Goal: Task Accomplishment & Management: Use online tool/utility

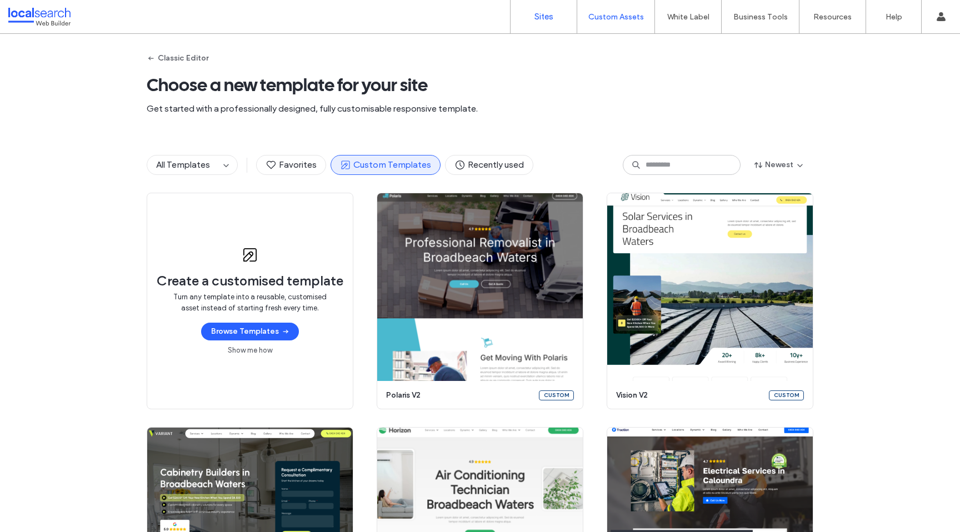
click at [532, 19] on link "Sites" at bounding box center [544, 16] width 66 height 33
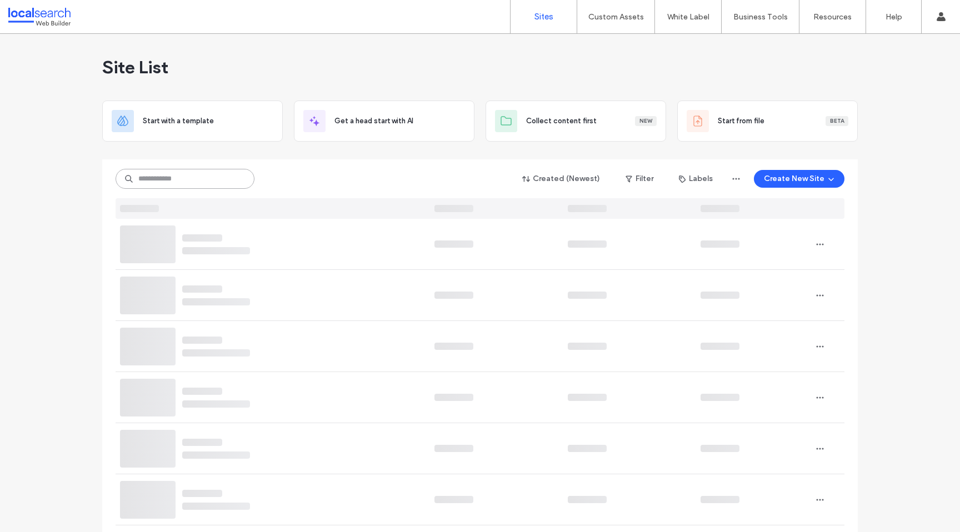
click at [196, 184] on input at bounding box center [185, 179] width 139 height 20
paste input "********"
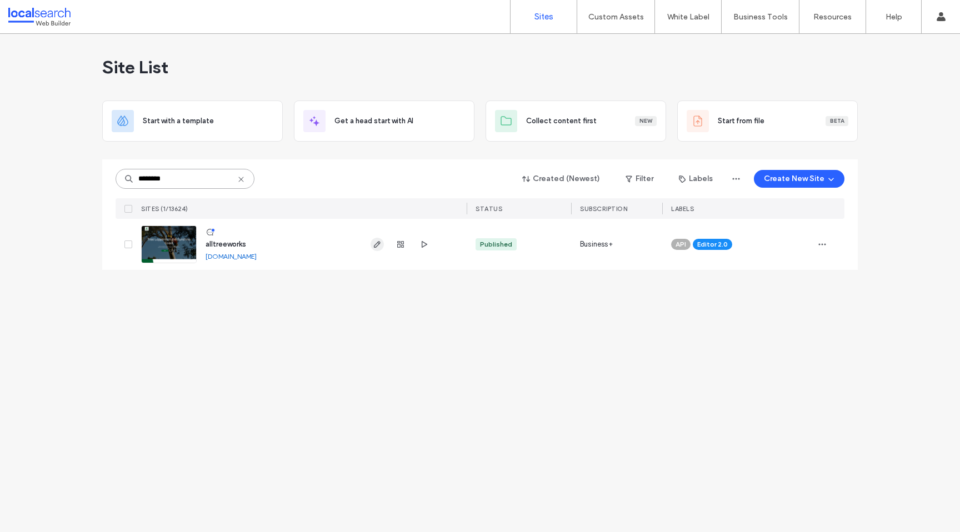
type input "********"
click at [377, 246] on use "button" at bounding box center [377, 244] width 7 height 7
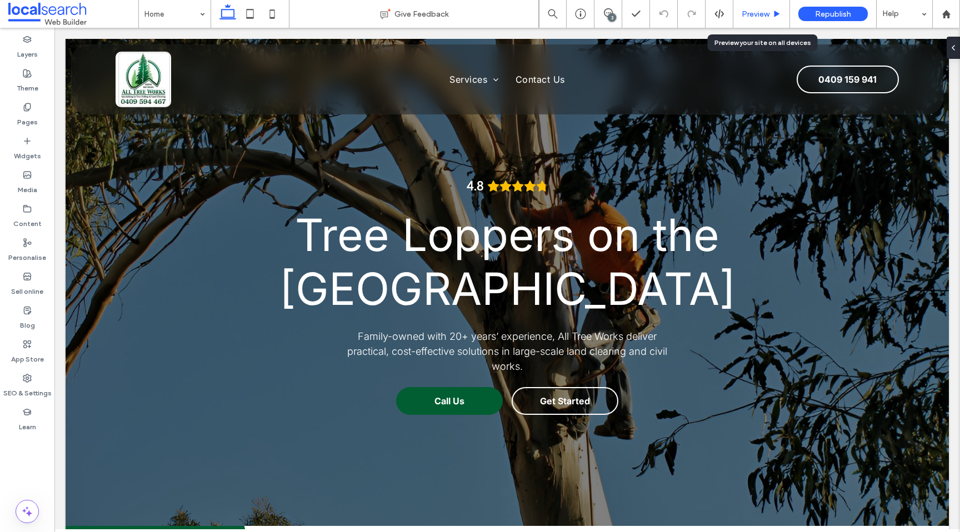
click at [756, 16] on span "Preview" at bounding box center [756, 13] width 28 height 9
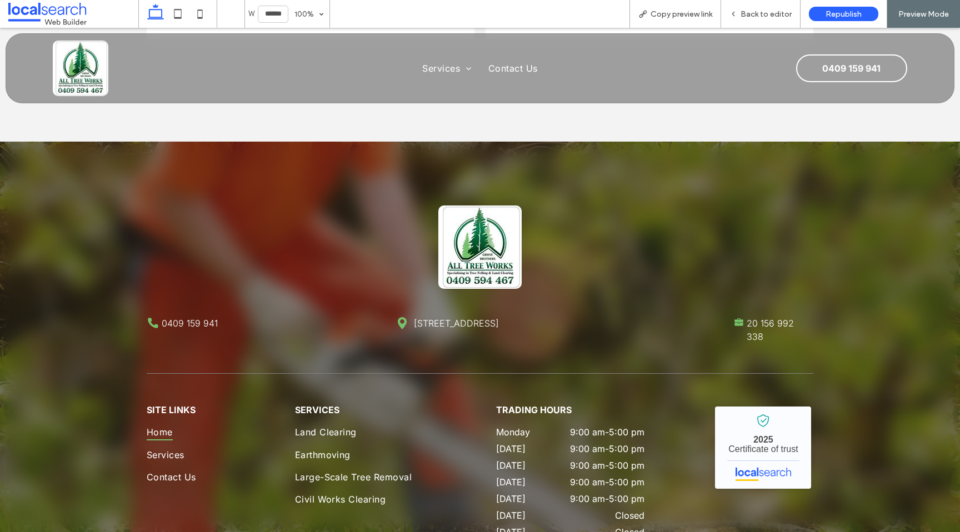
scroll to position [3172, 0]
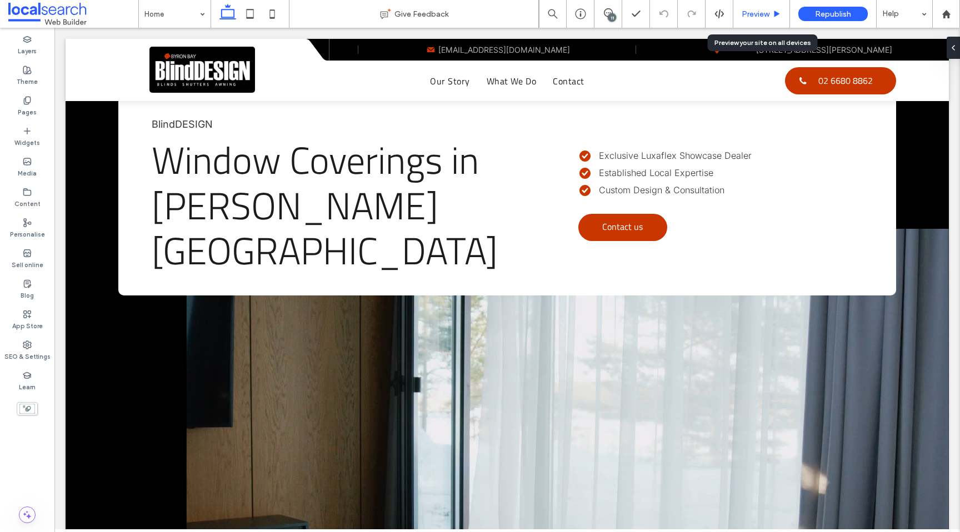
click at [757, 9] on span "Preview" at bounding box center [756, 13] width 28 height 9
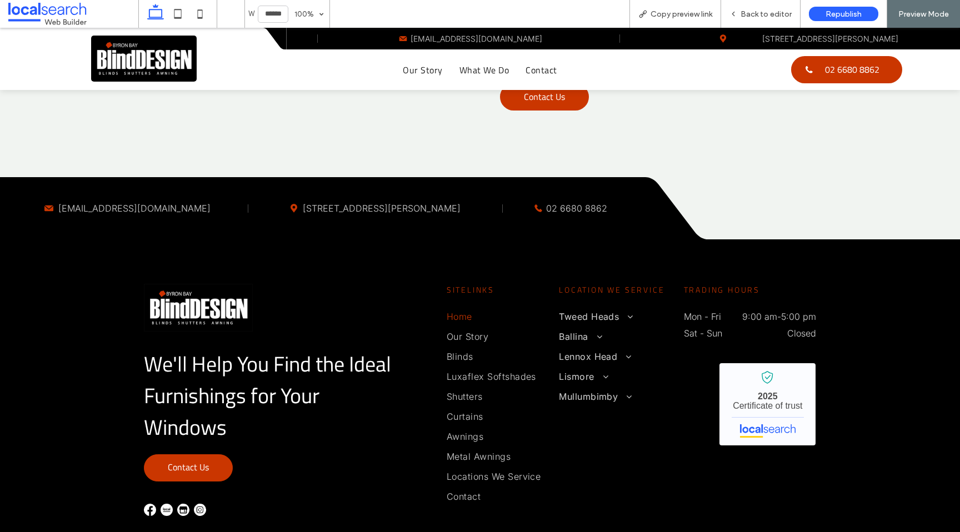
scroll to position [2909, 0]
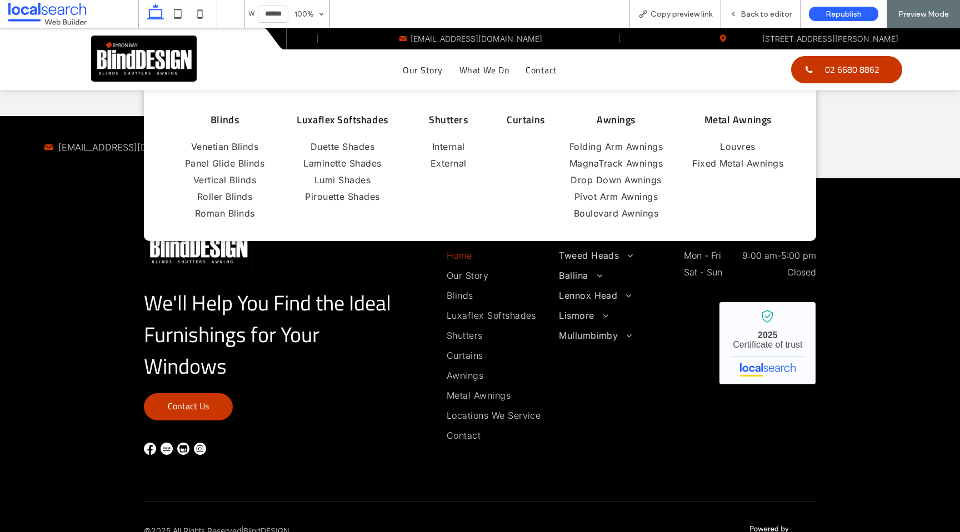
click at [861, 116] on div "Blinds Venetian Blinds Panel Glide Blinds Vertical Blinds Roller Blinds Roman B…" at bounding box center [480, 165] width 960 height 151
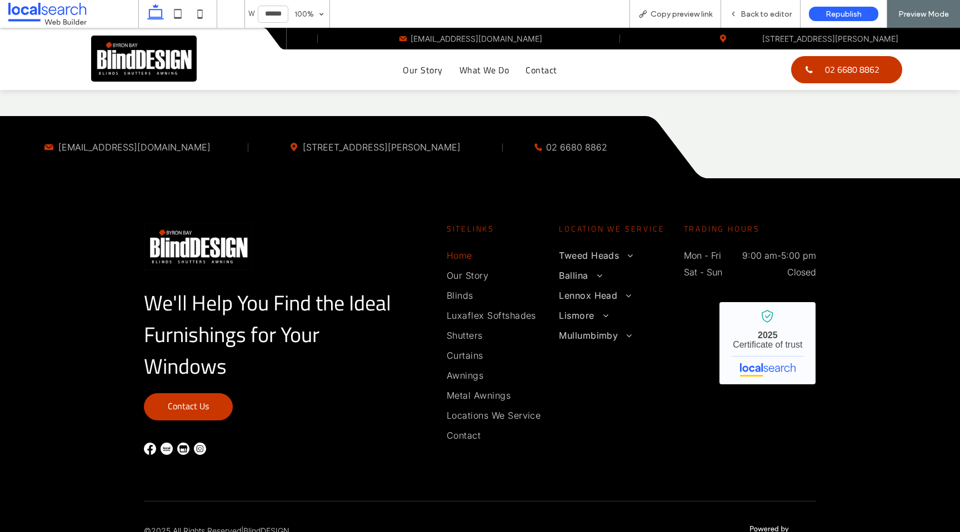
click at [931, 224] on div "We'll Help You Find the Ideal Furnishings for Your Windows Contact Us Sitelinks…" at bounding box center [480, 338] width 960 height 321
click at [768, 14] on span "Back to editor" at bounding box center [766, 13] width 51 height 9
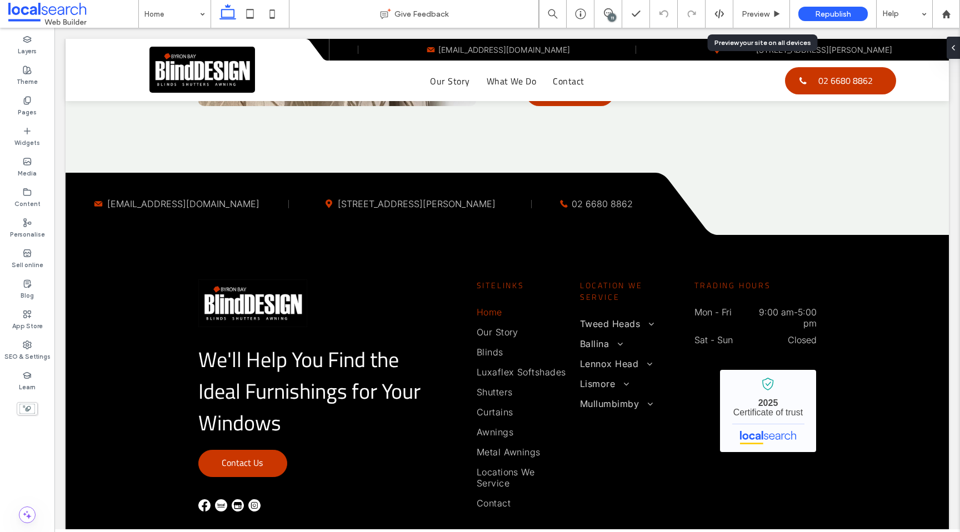
scroll to position [2937, 0]
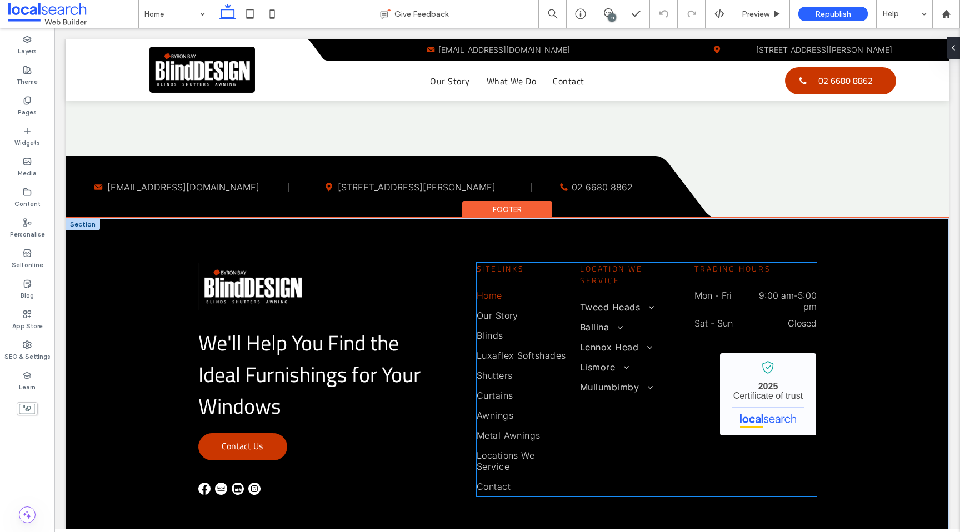
click at [495, 263] on span "Sitelinks" at bounding box center [501, 269] width 48 height 12
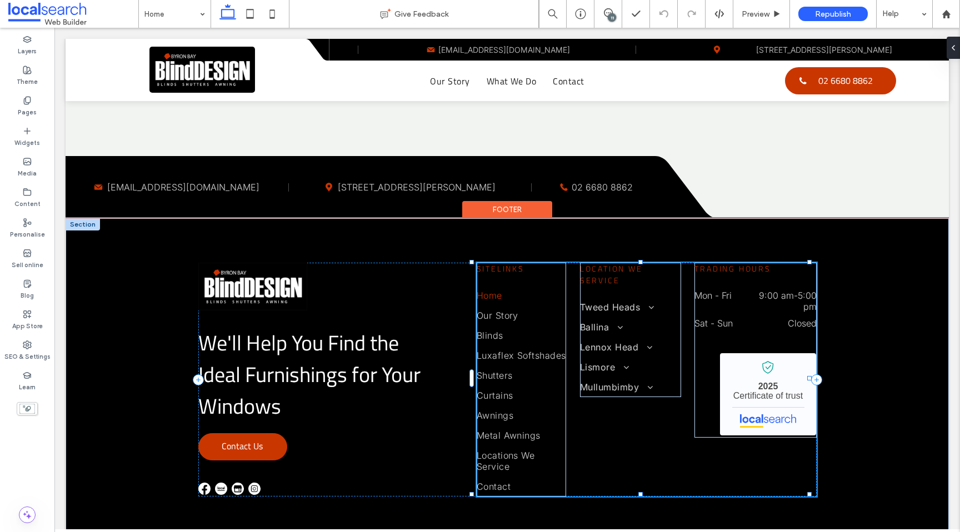
click at [495, 263] on span "Sitelinks" at bounding box center [501, 269] width 48 height 12
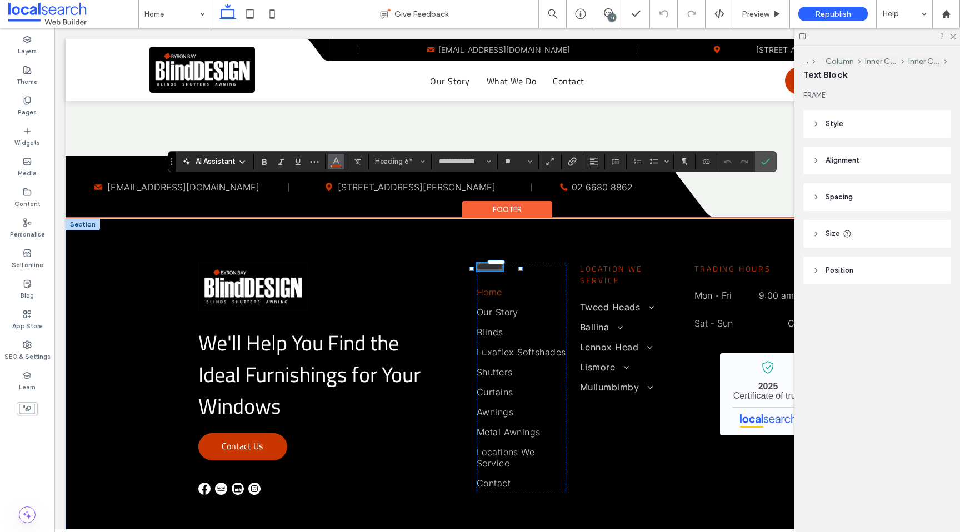
click at [336, 162] on icon "Colour" at bounding box center [336, 160] width 9 height 9
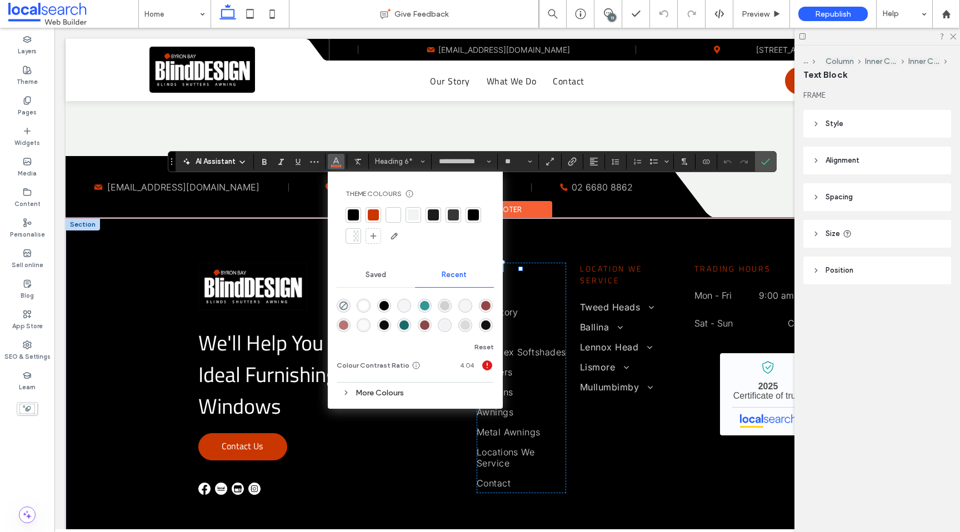
click at [390, 213] on div at bounding box center [393, 214] width 11 height 11
click at [600, 263] on span "Location We Service" at bounding box center [611, 274] width 63 height 23
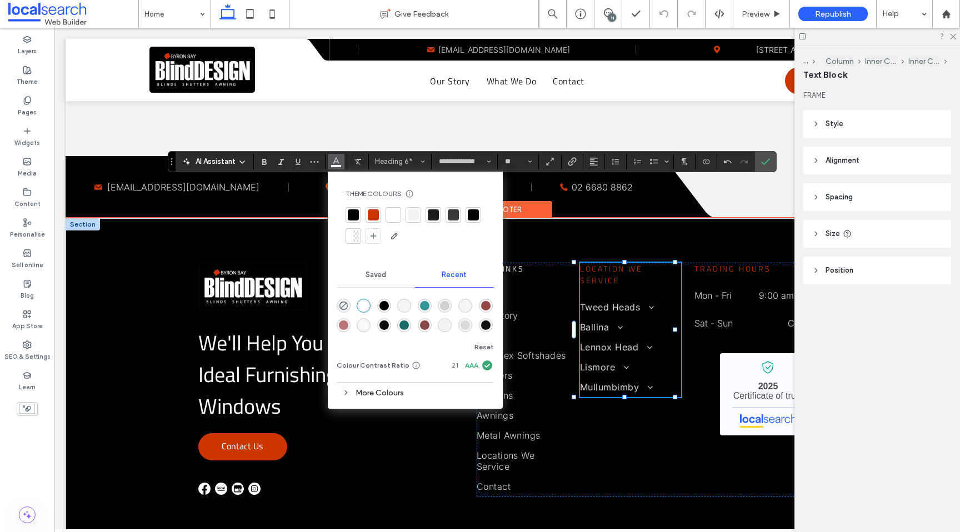
click at [600, 263] on span "Location We Service" at bounding box center [611, 274] width 63 height 23
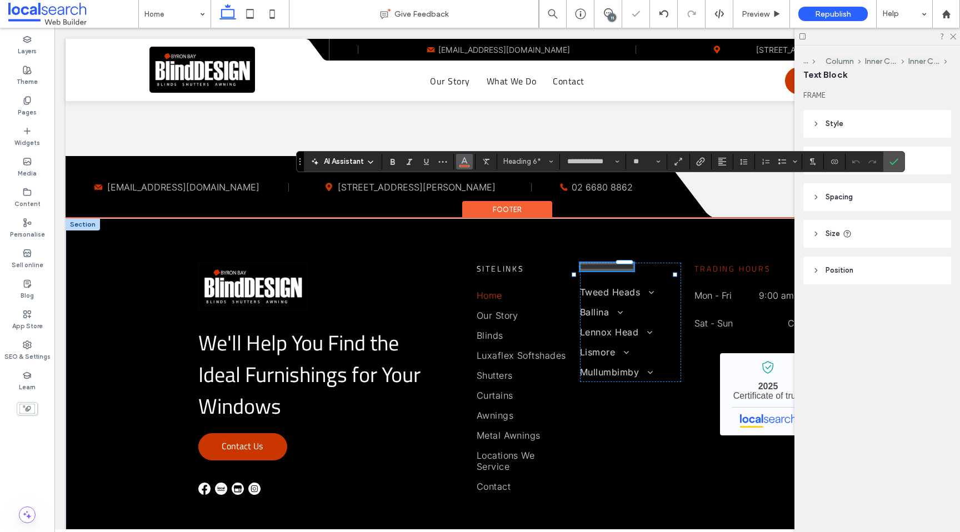
click at [460, 162] on icon "Colour" at bounding box center [464, 160] width 9 height 9
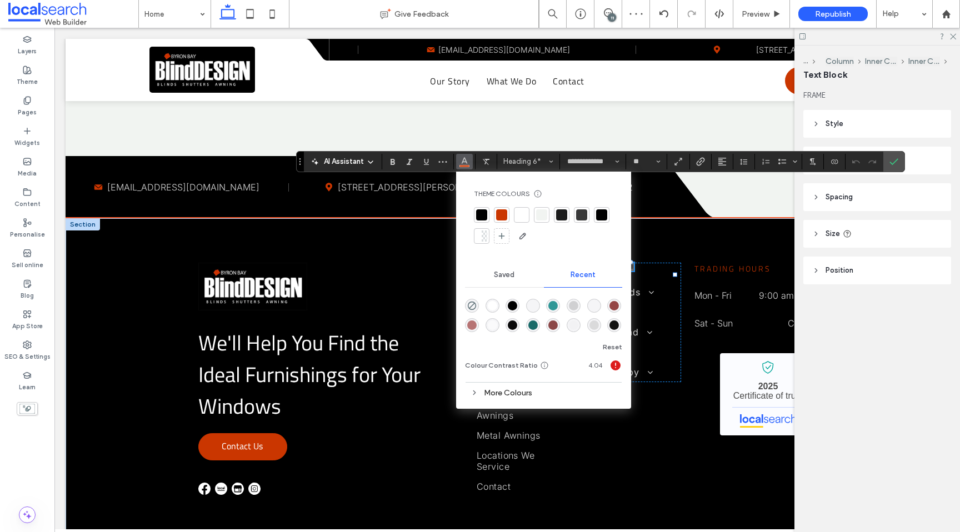
click at [523, 208] on div at bounding box center [522, 215] width 16 height 16
click at [742, 263] on span "Trading Hours" at bounding box center [733, 269] width 76 height 12
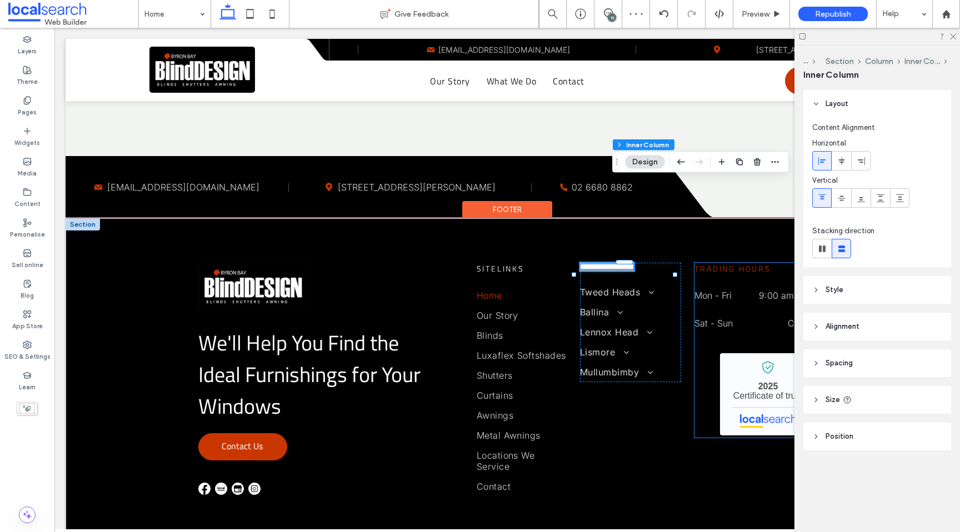
click at [742, 263] on span "Trading Hours" at bounding box center [733, 269] width 76 height 12
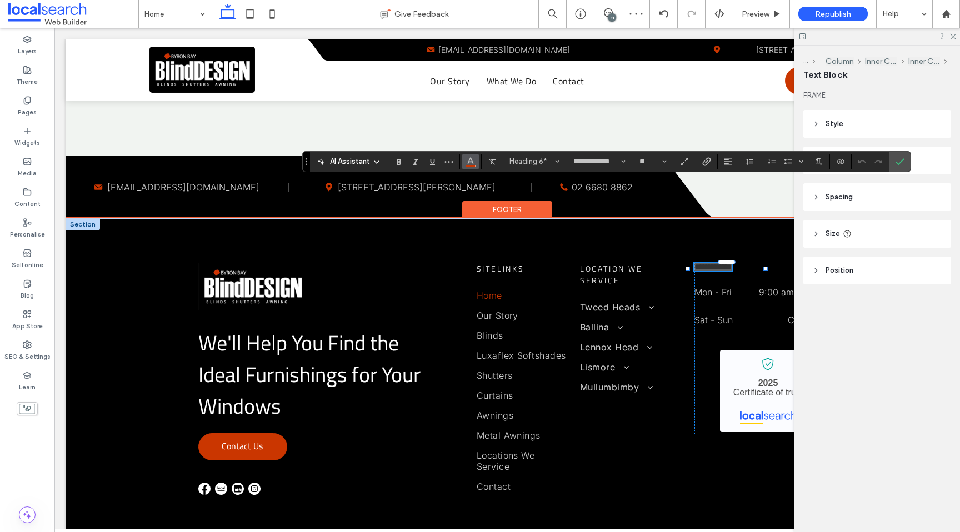
click at [468, 164] on icon "Colour" at bounding box center [470, 160] width 9 height 9
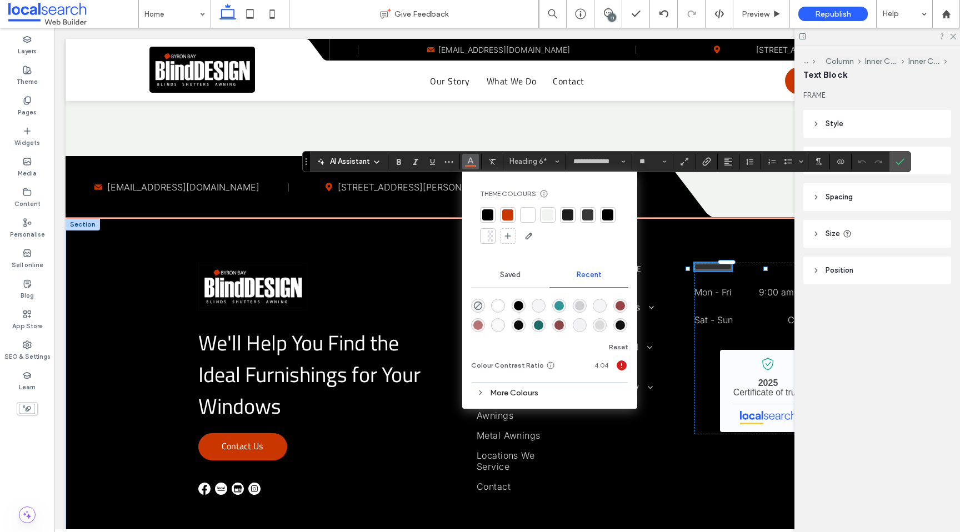
click at [527, 213] on div at bounding box center [527, 214] width 11 height 11
click at [953, 34] on icon at bounding box center [952, 35] width 7 height 7
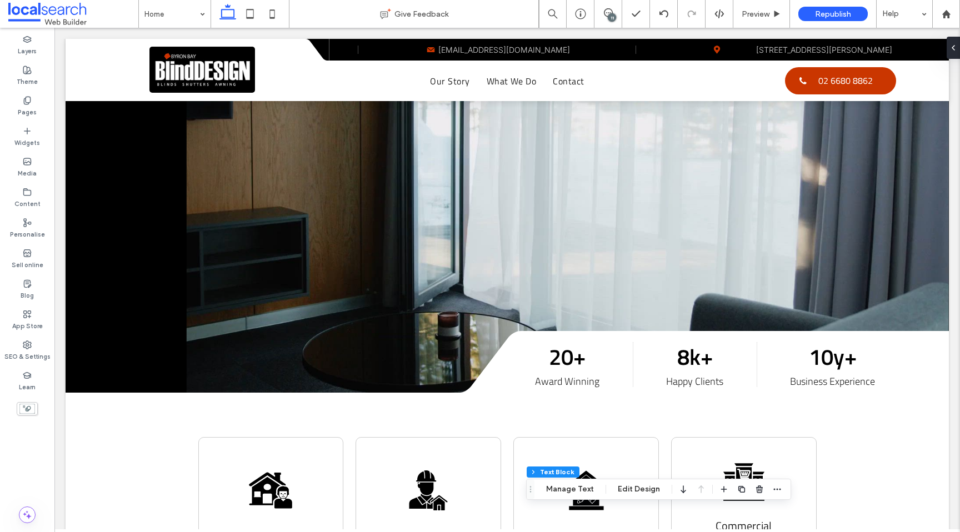
scroll to position [536, 0]
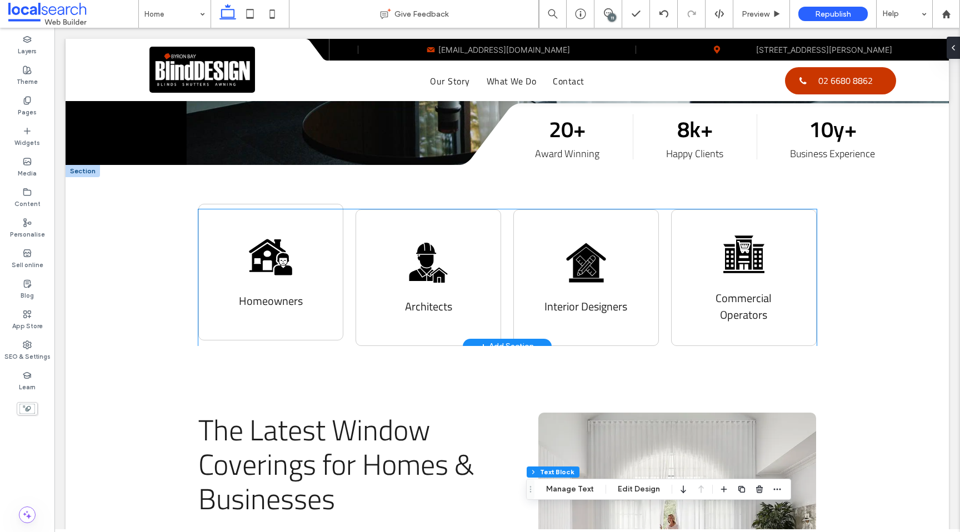
click at [273, 243] on icon at bounding box center [265, 257] width 31 height 28
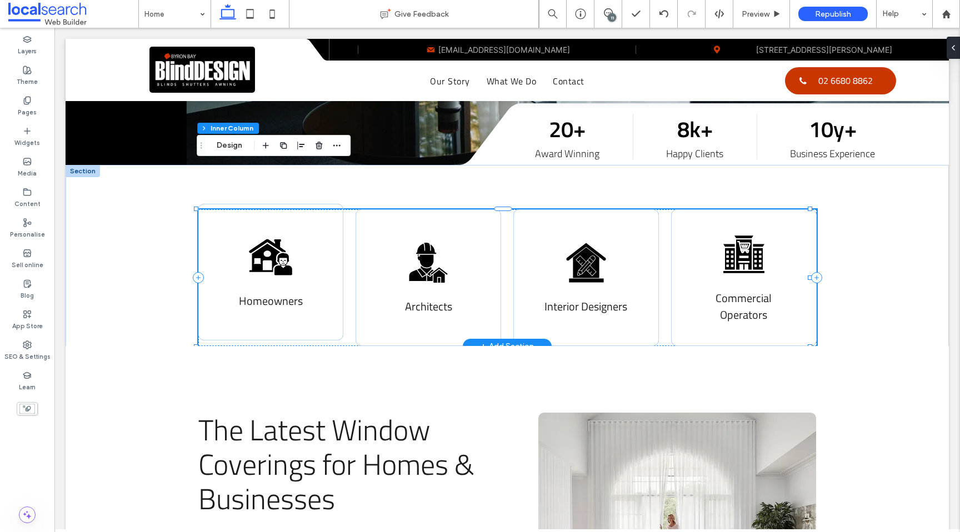
click at [273, 243] on icon at bounding box center [265, 257] width 31 height 28
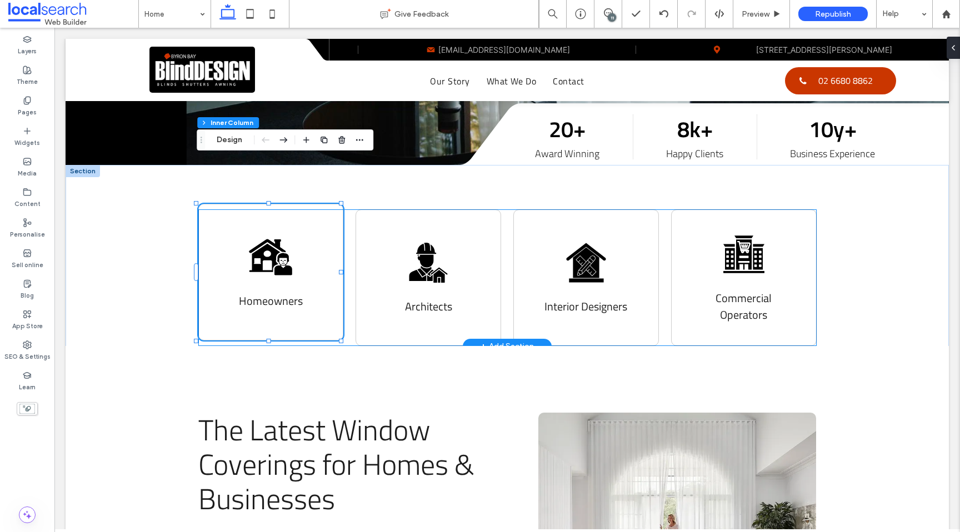
click at [273, 243] on icon at bounding box center [265, 257] width 31 height 28
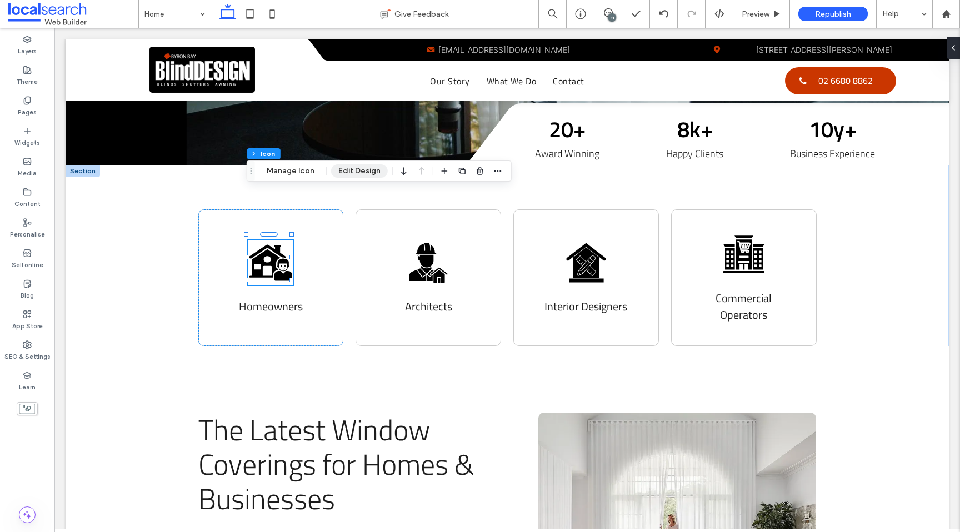
click at [352, 165] on button "Edit Design" at bounding box center [359, 170] width 57 height 13
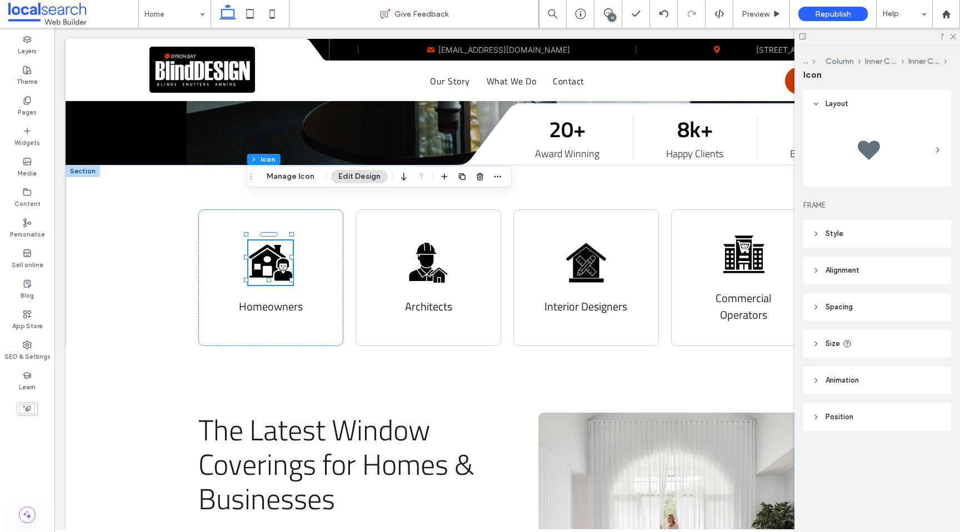
click at [886, 235] on header "Style" at bounding box center [878, 234] width 148 height 28
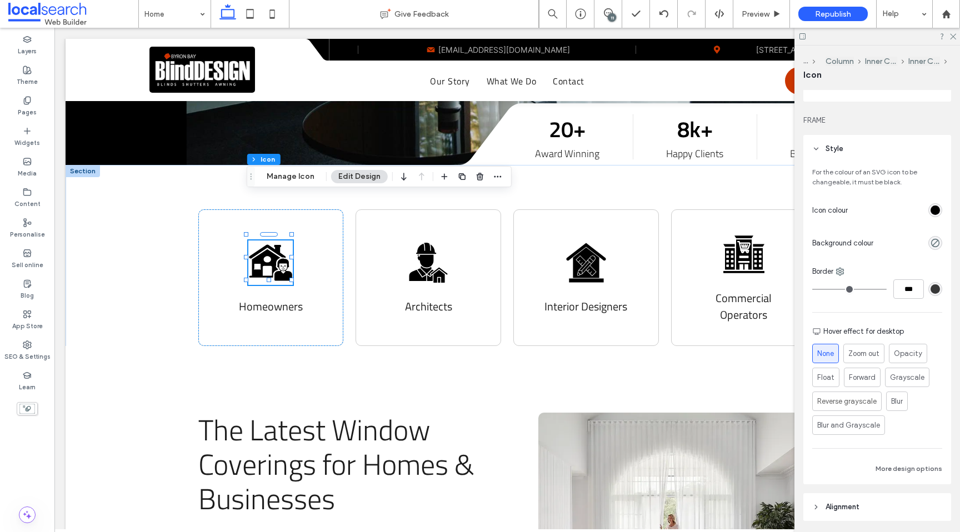
scroll to position [93, 0]
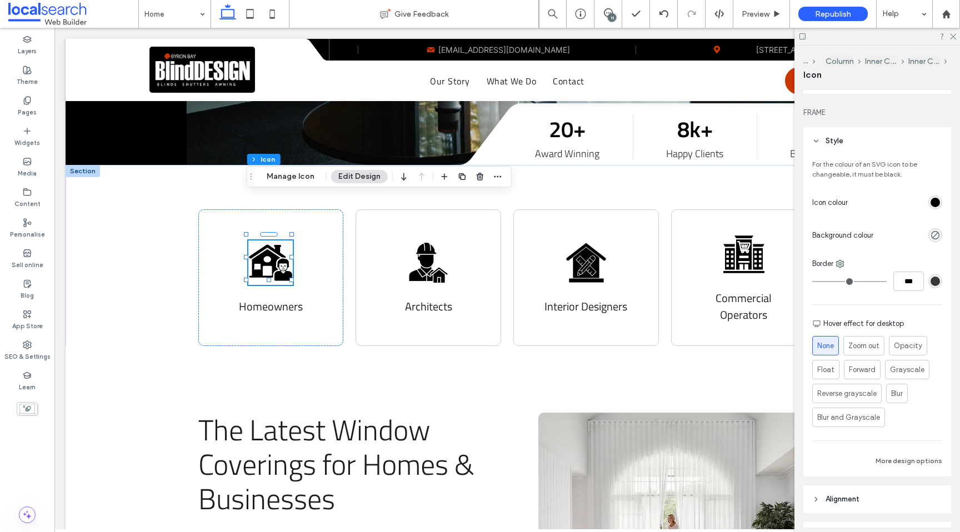
click at [931, 205] on div "rgb(0, 0, 0)" at bounding box center [935, 202] width 9 height 9
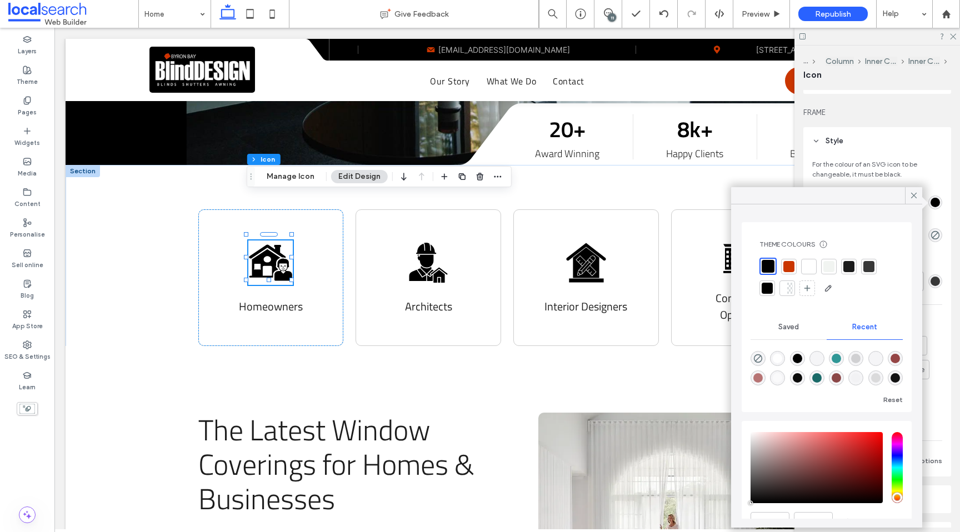
click at [795, 266] on div at bounding box center [789, 267] width 16 height 16
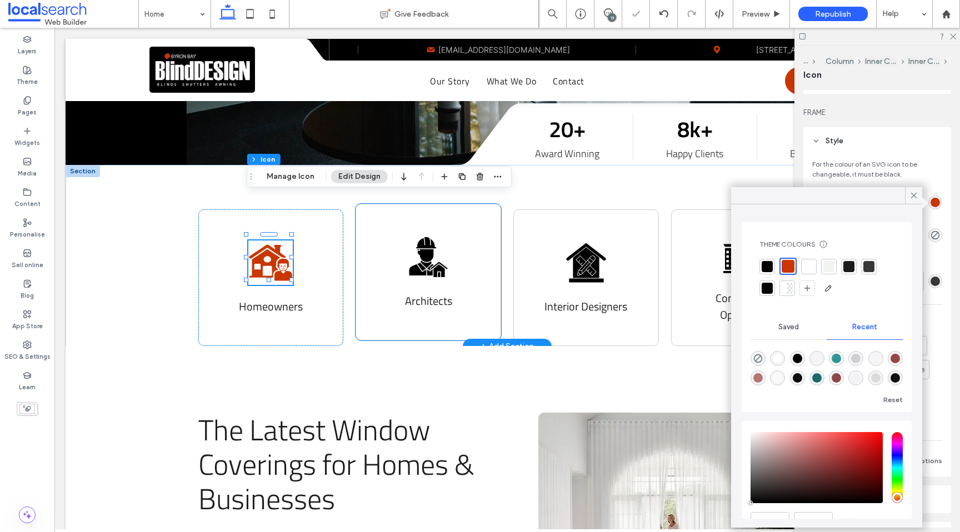
click at [423, 237] on icon at bounding box center [429, 257] width 38 height 40
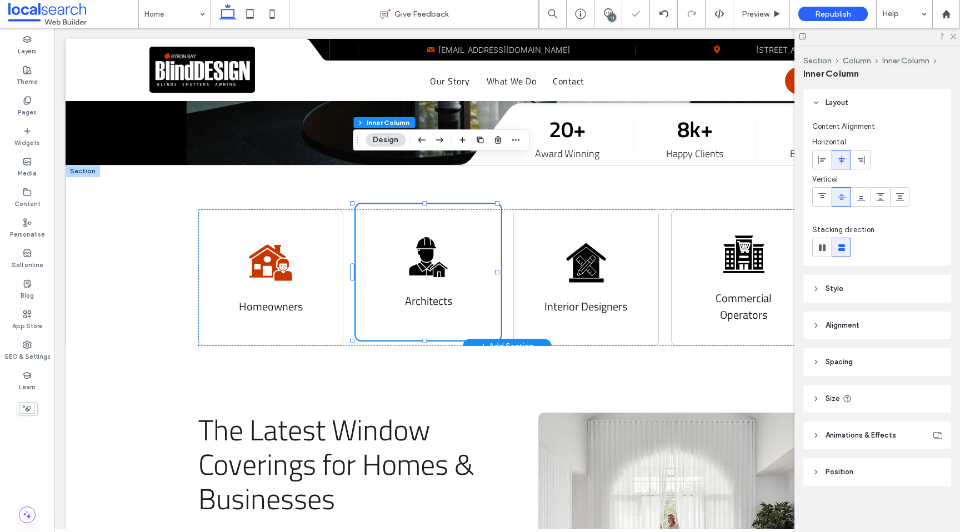
click at [423, 237] on icon at bounding box center [429, 257] width 38 height 40
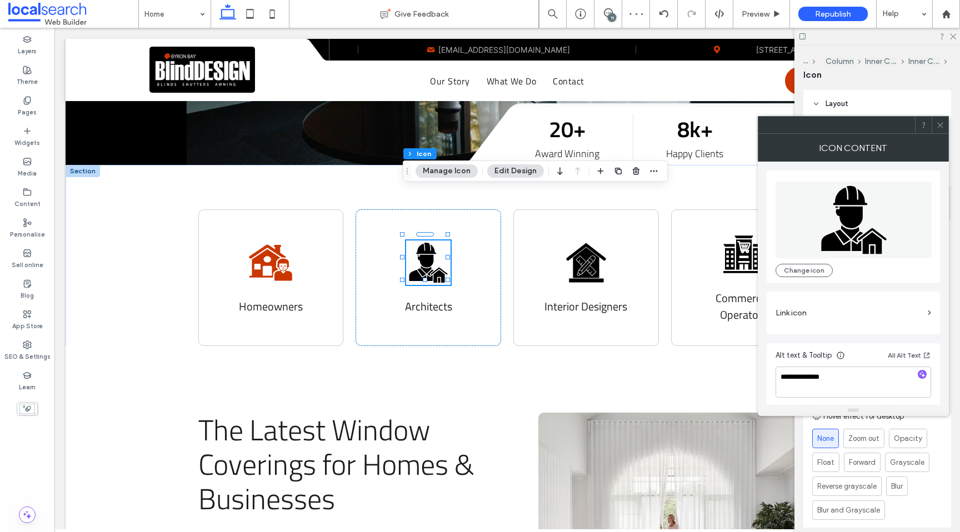
click at [944, 124] on icon at bounding box center [940, 125] width 8 height 8
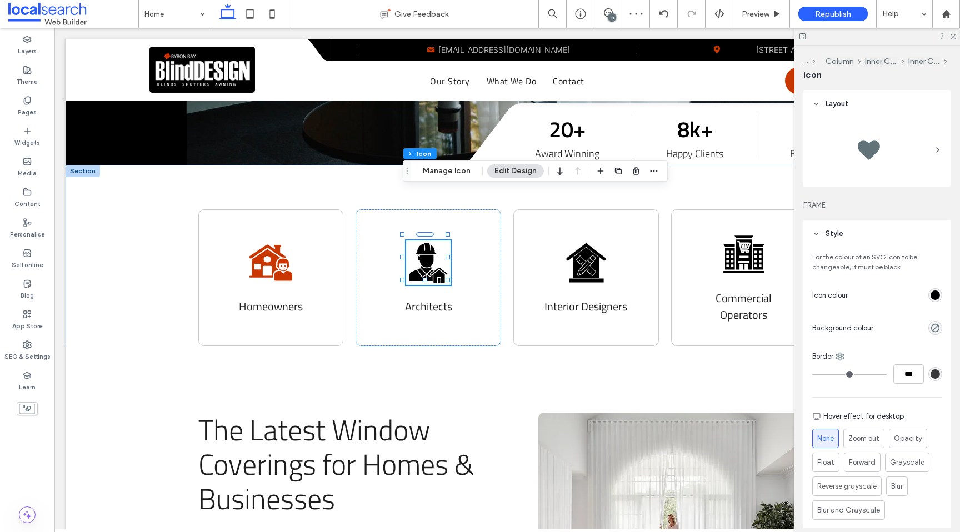
click at [931, 298] on div "rgb(0, 0, 0)" at bounding box center [935, 295] width 9 height 9
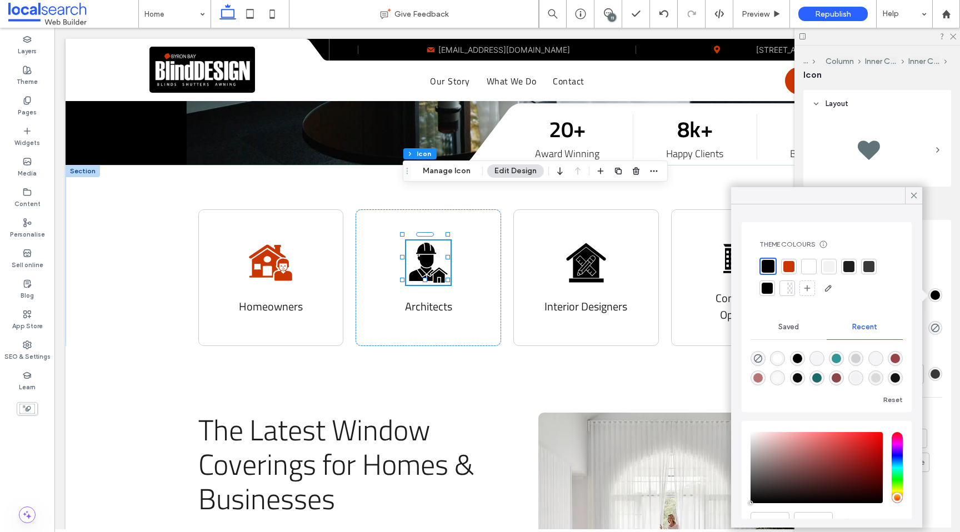
click at [787, 264] on div at bounding box center [789, 266] width 11 height 11
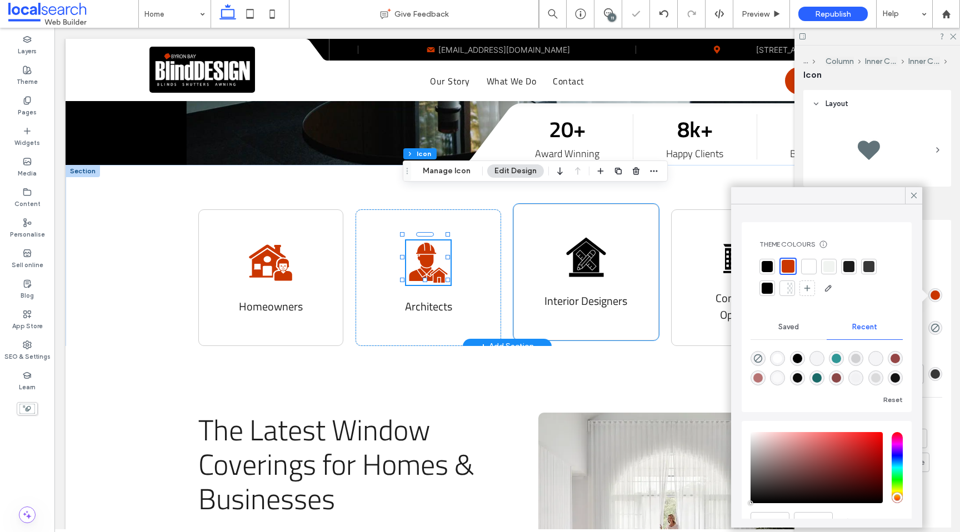
click at [579, 255] on icon at bounding box center [584, 260] width 10 height 10
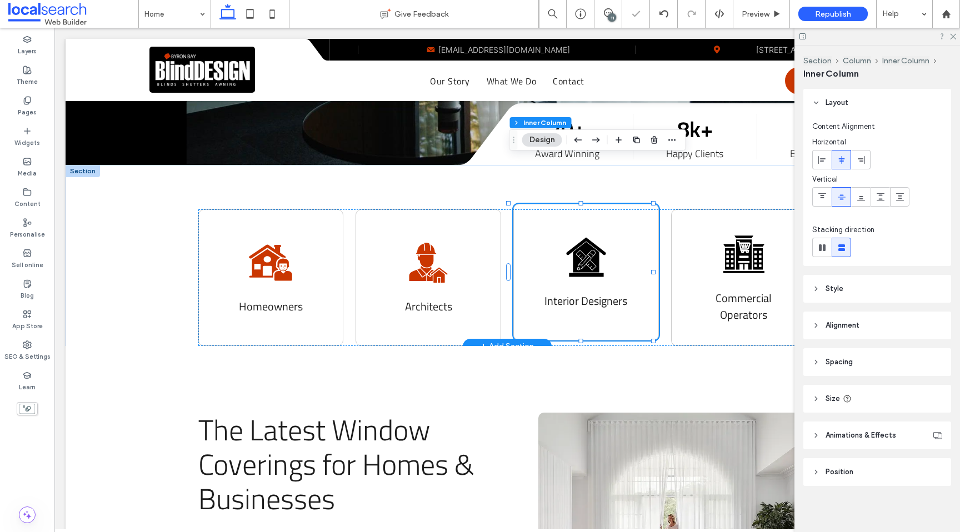
click at [579, 255] on icon at bounding box center [584, 260] width 10 height 10
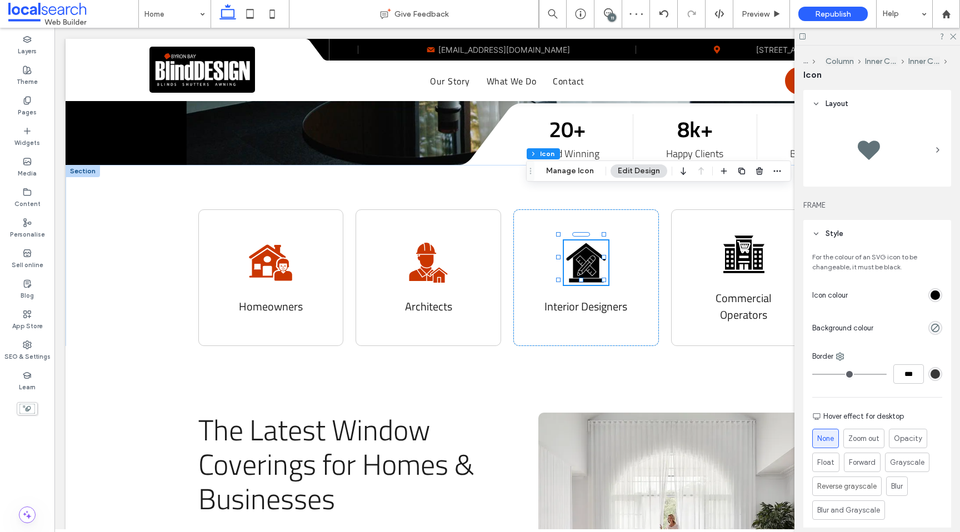
click at [931, 291] on div "rgb(0, 0, 0)" at bounding box center [935, 295] width 9 height 9
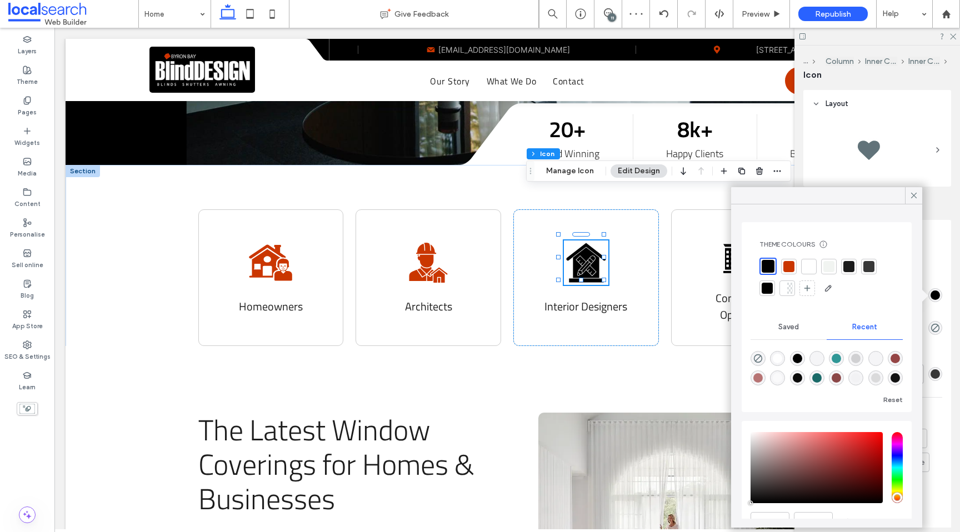
click at [787, 265] on div at bounding box center [789, 266] width 11 height 11
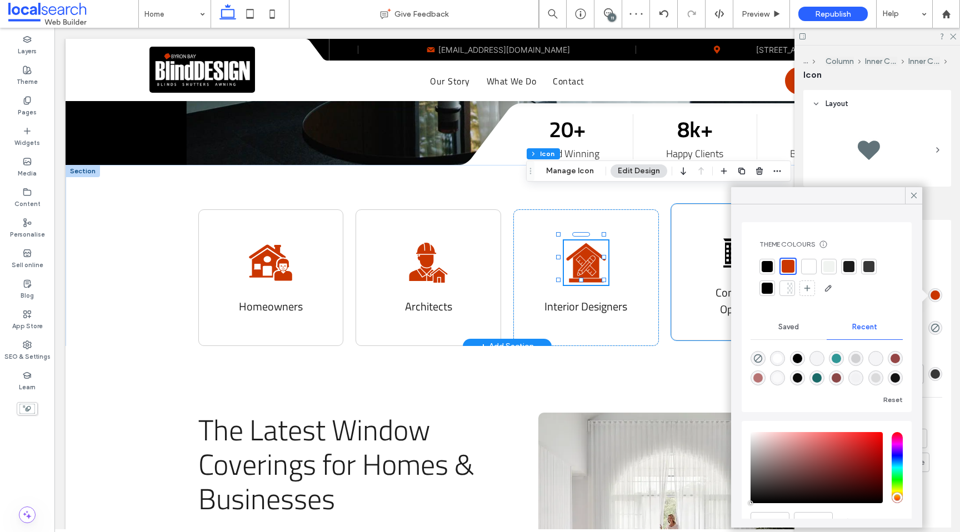
click at [722, 227] on icon "Commercial Icon" at bounding box center [744, 249] width 44 height 44
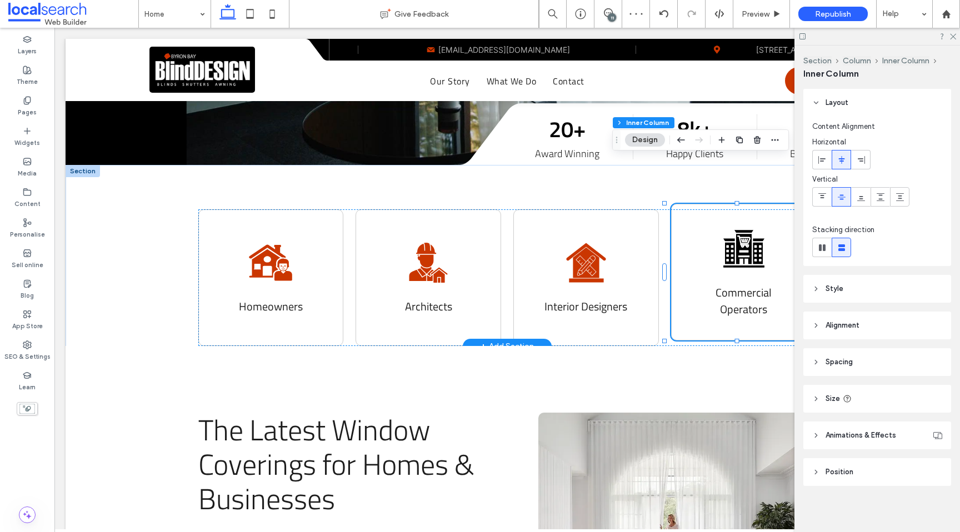
click at [722, 227] on icon "Commercial Icon" at bounding box center [744, 249] width 44 height 44
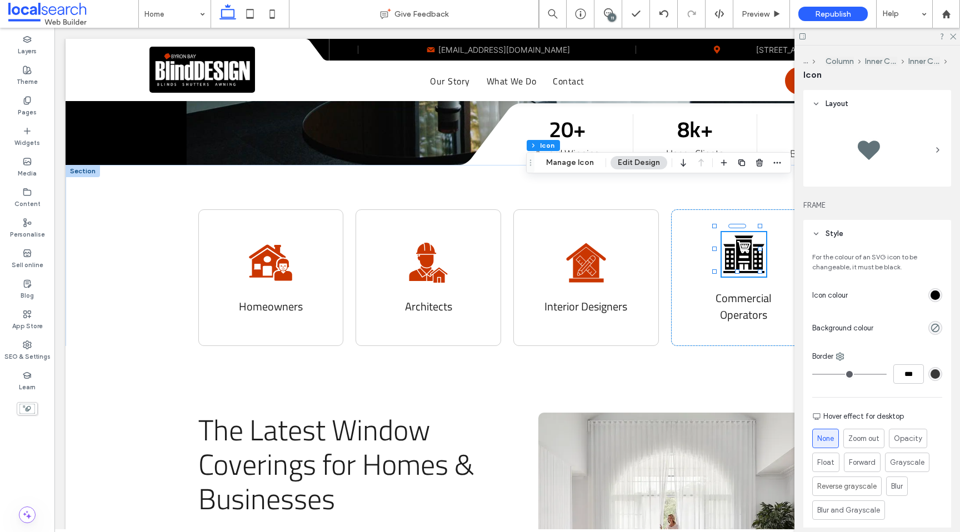
click at [932, 294] on div "rgb(0, 0, 0)" at bounding box center [935, 295] width 9 height 9
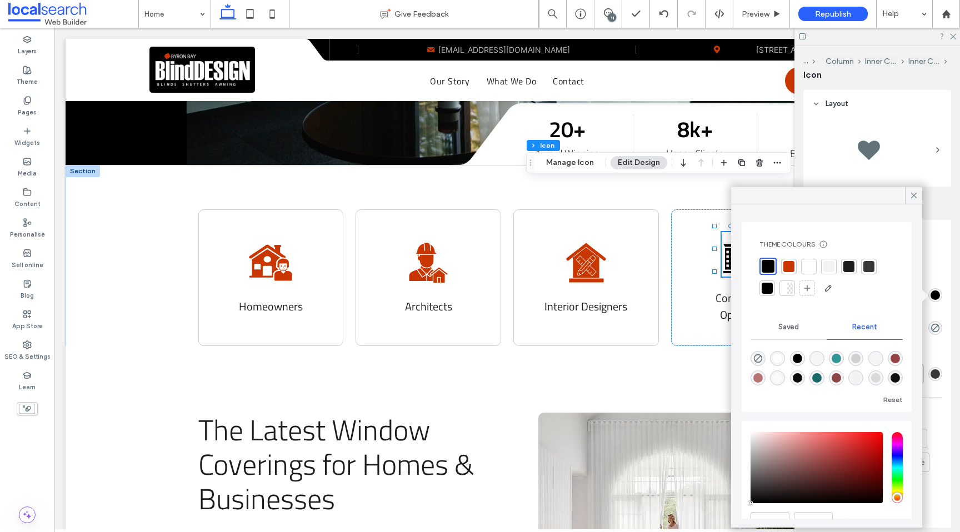
click at [791, 266] on div at bounding box center [789, 266] width 11 height 11
click at [952, 36] on icon at bounding box center [952, 35] width 7 height 7
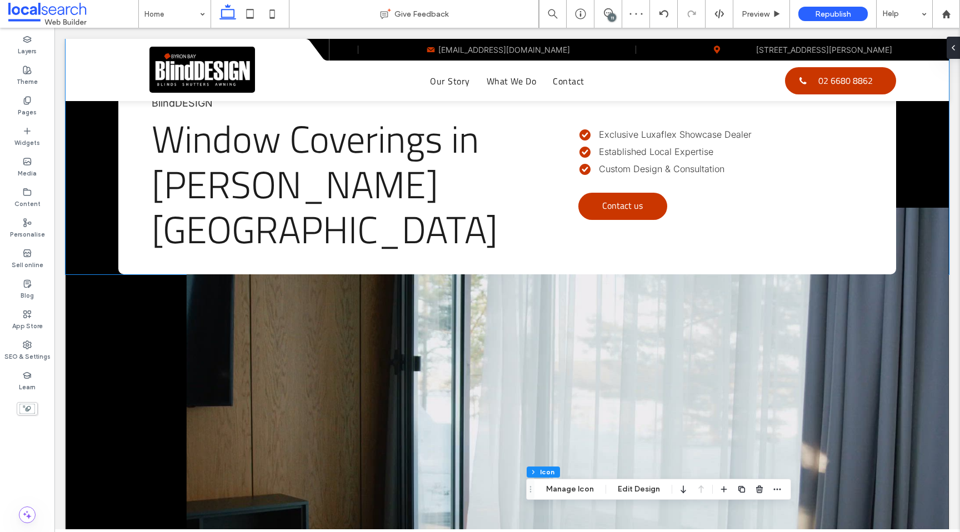
scroll to position [18, 0]
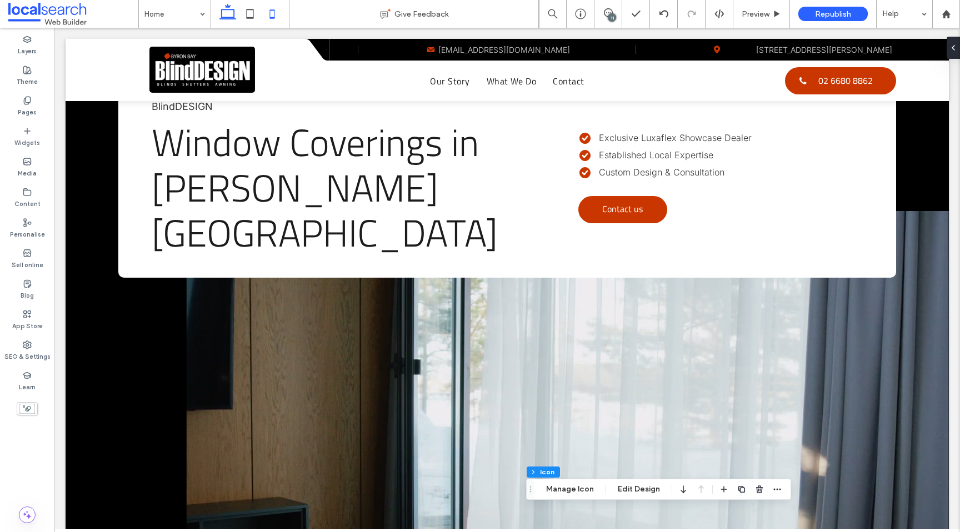
click at [266, 9] on icon at bounding box center [272, 14] width 22 height 22
type input "*"
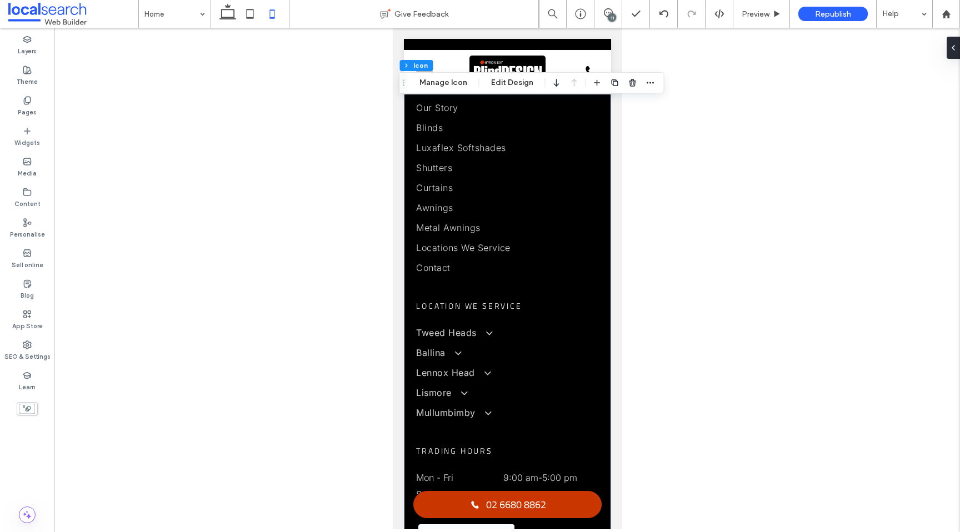
scroll to position [4778, 0]
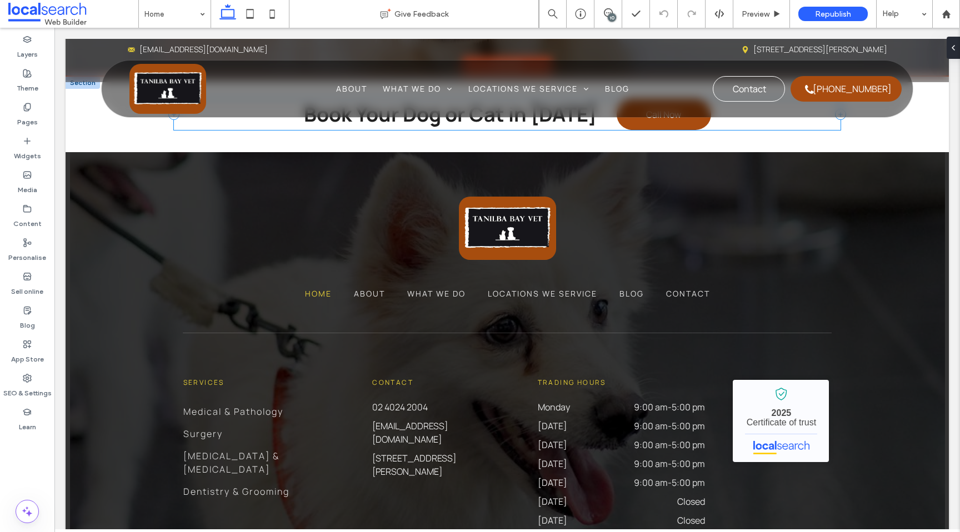
scroll to position [3143, 0]
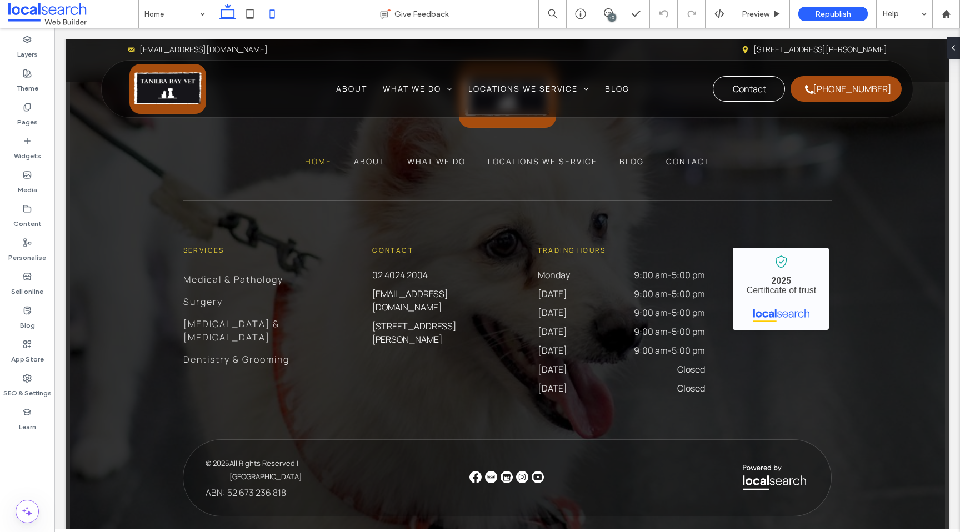
click at [276, 17] on icon at bounding box center [272, 14] width 22 height 22
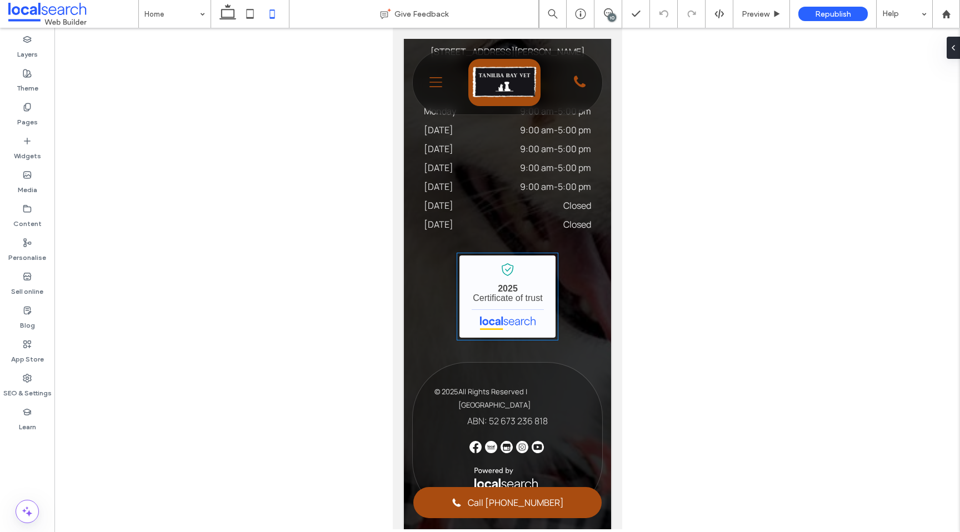
scroll to position [3552, 0]
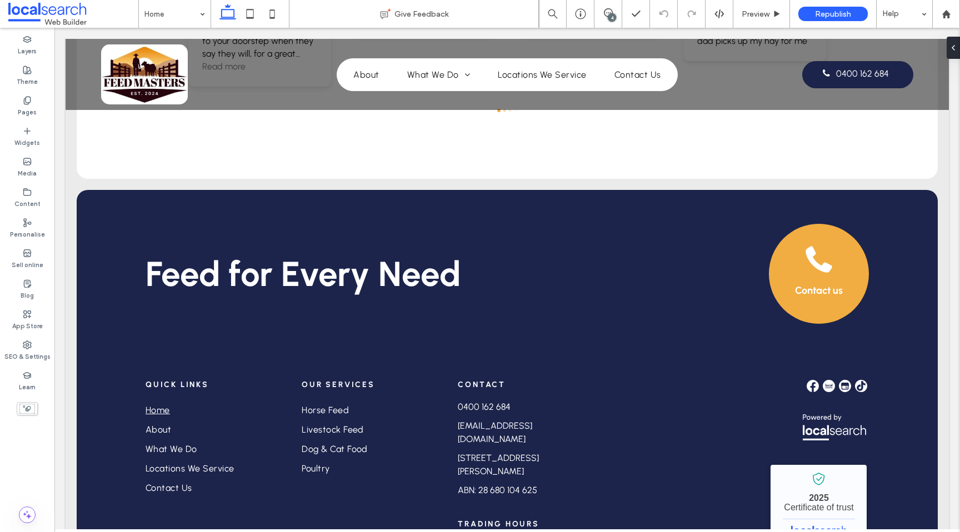
scroll to position [2757, 0]
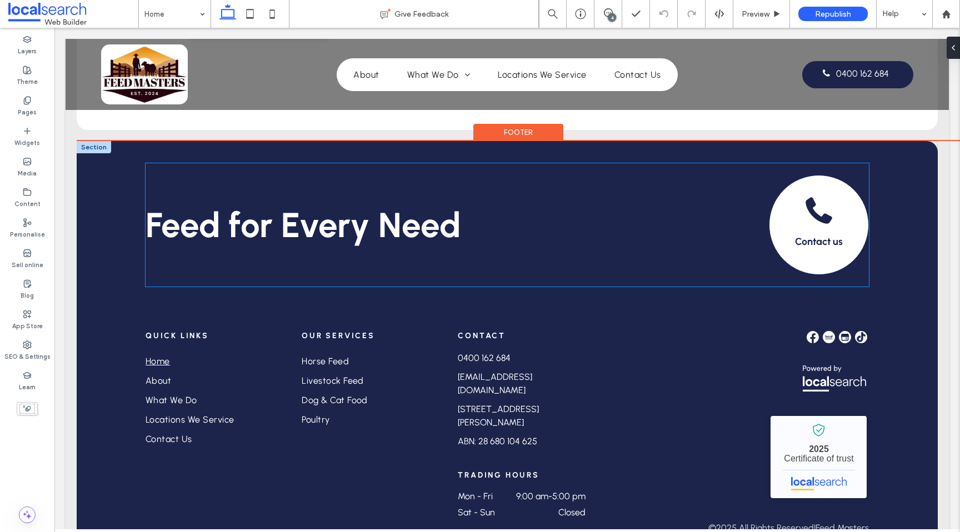
click at [823, 197] on span at bounding box center [819, 211] width 28 height 28
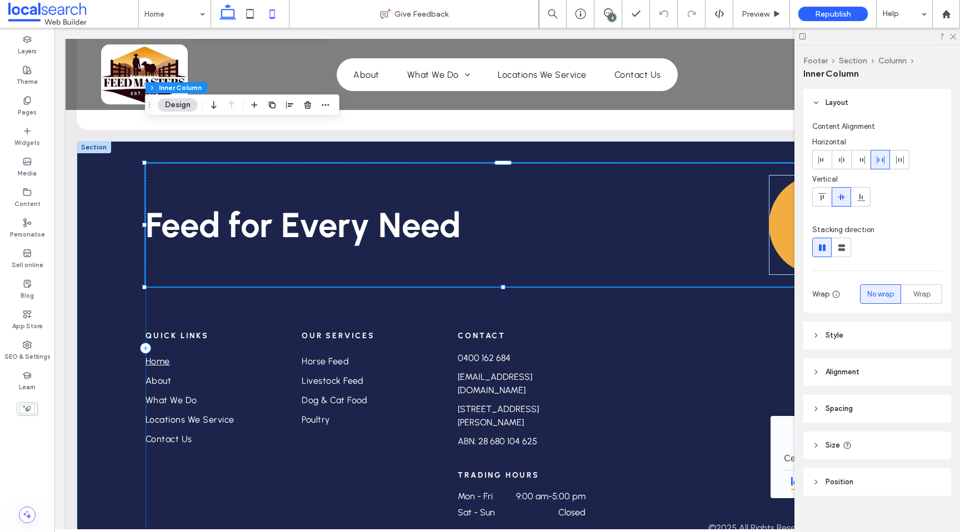
click at [282, 14] on icon at bounding box center [272, 14] width 22 height 22
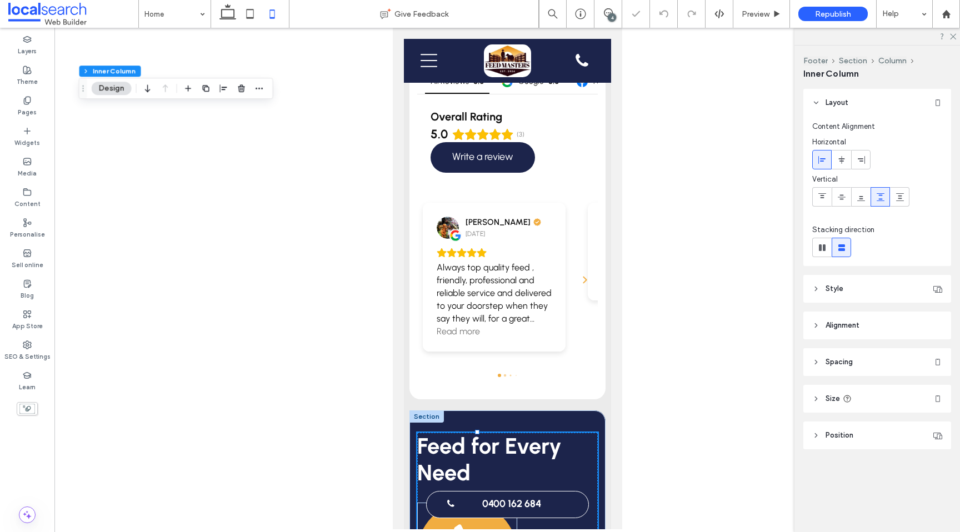
type input "**"
type input "****"
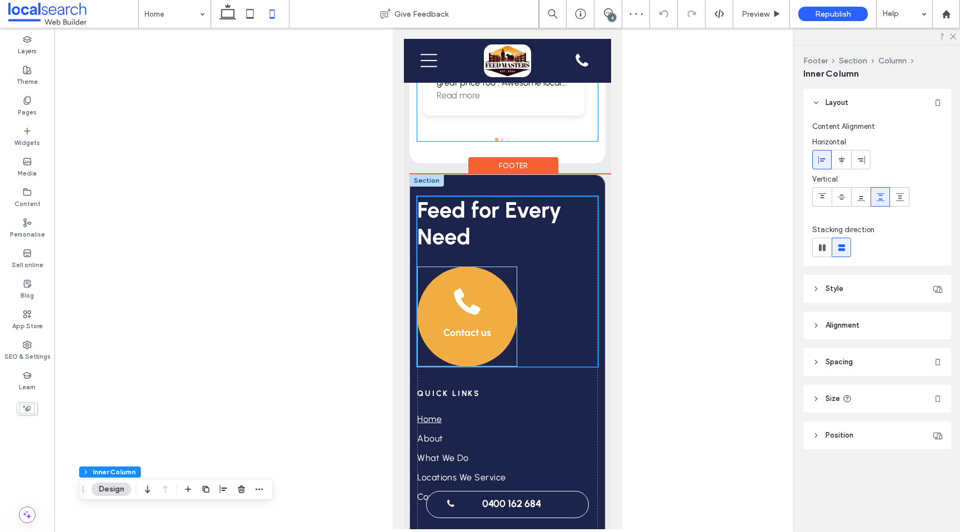
scroll to position [3537, 0]
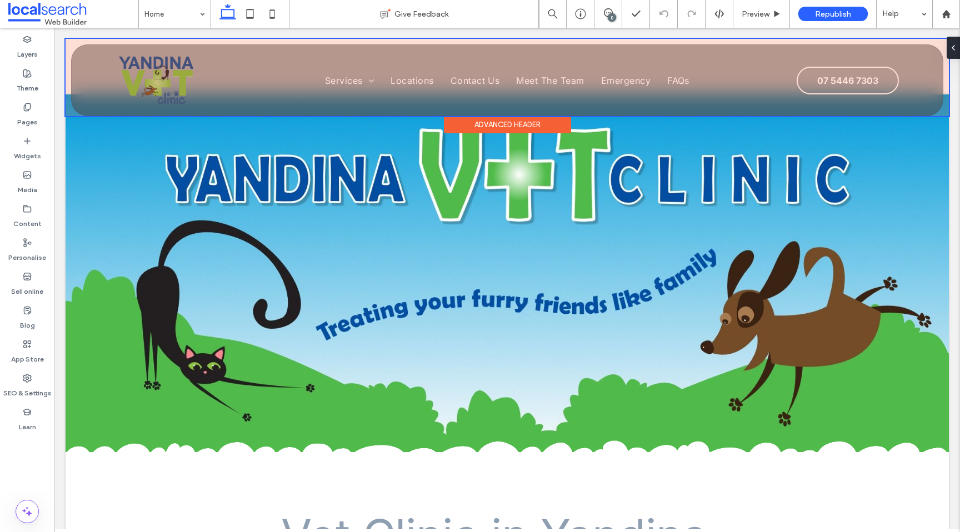
click at [737, 43] on div at bounding box center [508, 77] width 884 height 77
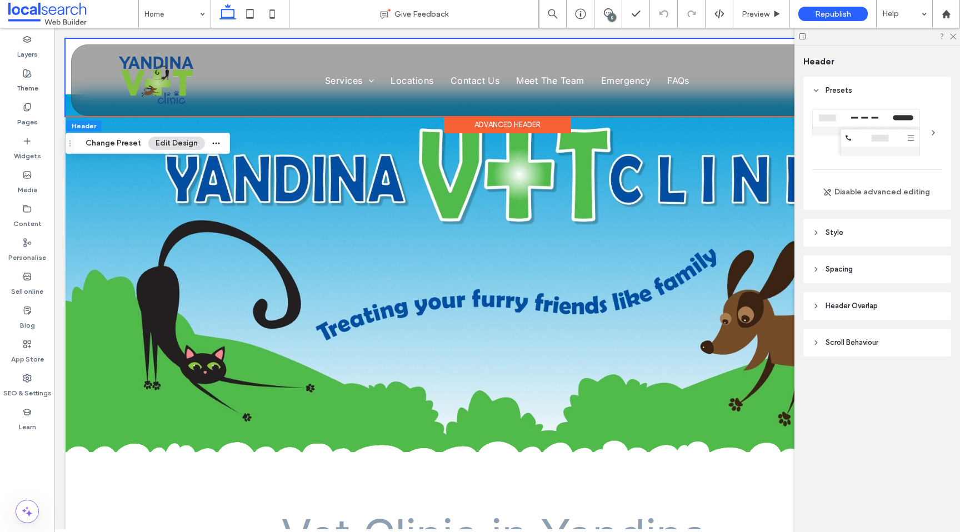
click at [846, 232] on header "Style" at bounding box center [878, 233] width 148 height 28
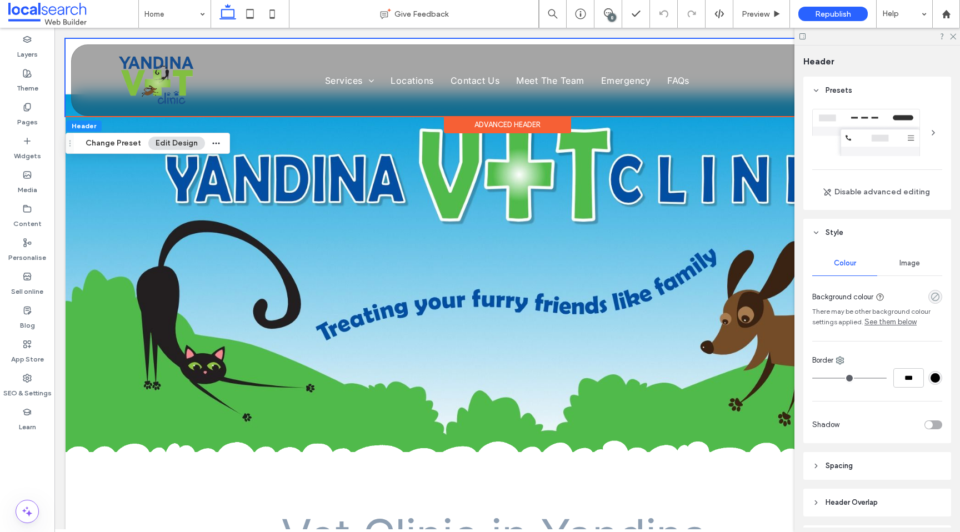
click at [931, 297] on icon "rgba(0, 0, 0, 0)" at bounding box center [935, 296] width 9 height 9
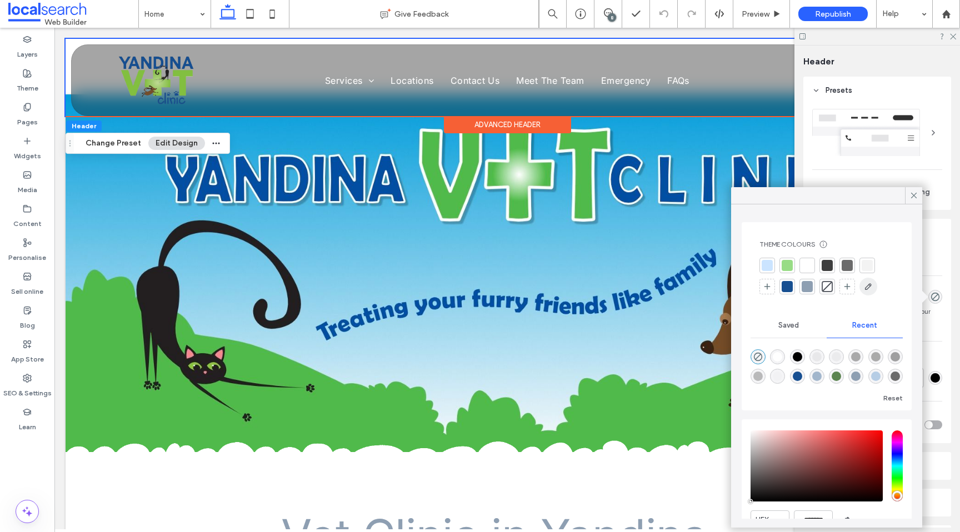
click at [866, 286] on use "button" at bounding box center [868, 286] width 7 height 7
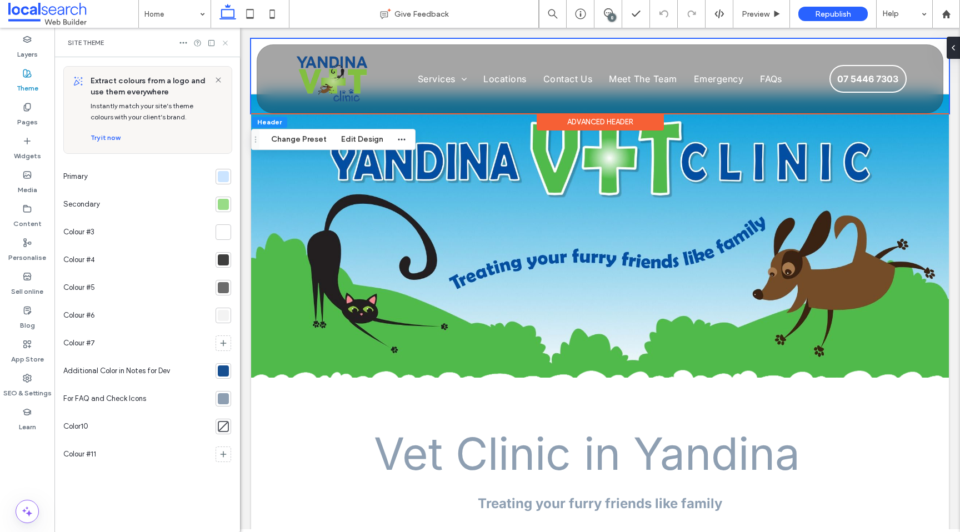
click at [224, 43] on use at bounding box center [225, 43] width 4 height 4
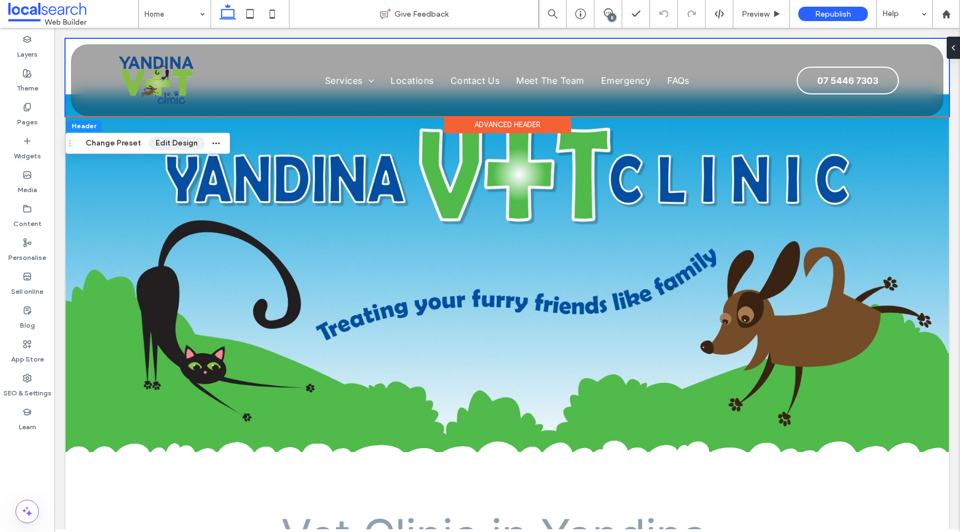
click at [175, 146] on button "Edit Design" at bounding box center [176, 143] width 57 height 13
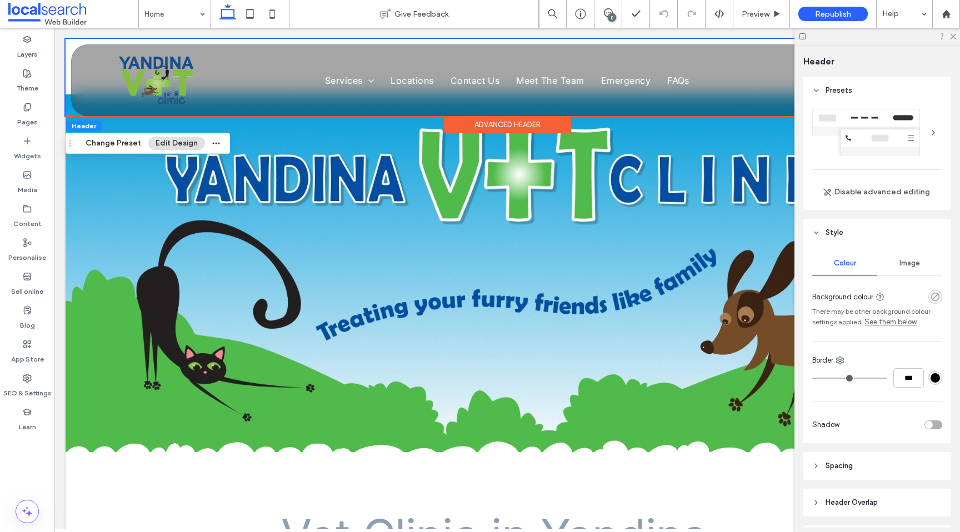
click at [932, 298] on use "rgba(0, 0, 0, 0)" at bounding box center [935, 297] width 8 height 8
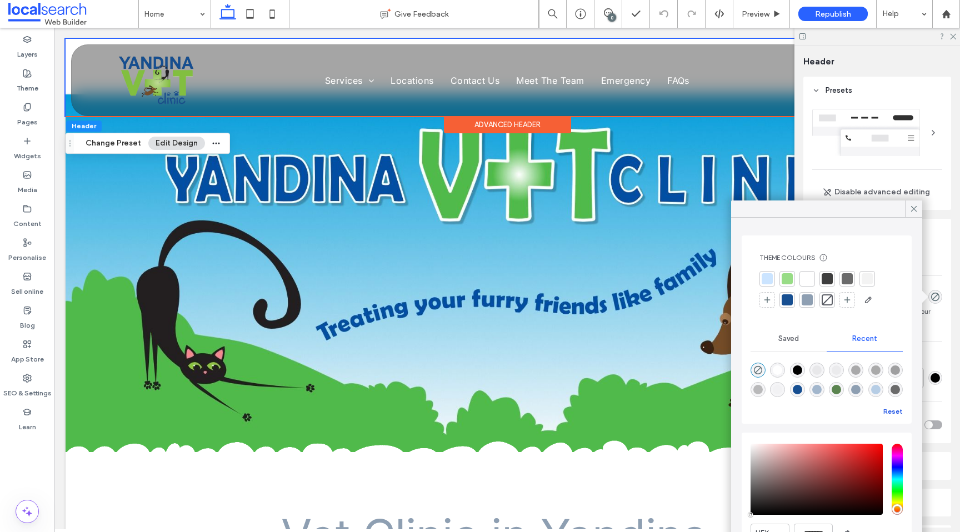
click at [890, 411] on button "Reset" at bounding box center [893, 411] width 19 height 13
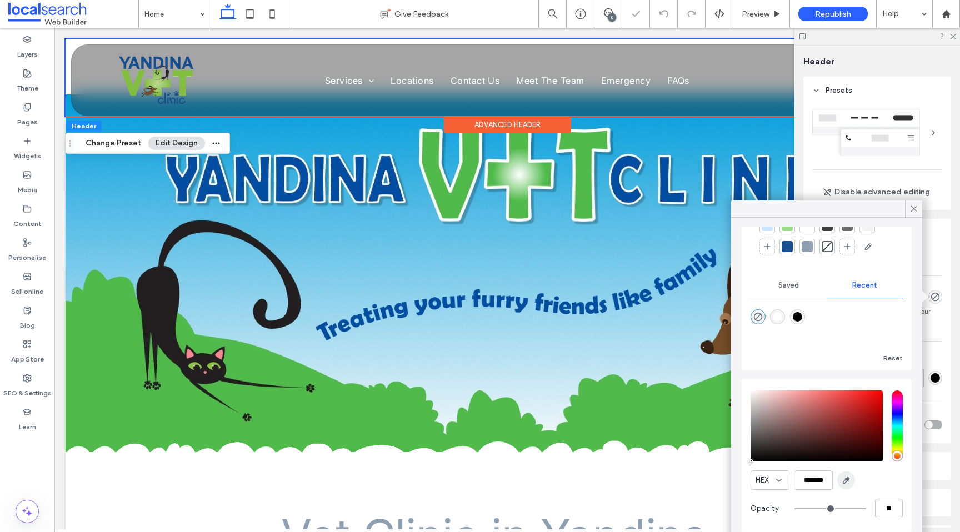
click at [848, 476] on icon "button" at bounding box center [846, 480] width 9 height 9
type input "*******"
type input "***"
type input "****"
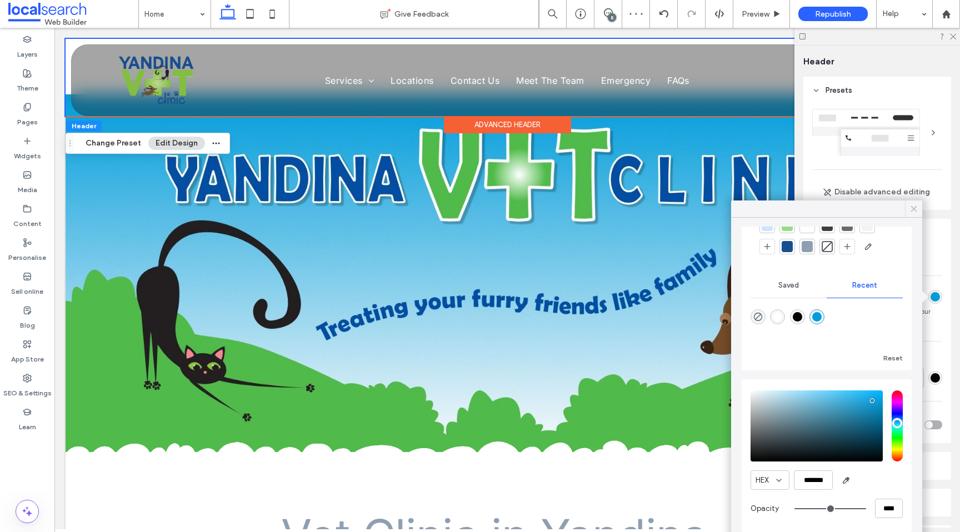
click at [915, 204] on icon at bounding box center [914, 209] width 10 height 10
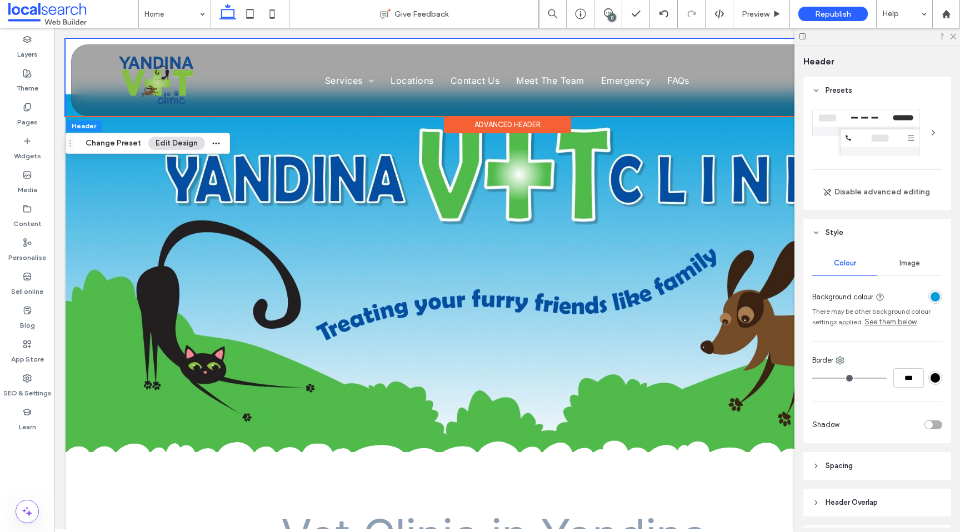
click at [957, 37] on div at bounding box center [878, 36] width 166 height 17
click at [955, 36] on icon at bounding box center [952, 35] width 7 height 7
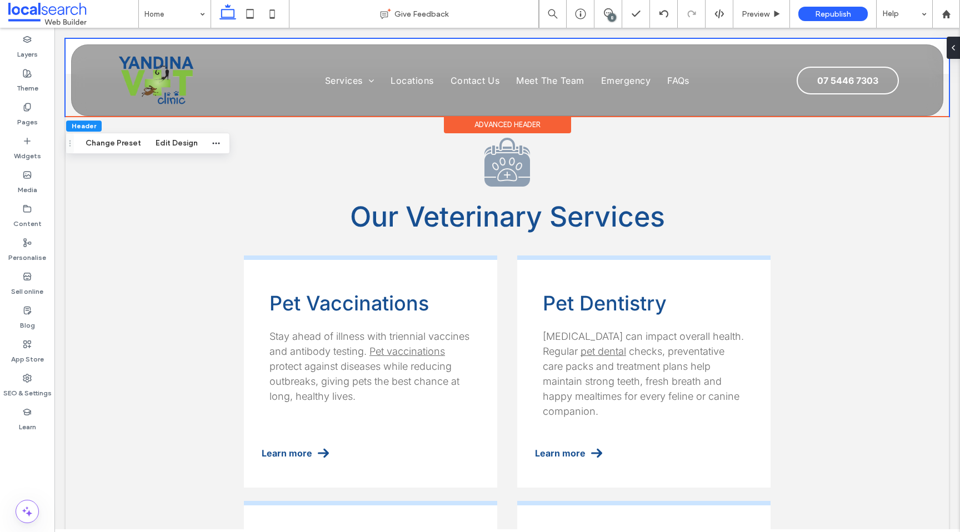
scroll to position [1124, 0]
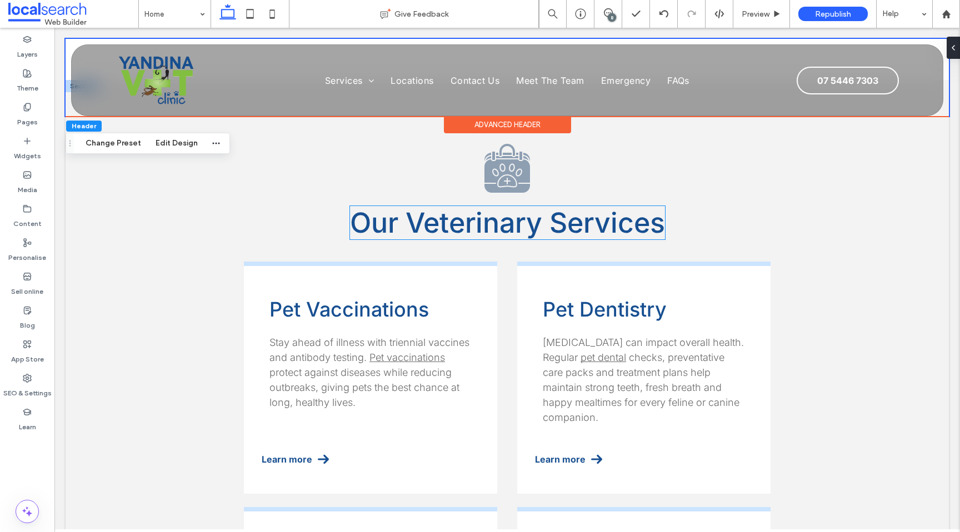
click at [561, 225] on span "Our Veterinary Services" at bounding box center [507, 222] width 315 height 33
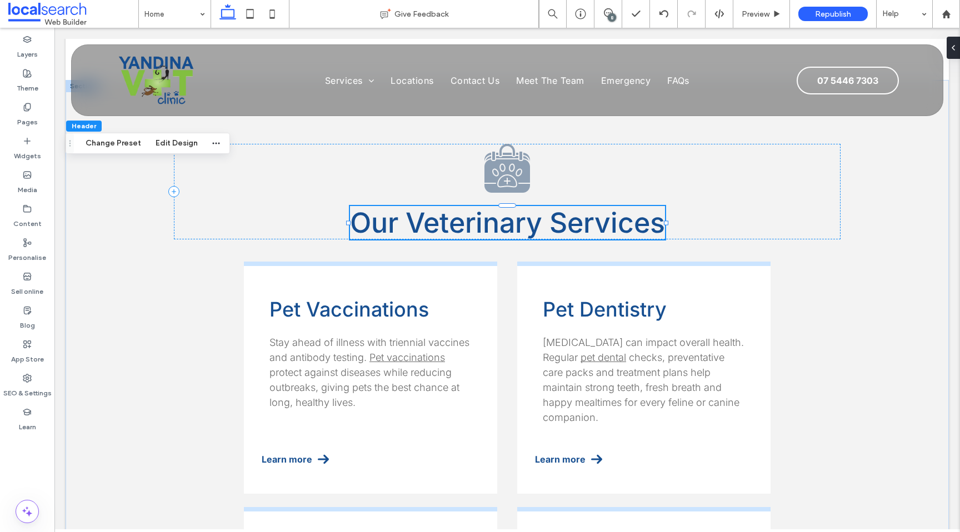
click at [561, 225] on span "Our Veterinary Services" at bounding box center [507, 222] width 315 height 33
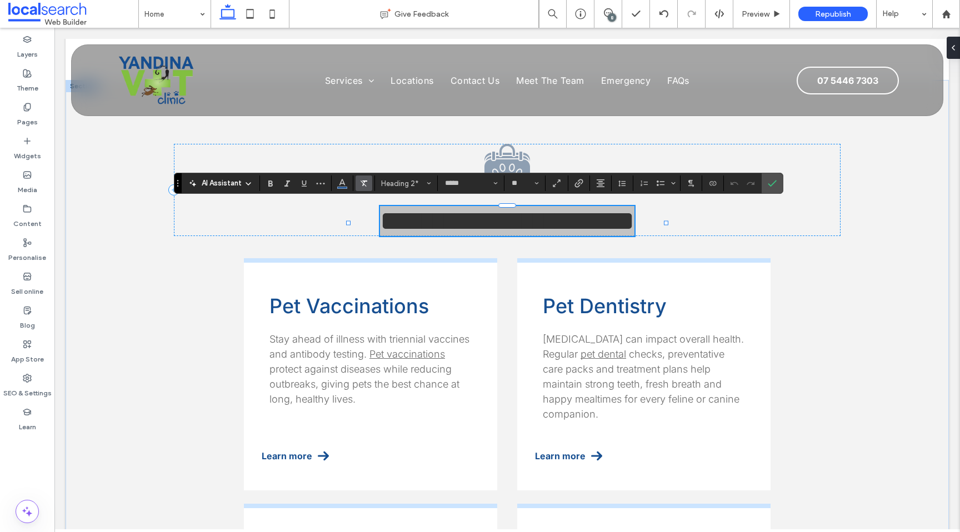
click at [363, 184] on use "Clear format" at bounding box center [364, 184] width 7 height 6
click at [768, 181] on icon "Confirm" at bounding box center [772, 183] width 9 height 9
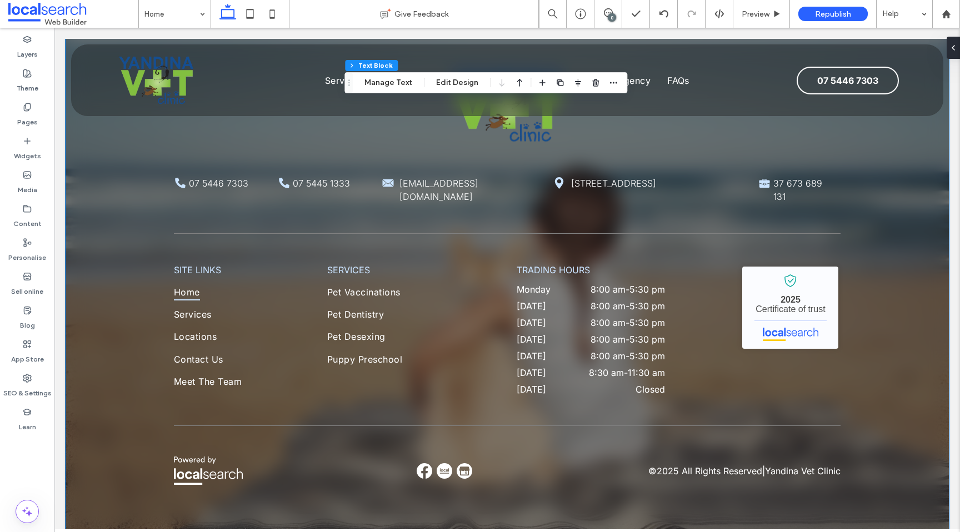
scroll to position [4581, 0]
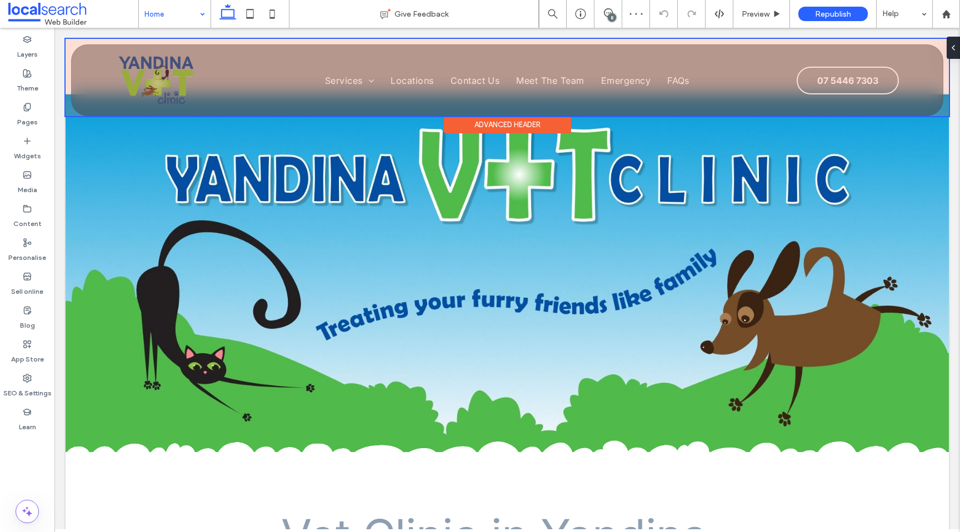
click at [223, 73] on div at bounding box center [508, 77] width 884 height 77
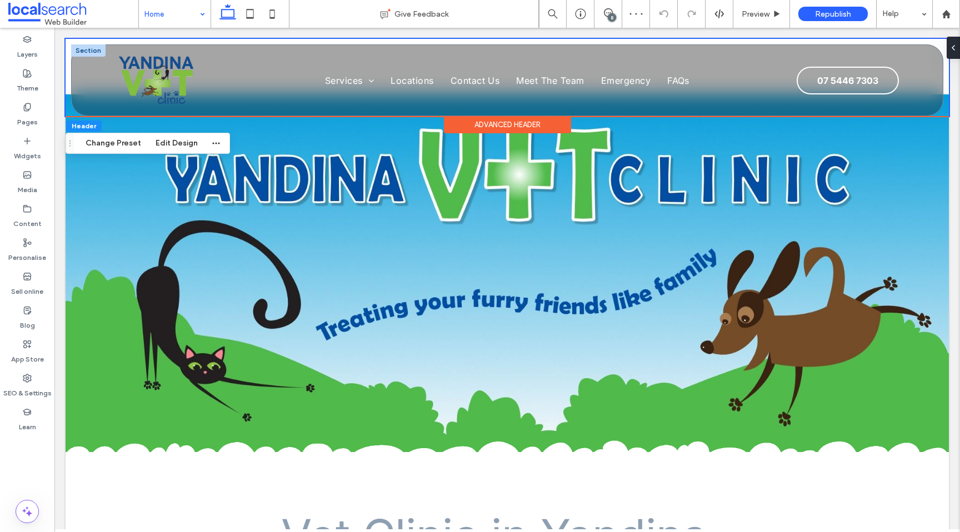
click at [87, 49] on div at bounding box center [88, 50] width 34 height 12
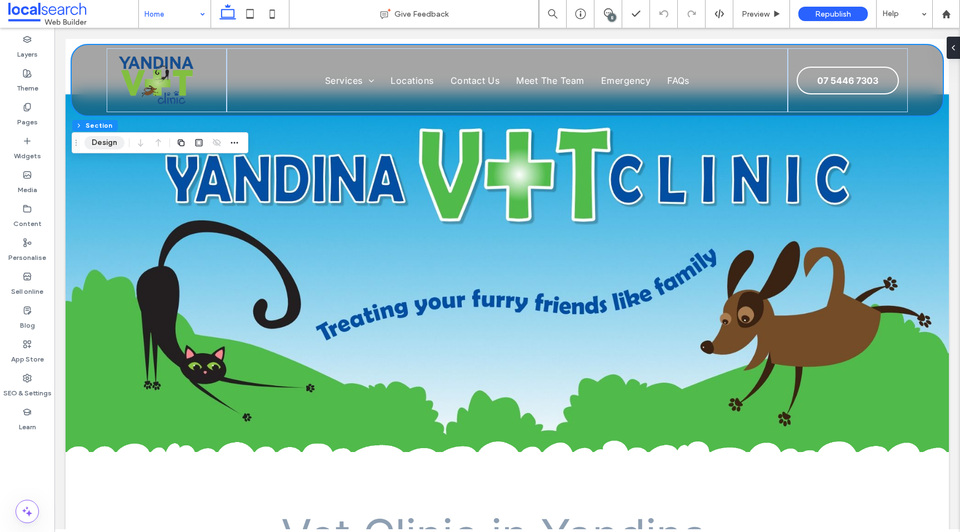
click at [98, 144] on button "Design" at bounding box center [104, 142] width 40 height 13
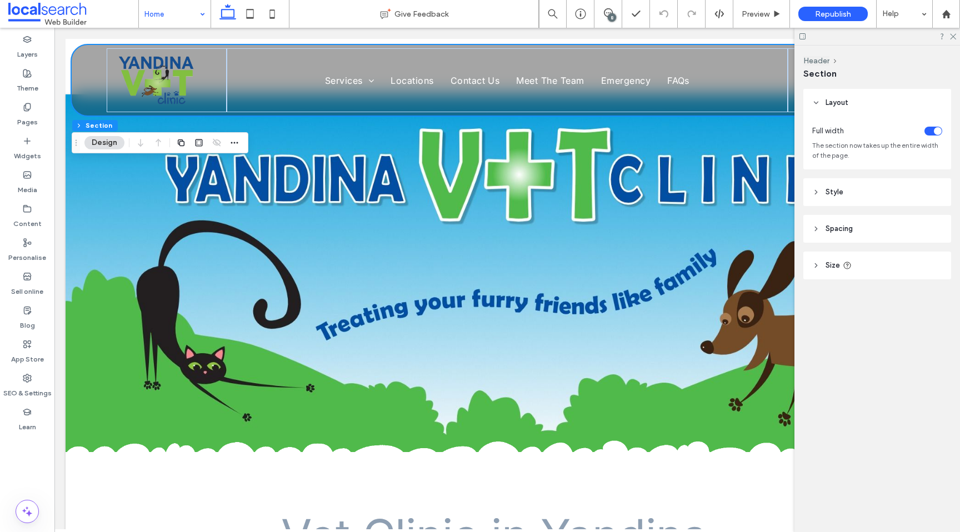
click at [877, 262] on header "Size" at bounding box center [878, 266] width 148 height 28
click at [876, 235] on header "Spacing" at bounding box center [878, 229] width 148 height 28
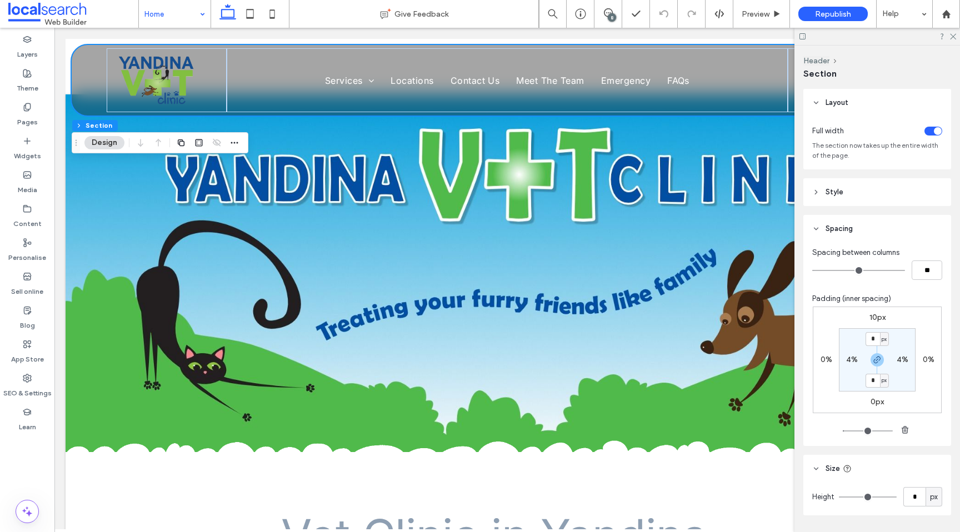
click at [876, 189] on header "Style" at bounding box center [878, 192] width 148 height 28
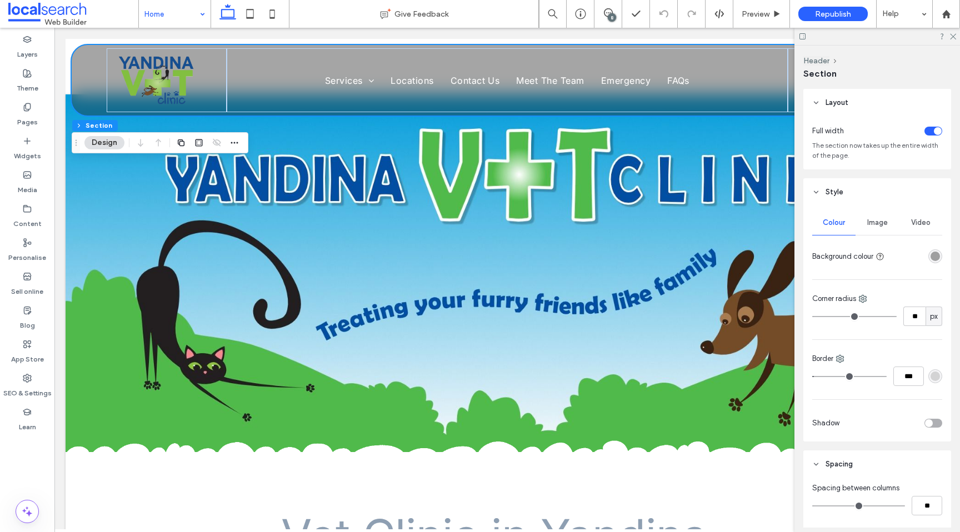
click at [933, 256] on div "rgba(30, 30, 30, 0.4)" at bounding box center [935, 256] width 9 height 9
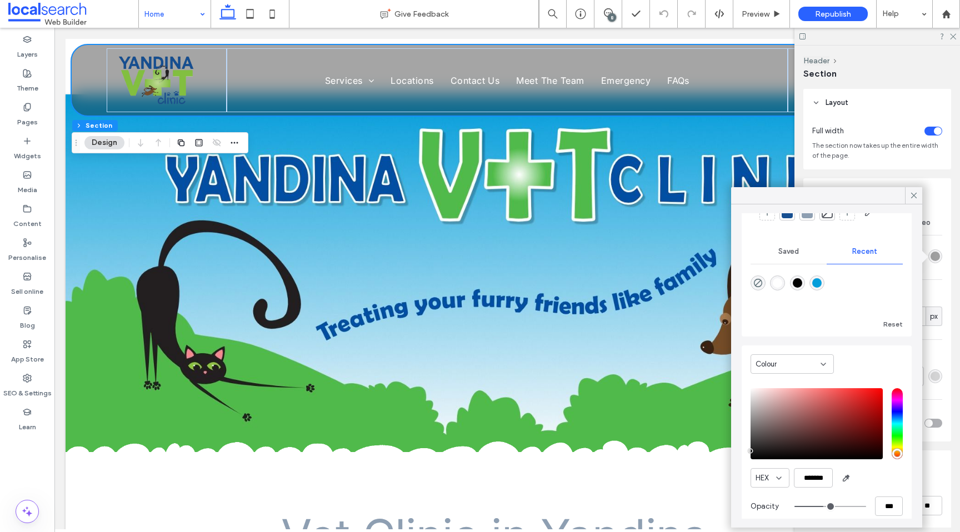
scroll to position [85, 0]
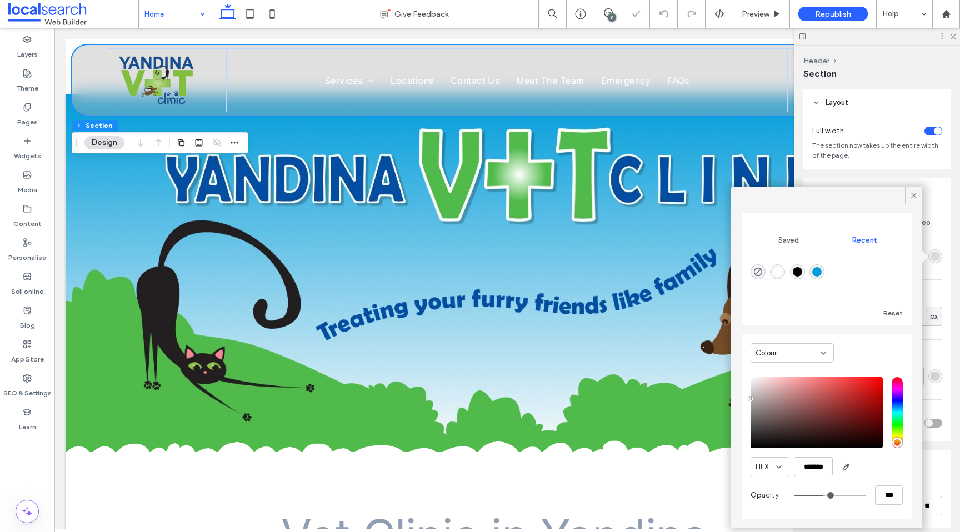
drag, startPoint x: 754, startPoint y: 415, endPoint x: 737, endPoint y: 399, distance: 22.4
click at [737, 399] on div "Theme Colours Save time with Theme Colours Create a colour palette to instantly…" at bounding box center [826, 365] width 191 height 323
type input "*******"
click at [747, 397] on div "Colour HEX ******* Opacity ***" at bounding box center [827, 427] width 170 height 184
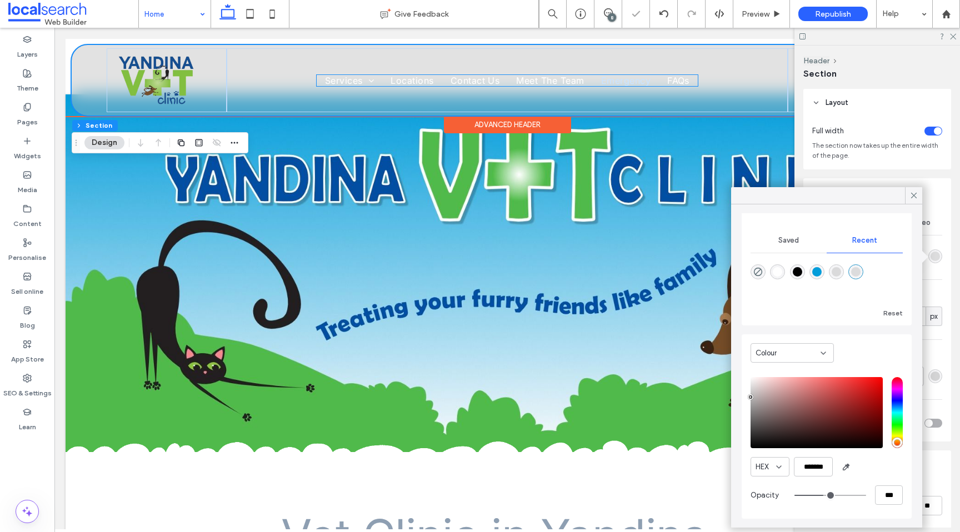
click at [635, 81] on span "Emergency" at bounding box center [625, 80] width 49 height 11
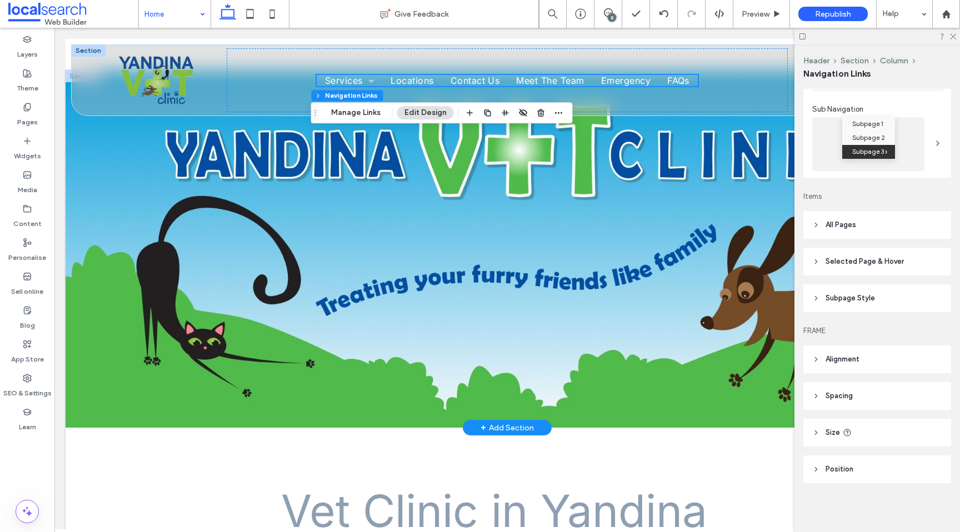
scroll to position [0, 0]
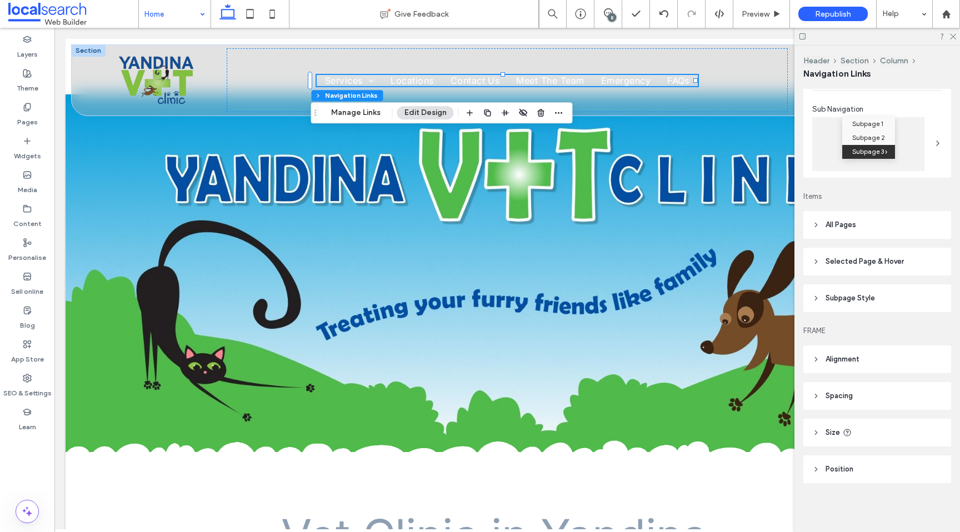
click at [874, 403] on header "Spacing" at bounding box center [878, 396] width 148 height 28
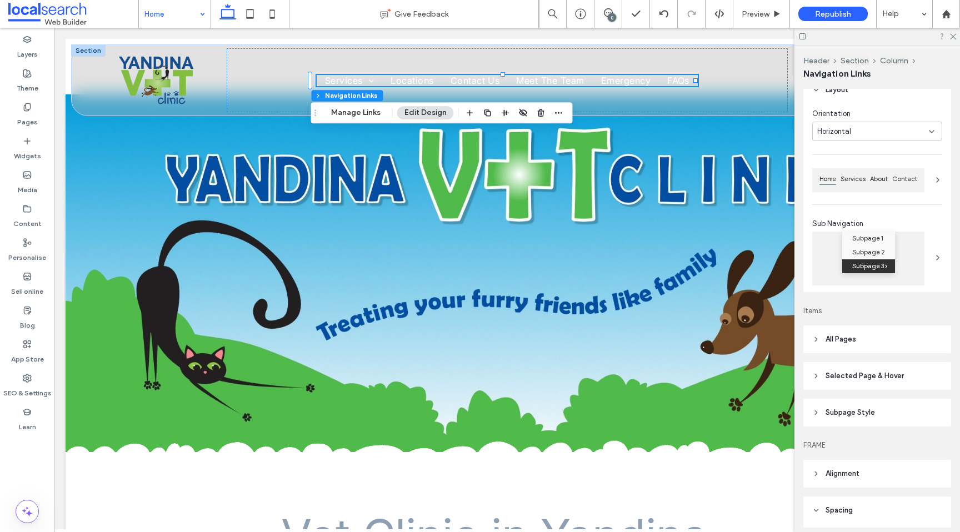
scroll to position [43, 0]
click at [886, 377] on span "Selected Page & Hover" at bounding box center [865, 375] width 78 height 11
click at [886, 340] on header "All Pages" at bounding box center [878, 339] width 148 height 28
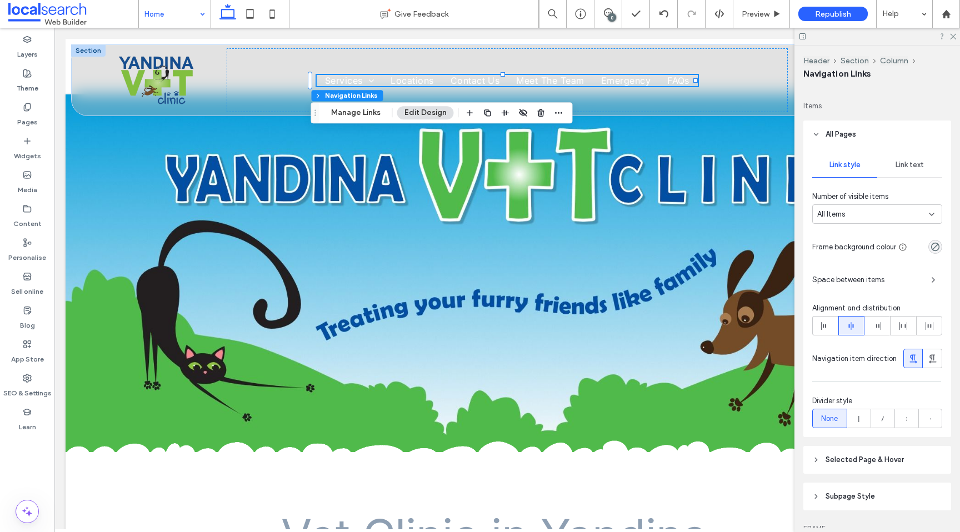
scroll to position [266, 0]
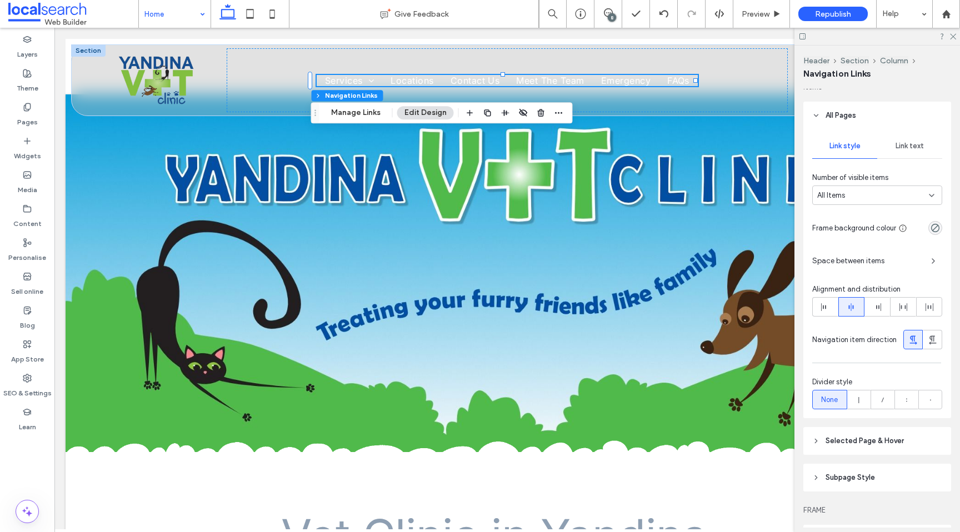
click at [911, 142] on span "Link text" at bounding box center [910, 146] width 28 height 9
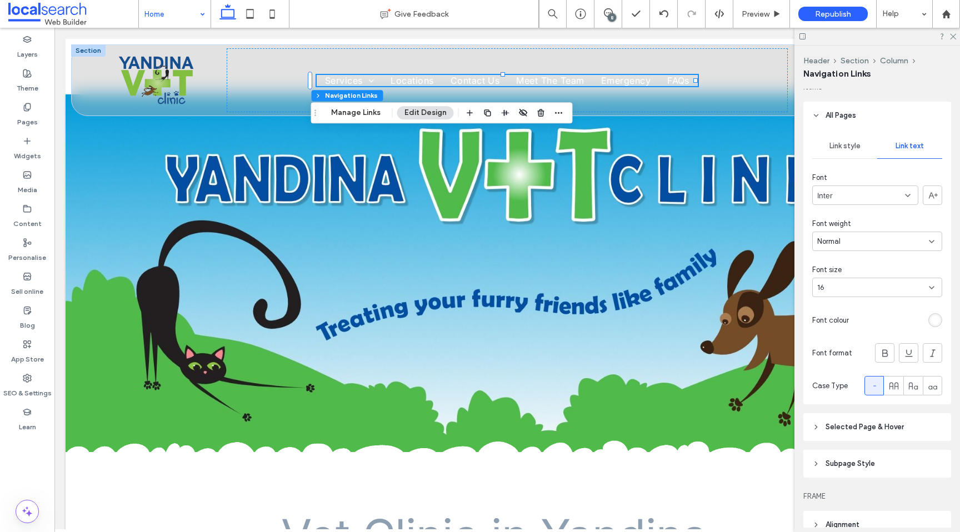
click at [931, 320] on div "rgb(255, 255, 255)" at bounding box center [935, 320] width 9 height 9
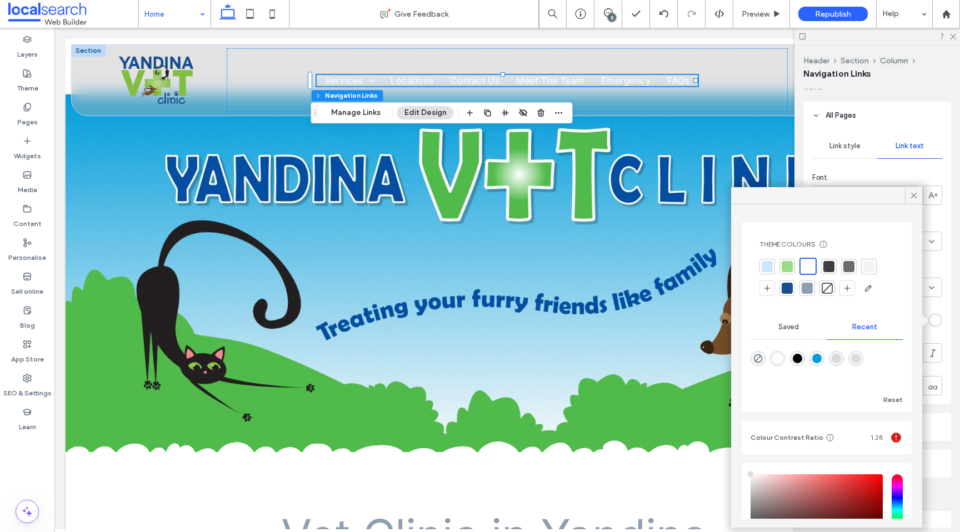
click at [831, 267] on div at bounding box center [829, 266] width 11 height 11
click at [785, 286] on div at bounding box center [787, 288] width 11 height 11
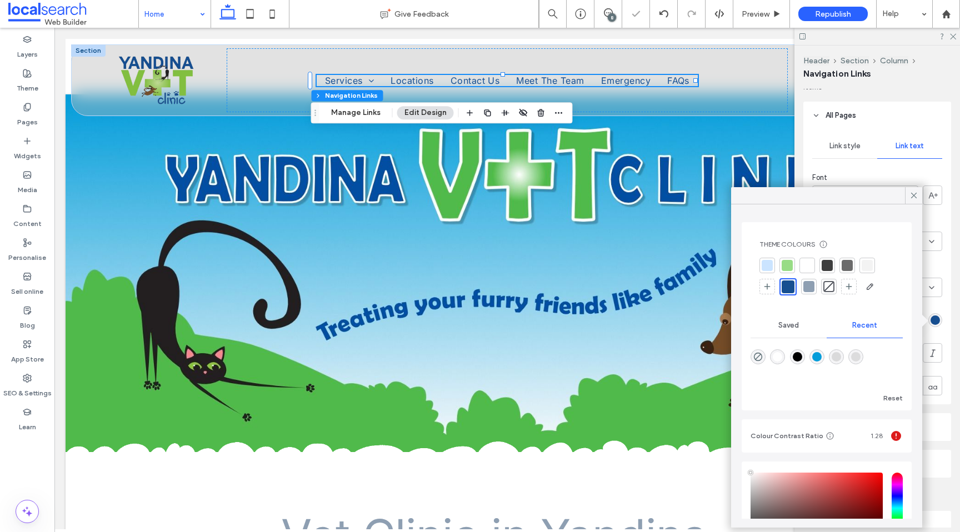
click at [821, 263] on div at bounding box center [828, 266] width 16 height 16
click at [915, 194] on use at bounding box center [914, 196] width 6 height 6
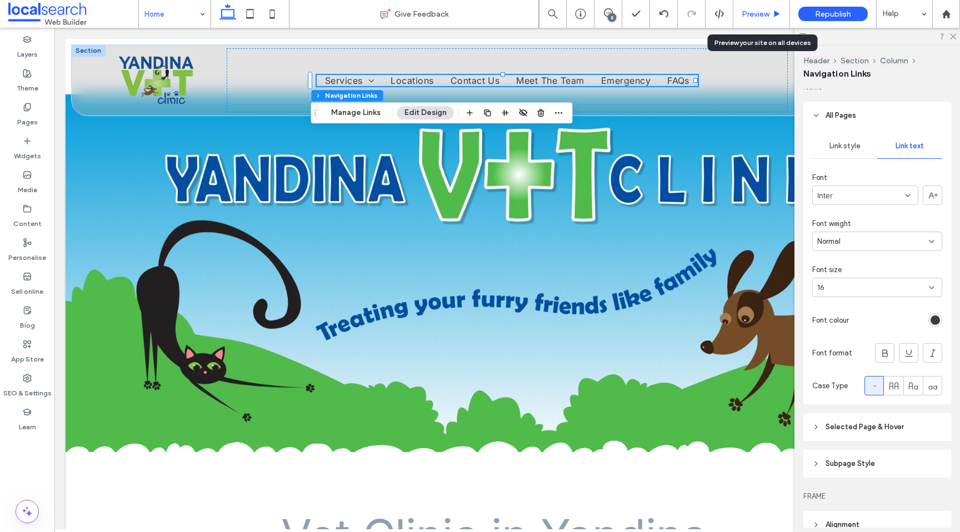
click at [761, 12] on span "Preview" at bounding box center [756, 13] width 28 height 9
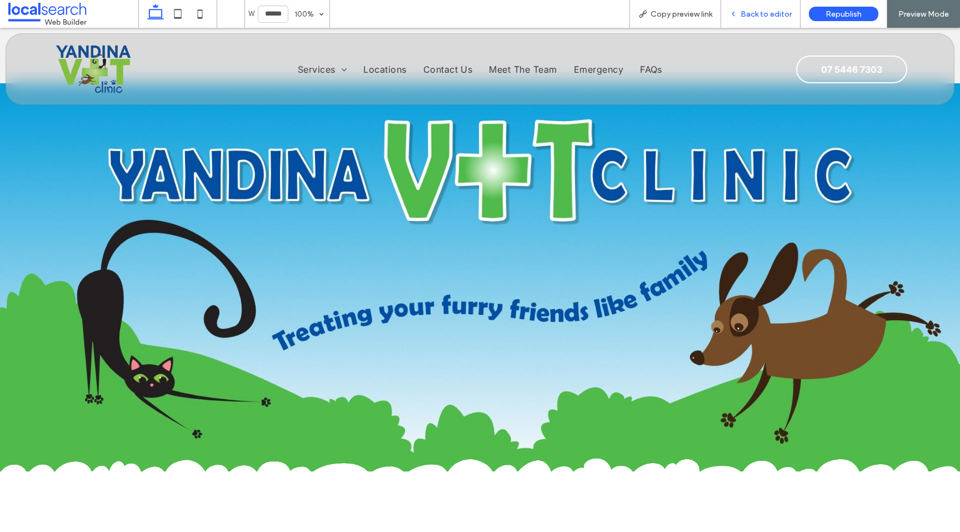
click at [769, 22] on div "Back to editor" at bounding box center [760, 14] width 79 height 28
click at [747, 20] on div "Back to editor" at bounding box center [760, 14] width 79 height 28
click at [748, 14] on span "Back to editor" at bounding box center [766, 13] width 51 height 9
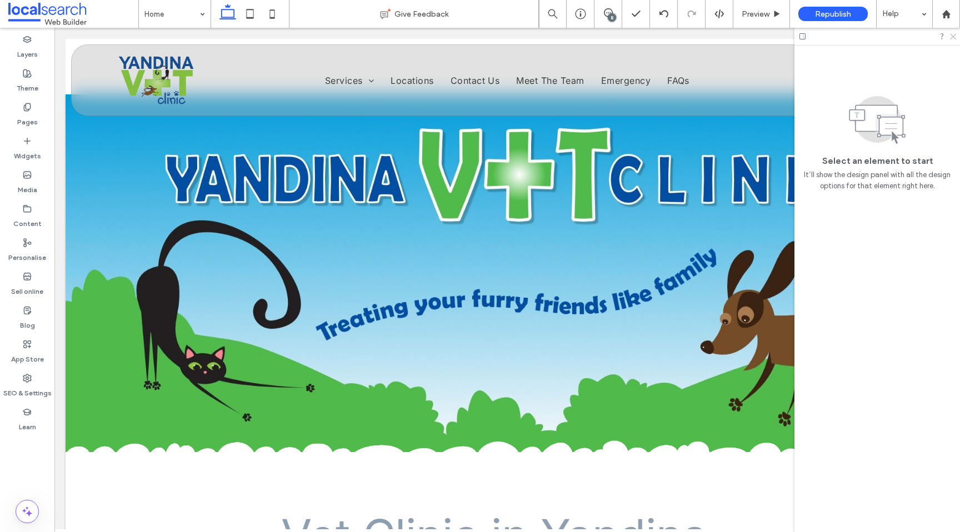
click at [953, 36] on icon at bounding box center [952, 35] width 7 height 7
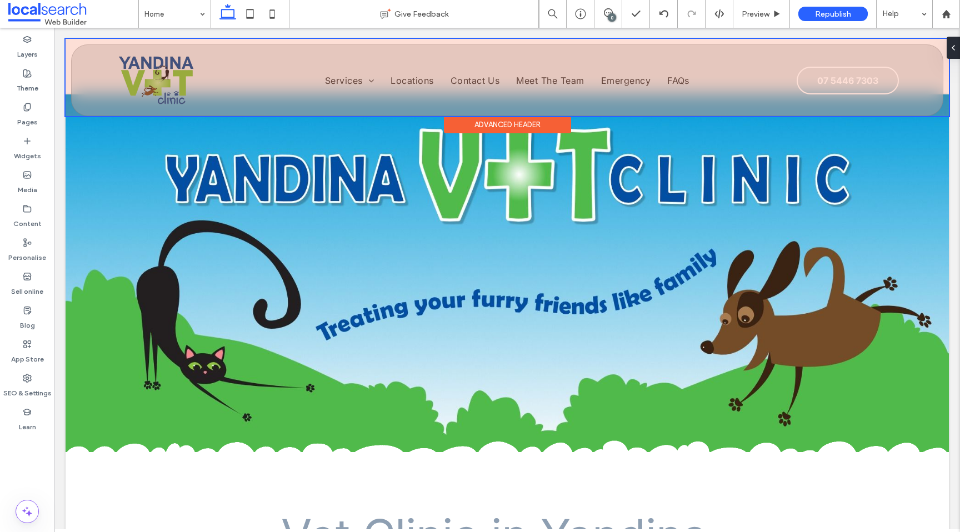
click at [841, 82] on div at bounding box center [508, 77] width 884 height 77
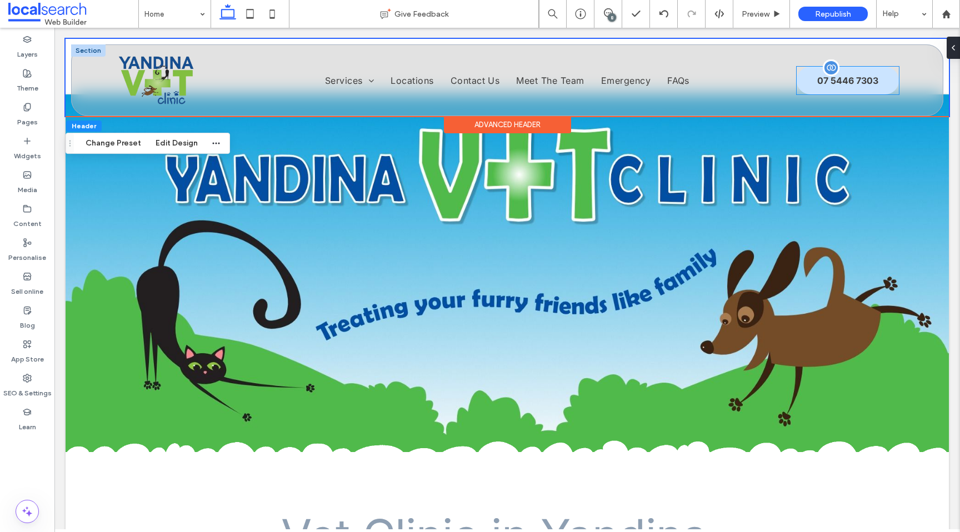
click at [865, 78] on span "07 5446 7303" at bounding box center [847, 80] width 61 height 22
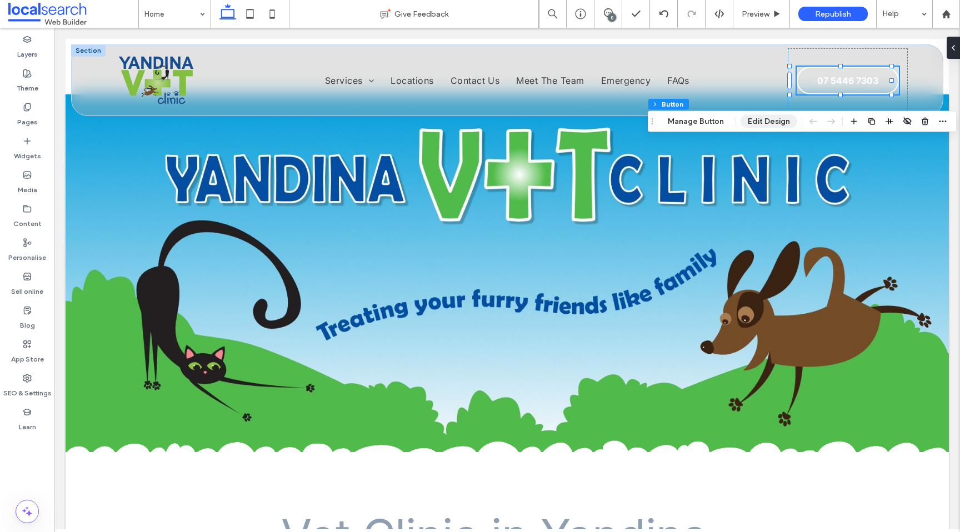
click at [763, 122] on button "Edit Design" at bounding box center [769, 121] width 57 height 13
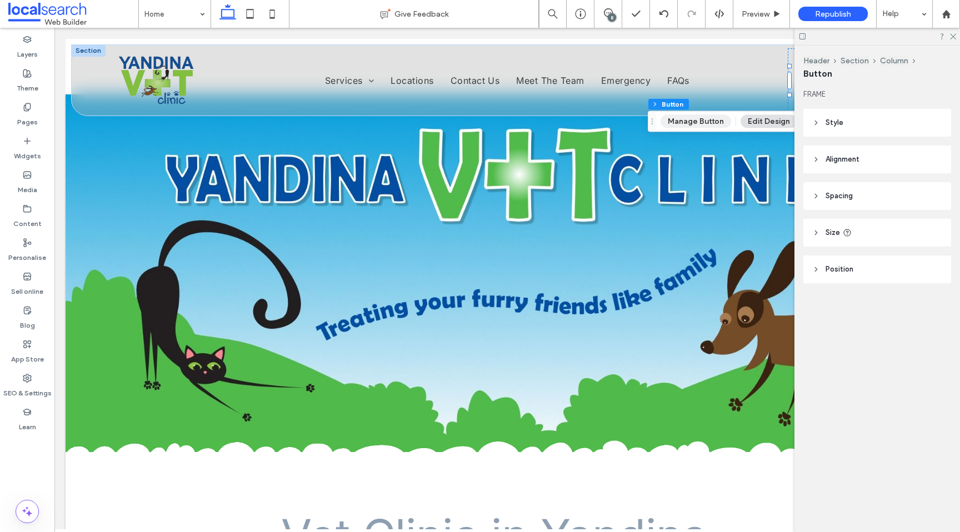
click at [703, 118] on button "Manage Button" at bounding box center [696, 121] width 71 height 13
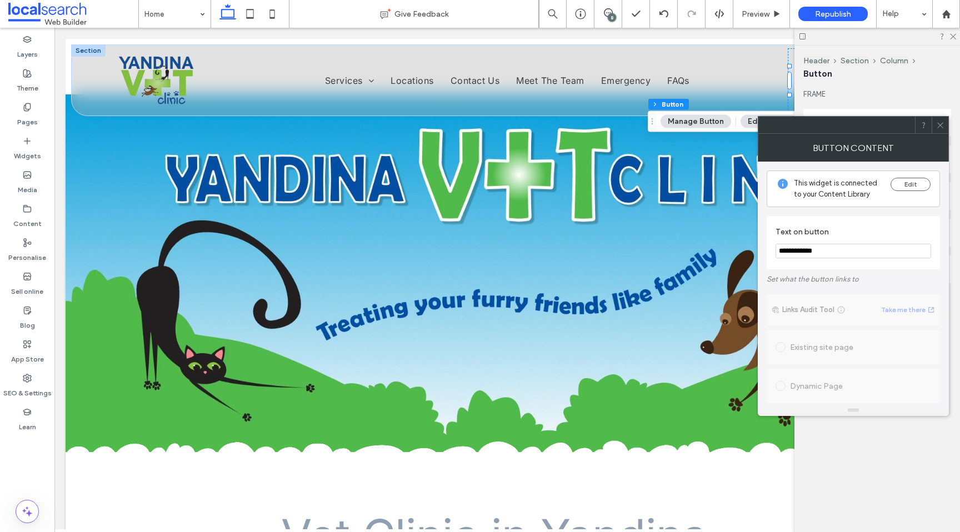
click at [940, 121] on icon at bounding box center [940, 125] width 8 height 8
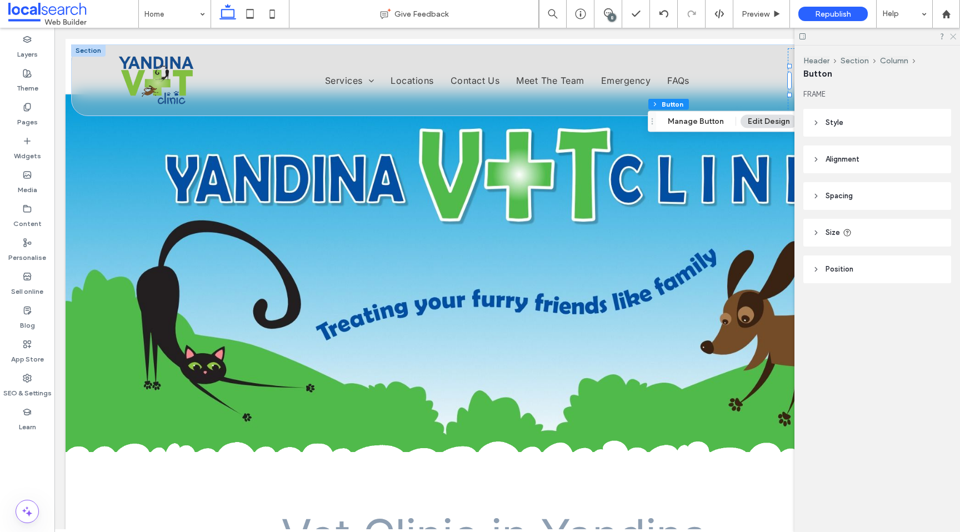
click at [954, 33] on icon at bounding box center [952, 35] width 7 height 7
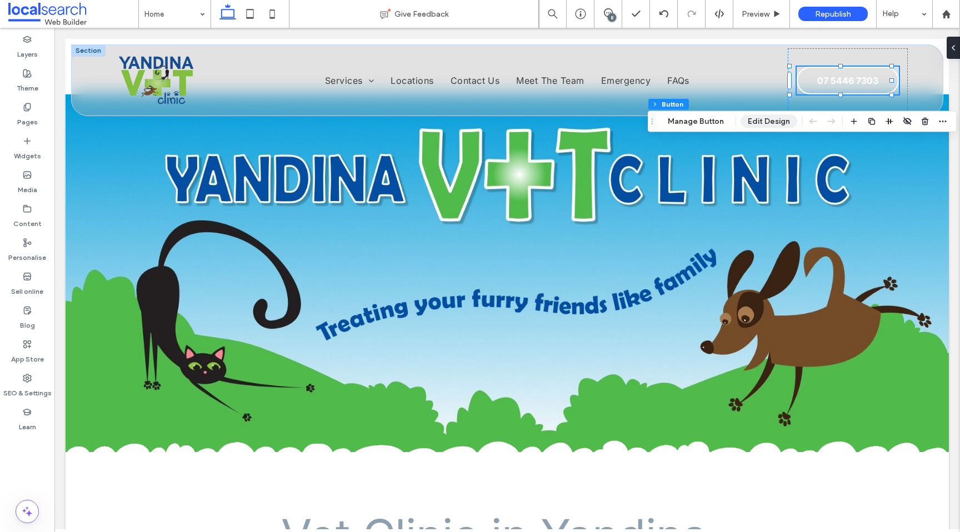
click at [764, 127] on button "Edit Design" at bounding box center [769, 121] width 57 height 13
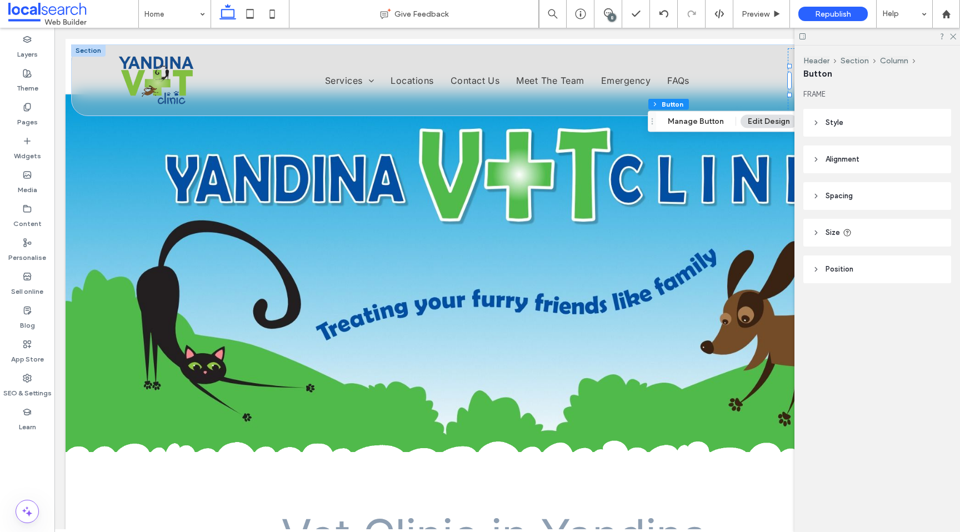
click at [858, 271] on header "Position" at bounding box center [878, 270] width 148 height 28
click at [710, 115] on button "Manage Button" at bounding box center [696, 121] width 71 height 13
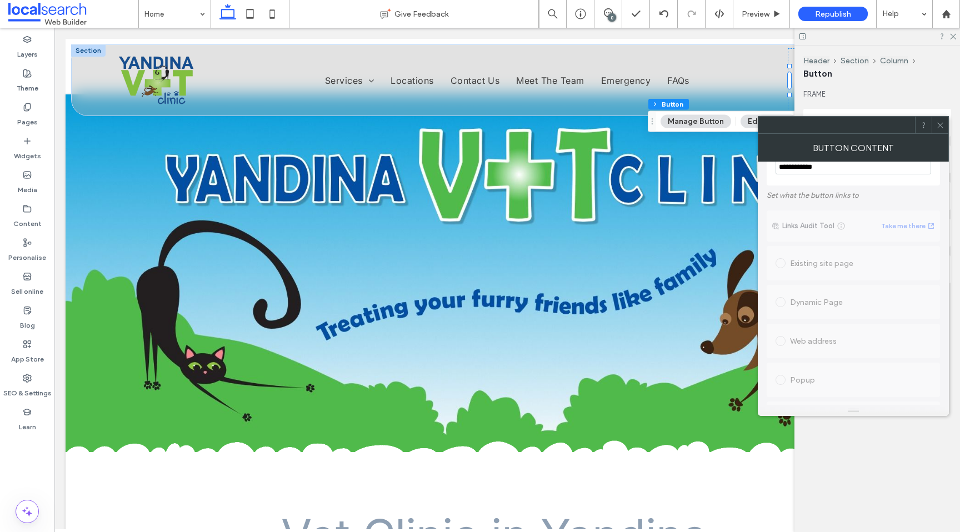
scroll to position [366, 0]
click at [939, 126] on icon at bounding box center [940, 125] width 8 height 8
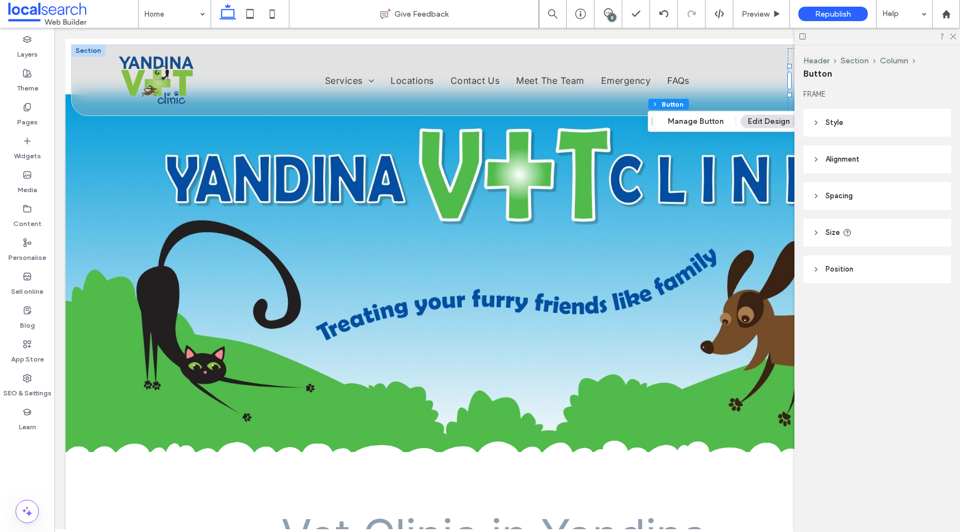
click at [886, 164] on header "Alignment" at bounding box center [878, 160] width 148 height 28
click at [878, 124] on header "Style" at bounding box center [878, 123] width 148 height 28
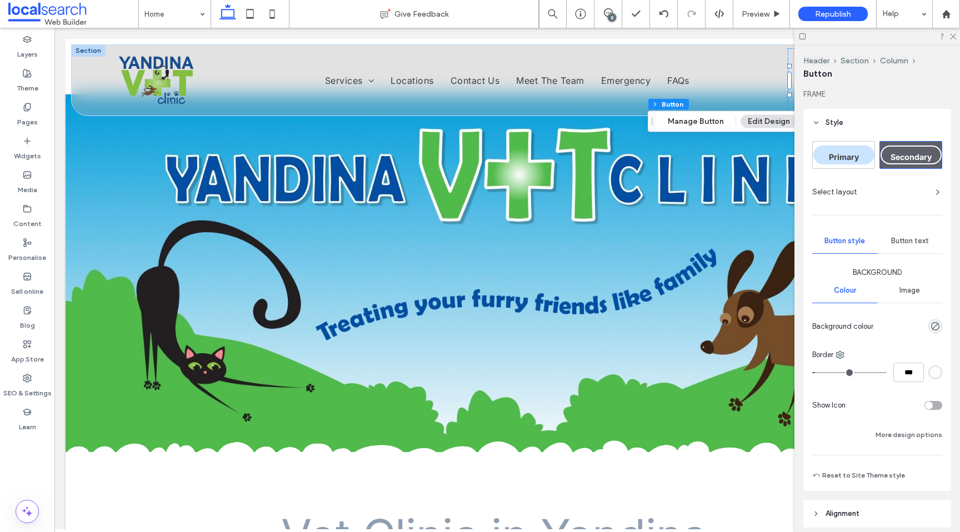
click at [900, 151] on div "Secondary" at bounding box center [911, 155] width 61 height 19
click at [844, 158] on span "Primary" at bounding box center [844, 156] width 30 height 9
click at [956, 33] on icon at bounding box center [952, 35] width 7 height 7
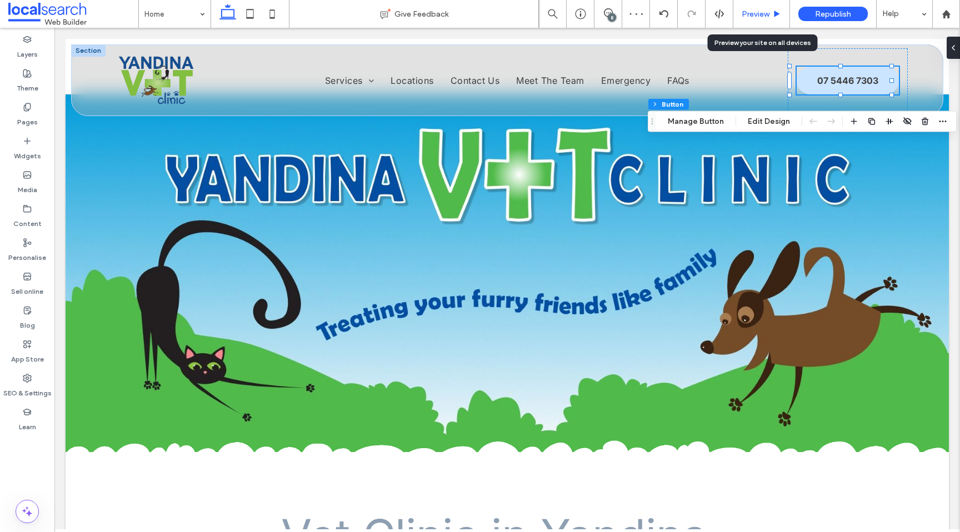
click at [774, 9] on div "Preview" at bounding box center [762, 13] width 56 height 9
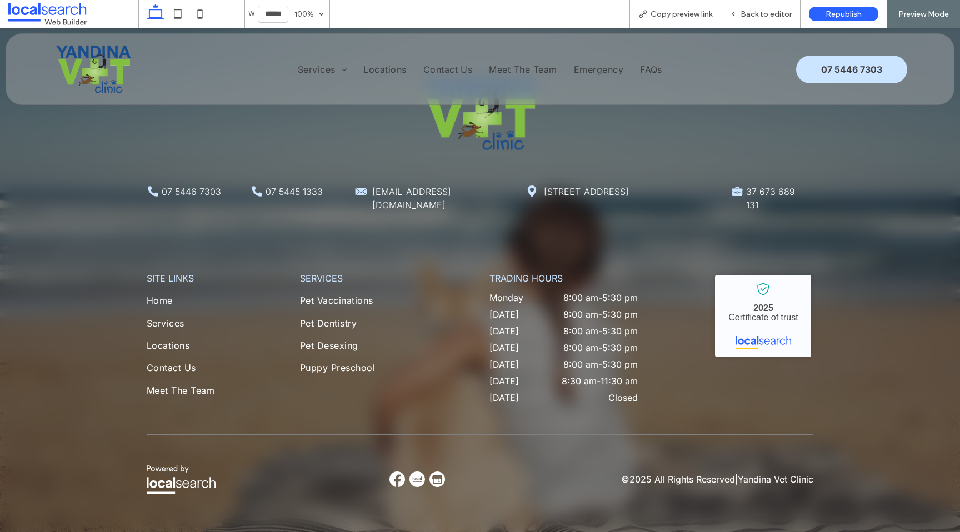
scroll to position [4603, 0]
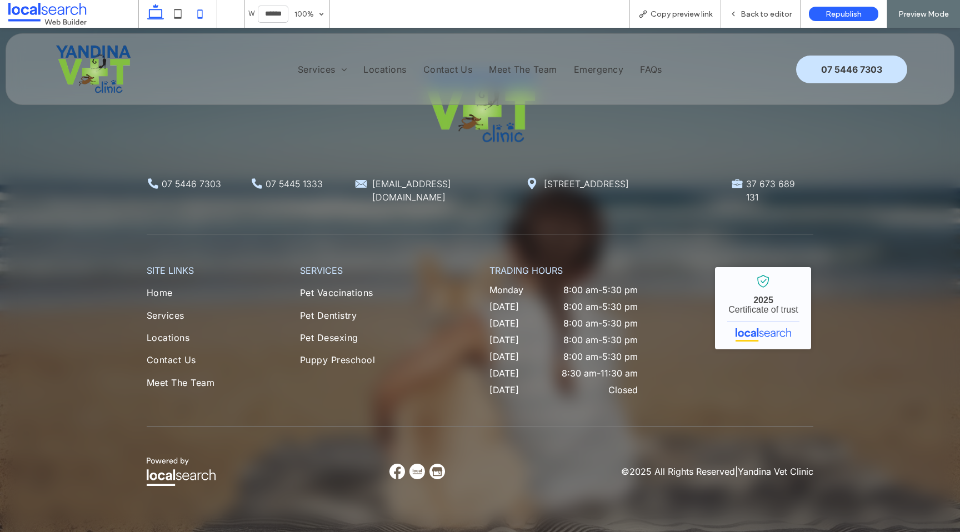
click at [201, 11] on icon at bounding box center [200, 14] width 22 height 22
type input "*****"
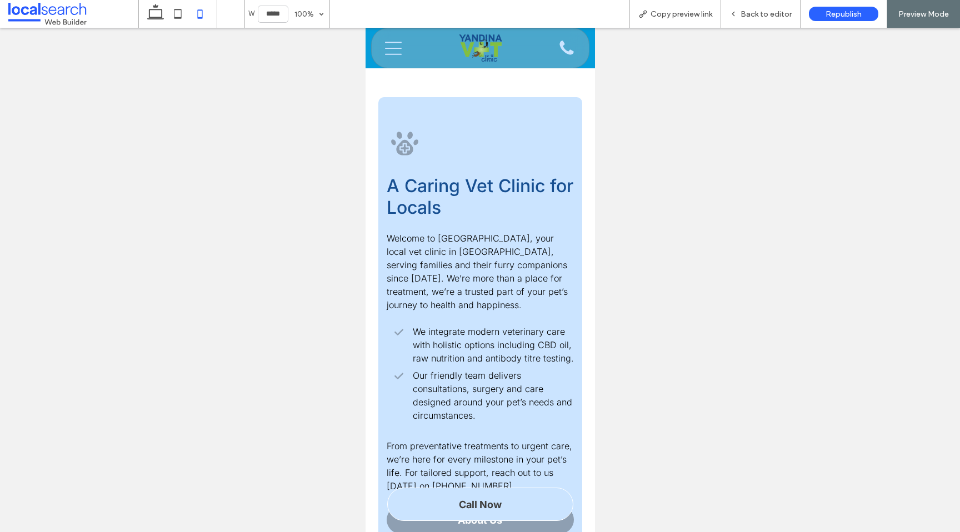
scroll to position [245, 0]
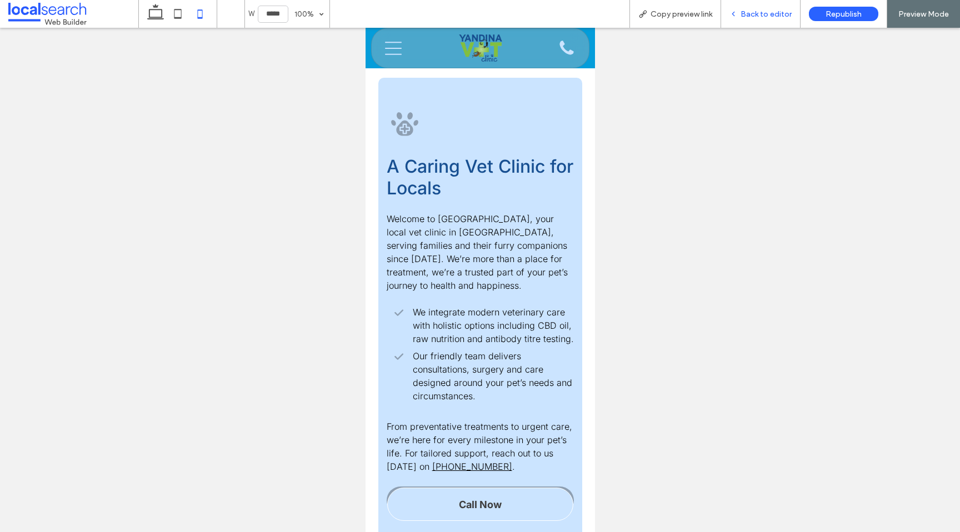
click at [742, 11] on div "Back to editor" at bounding box center [760, 13] width 79 height 9
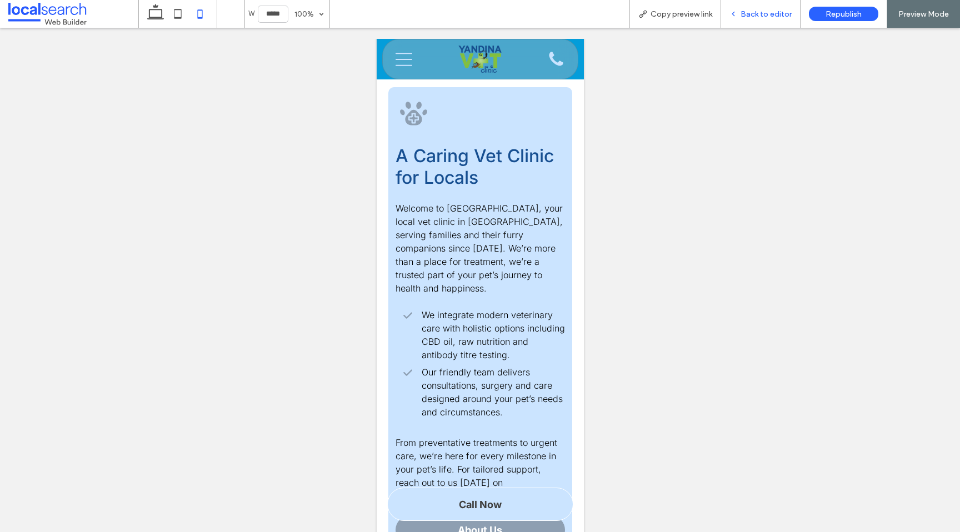
scroll to position [256, 0]
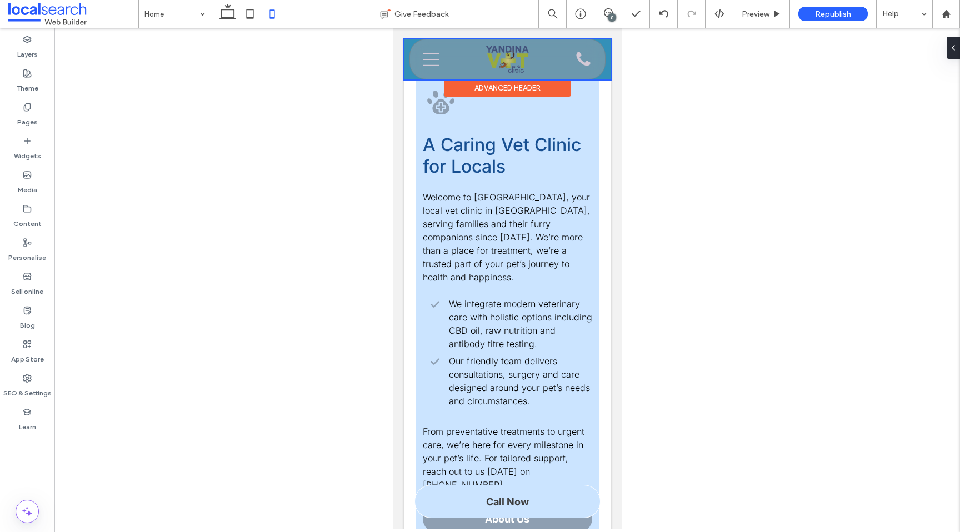
click at [596, 58] on div at bounding box center [506, 59] width 207 height 41
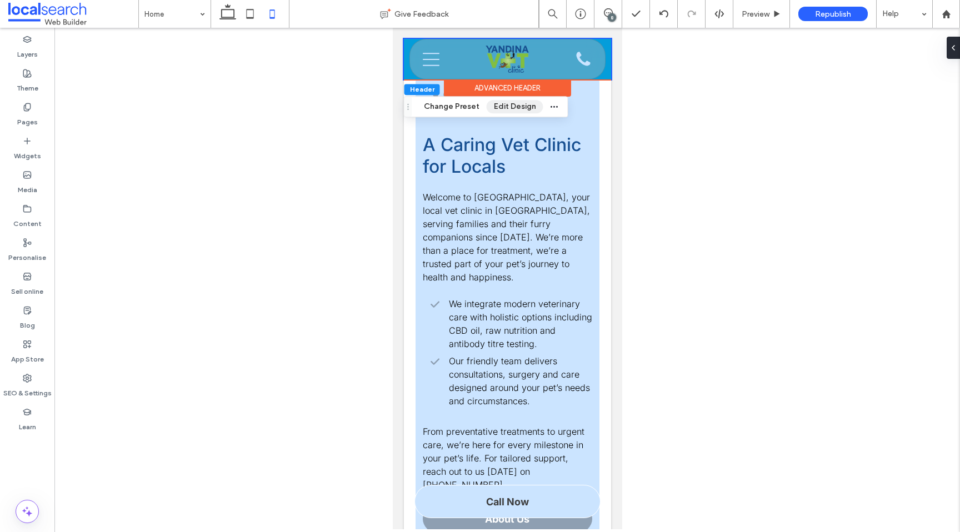
click at [504, 106] on button "Edit Design" at bounding box center [515, 106] width 57 height 13
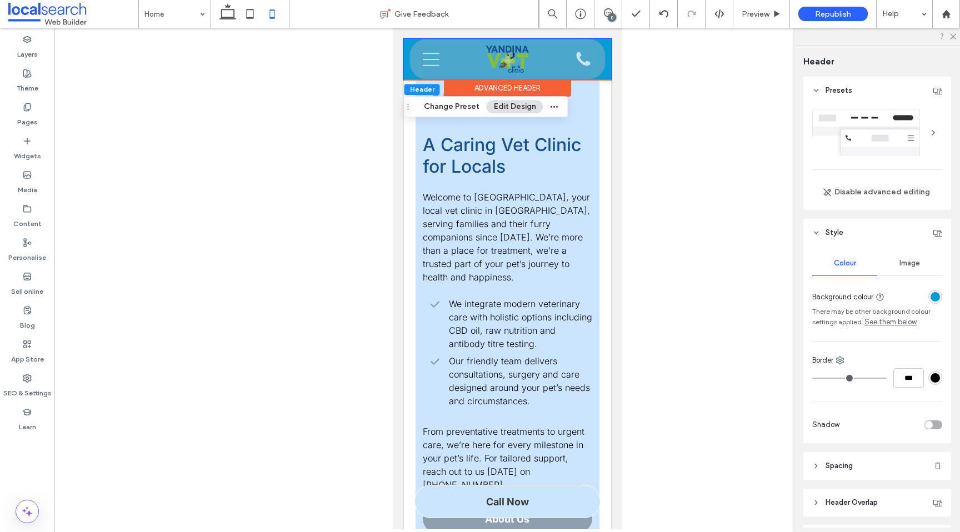
click at [931, 298] on div "rgba(4, 157, 218, 1)" at bounding box center [935, 296] width 9 height 9
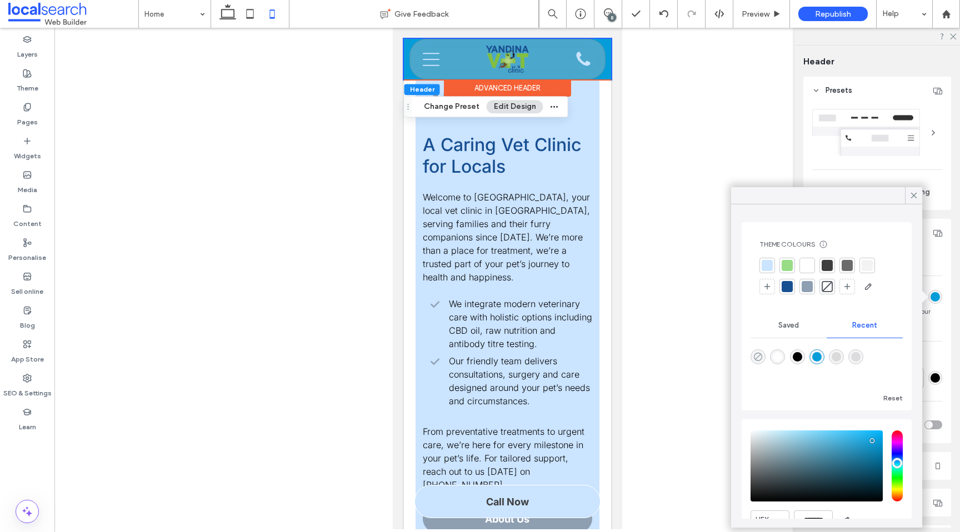
click at [756, 359] on use "rgba(0, 0, 0, 0)" at bounding box center [758, 357] width 8 height 8
type input "*******"
type input "*"
type input "**"
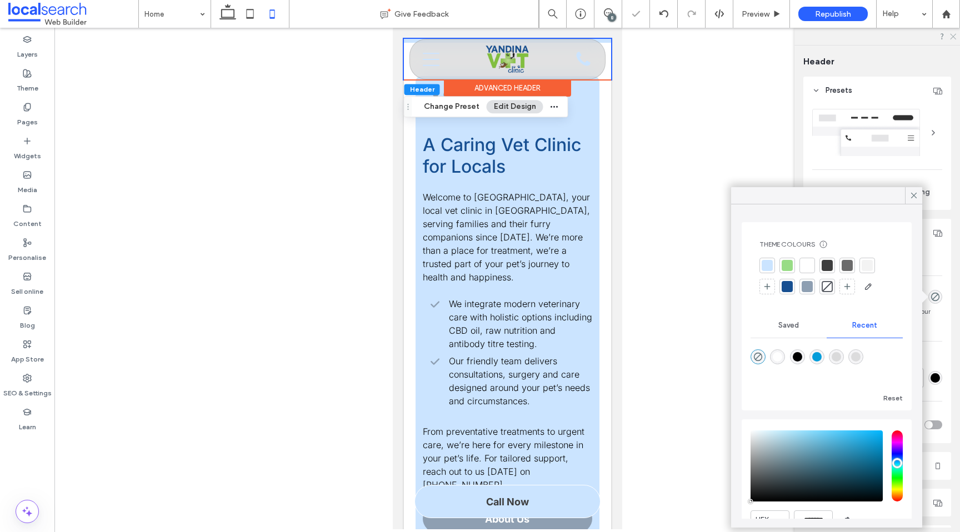
click at [954, 38] on icon at bounding box center [952, 35] width 7 height 7
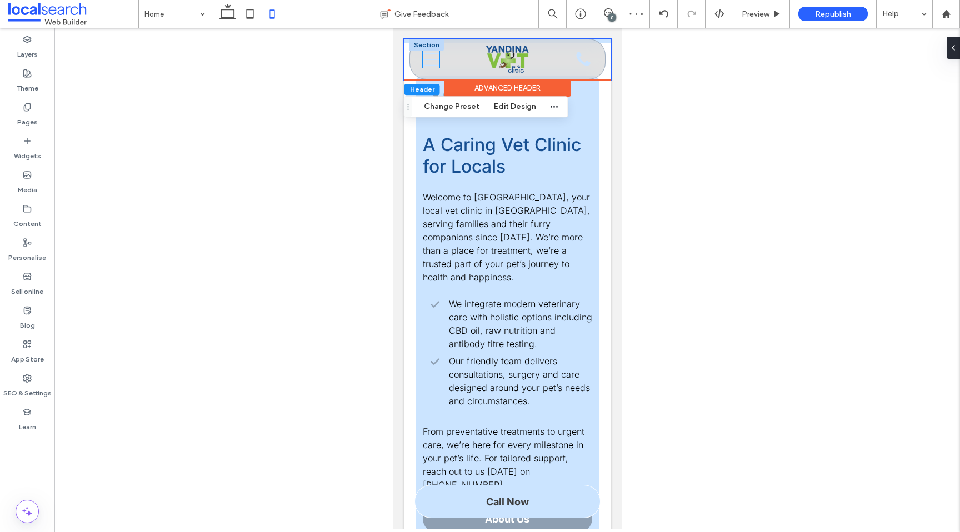
click at [428, 62] on icon "Menu Icon" at bounding box center [430, 59] width 17 height 17
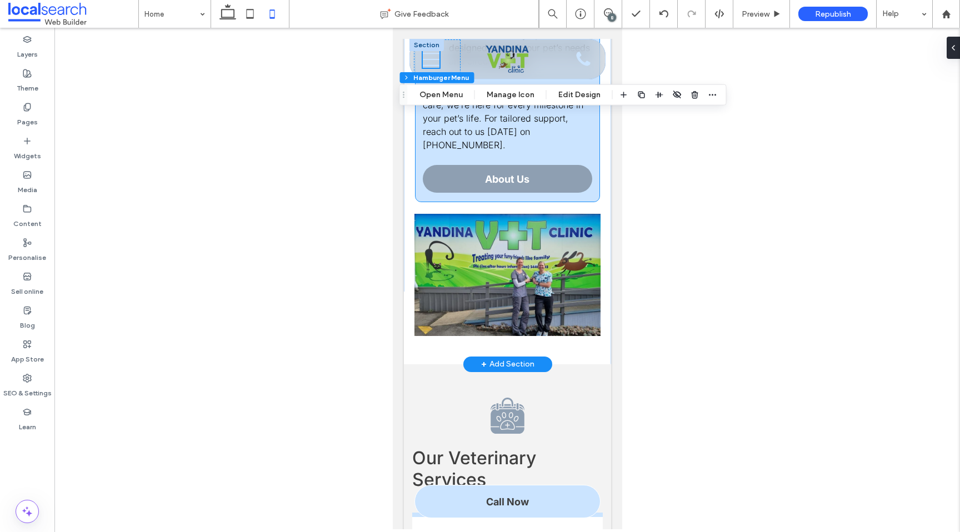
scroll to position [598, 0]
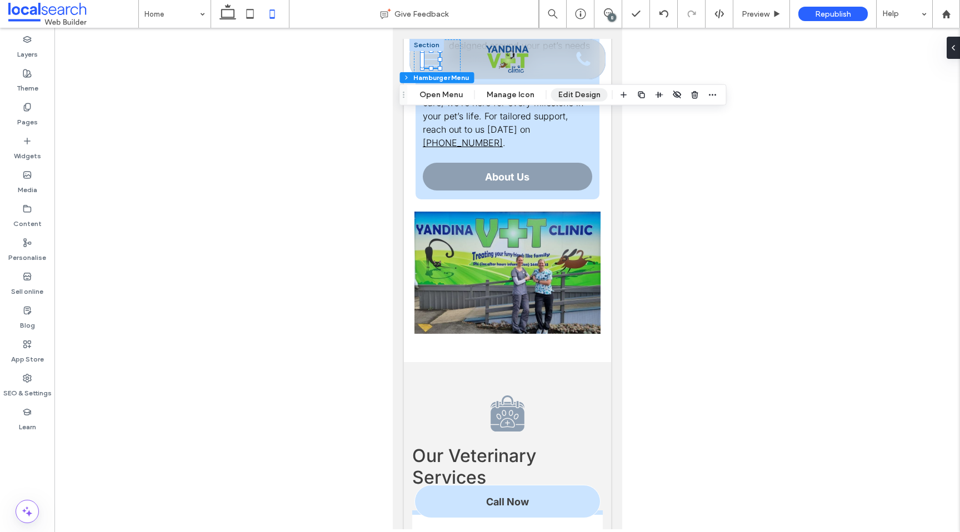
click at [563, 91] on button "Edit Design" at bounding box center [579, 94] width 57 height 13
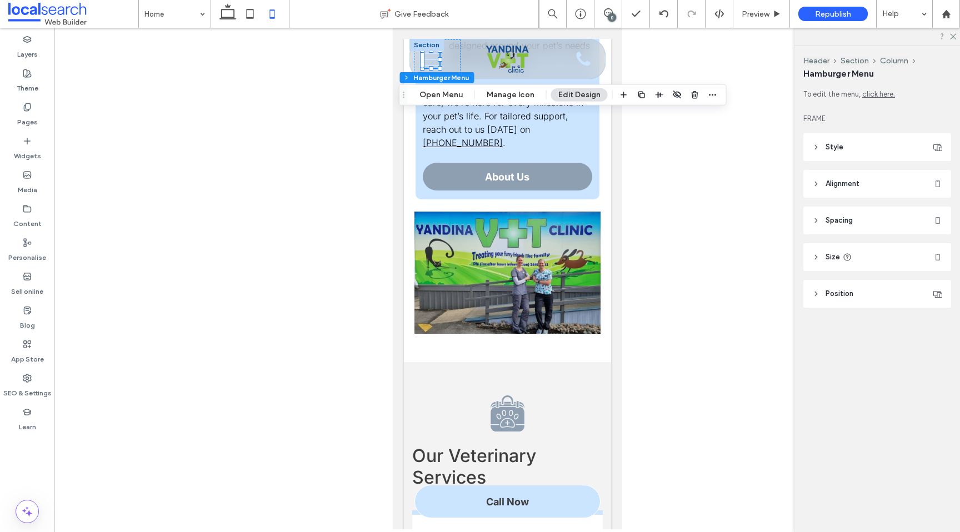
click at [887, 134] on header "Style" at bounding box center [878, 147] width 148 height 28
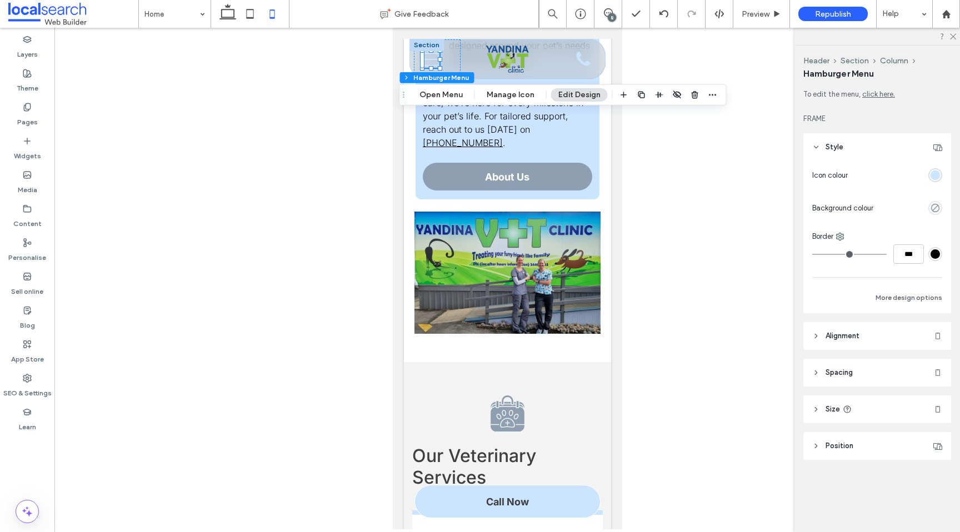
click at [935, 172] on div "rgba(203,228,255,1)" at bounding box center [935, 175] width 9 height 9
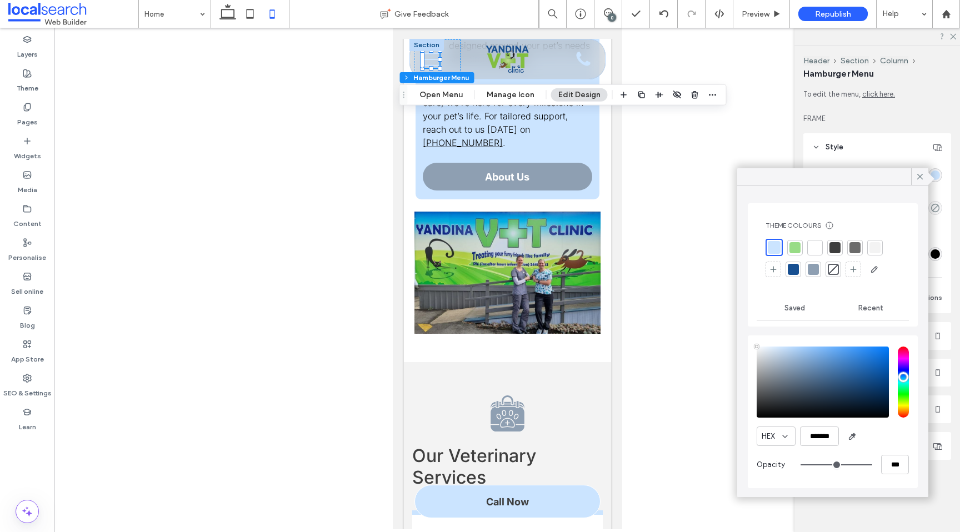
type input "****"
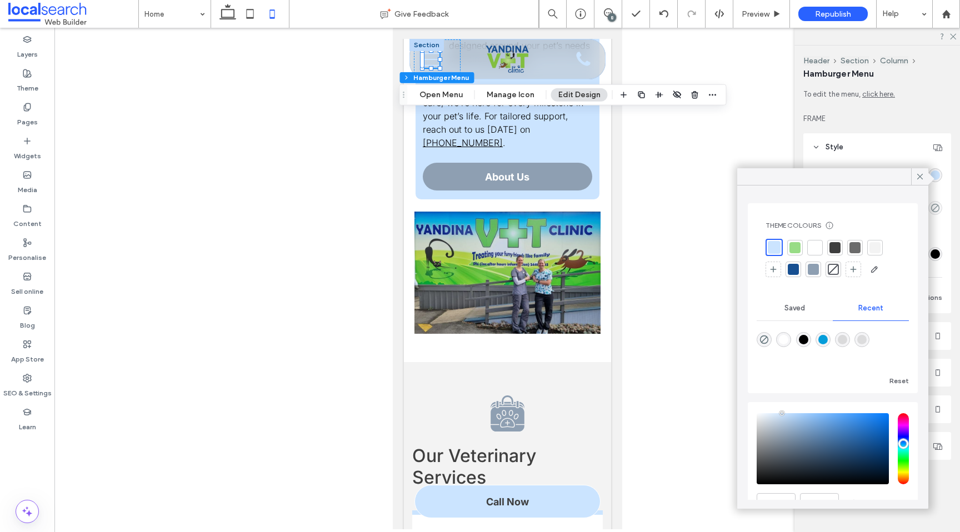
click at [792, 271] on div at bounding box center [793, 269] width 11 height 11
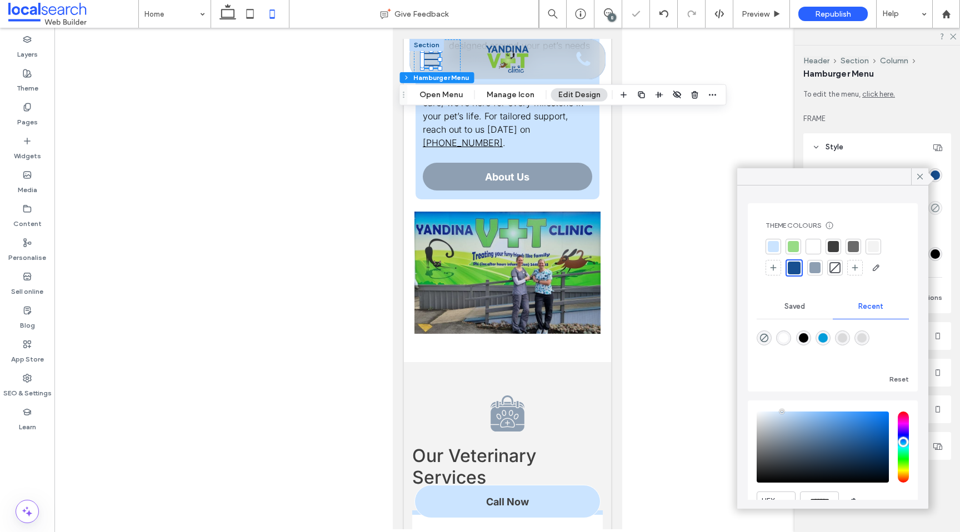
click at [831, 247] on div at bounding box center [833, 246] width 11 height 11
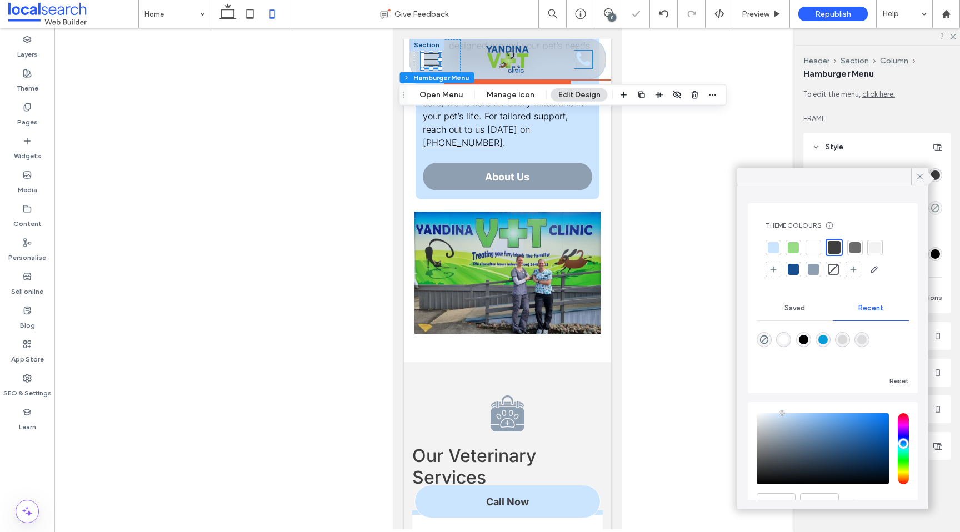
click at [576, 59] on icon "Phone Icon" at bounding box center [583, 60] width 18 height 18
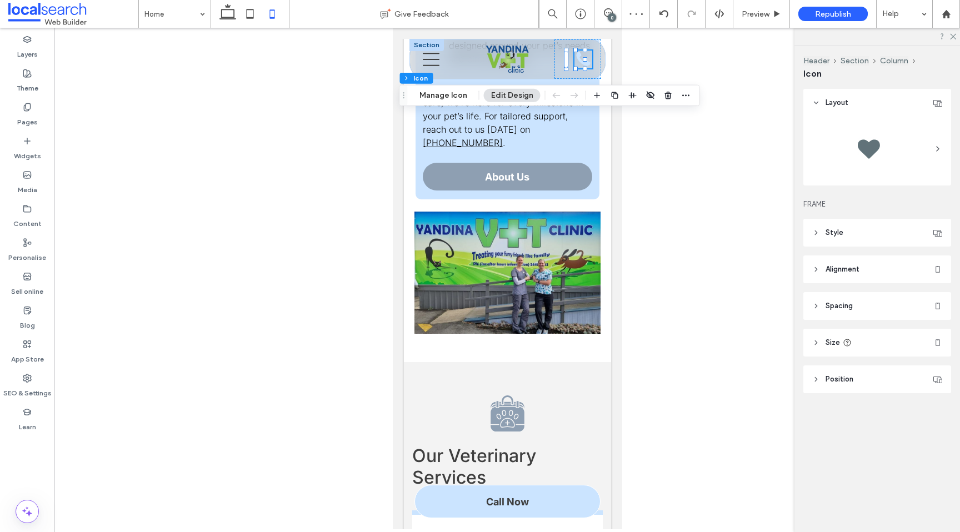
click at [877, 233] on header "Style" at bounding box center [878, 233] width 148 height 28
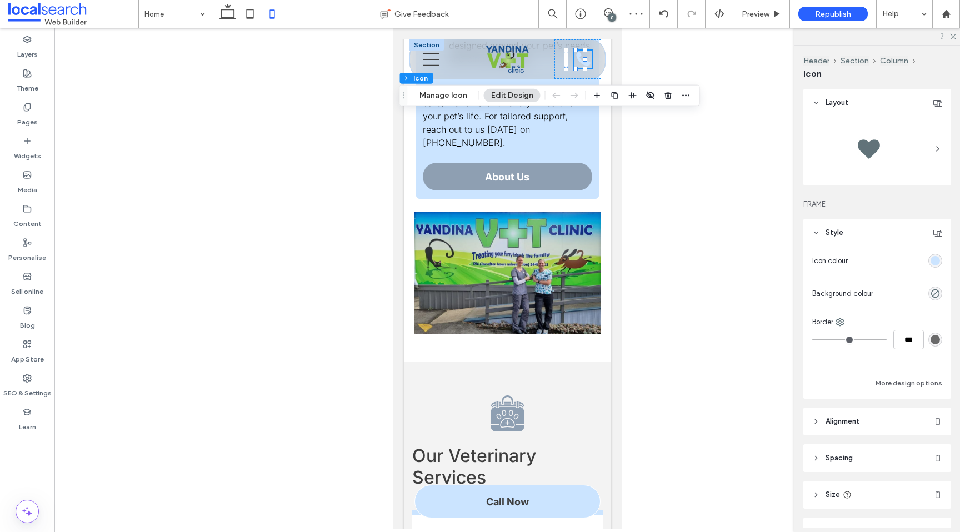
click at [931, 257] on div "rgb(203, 228, 255)" at bounding box center [935, 260] width 9 height 9
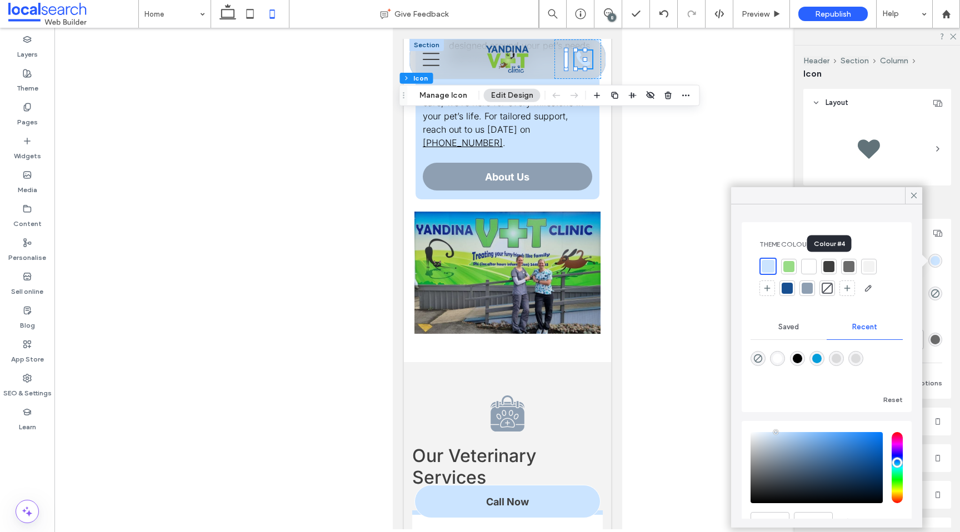
click at [831, 267] on div at bounding box center [829, 266] width 11 height 11
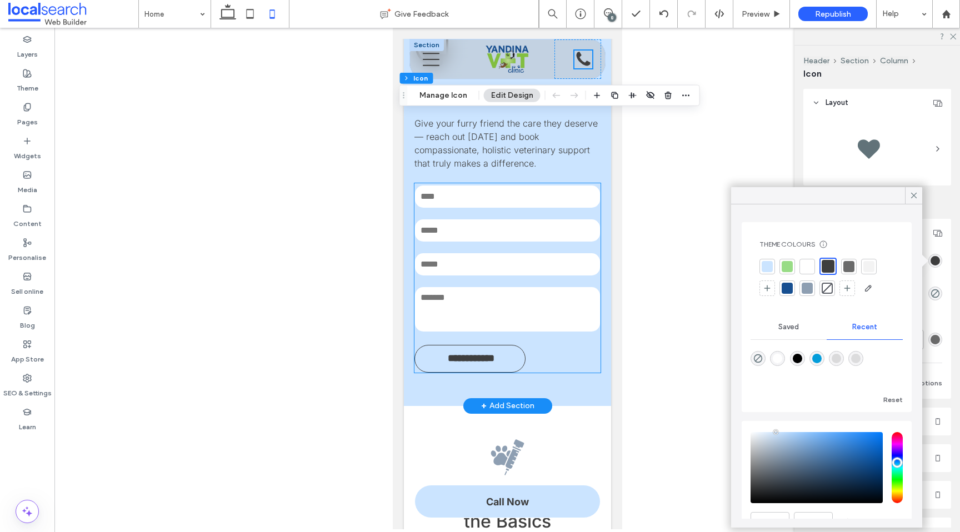
scroll to position [1333, 0]
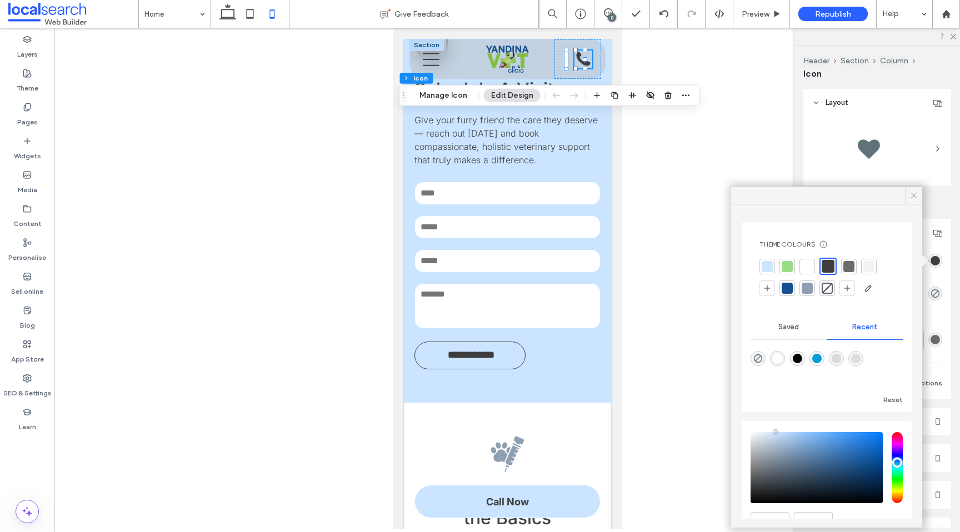
click at [911, 193] on icon at bounding box center [914, 196] width 10 height 10
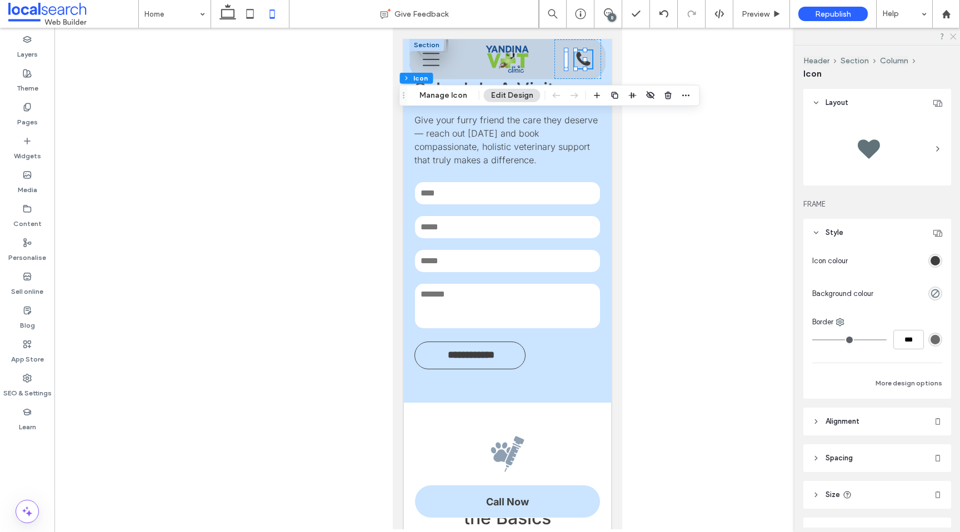
click at [955, 35] on use at bounding box center [953, 37] width 6 height 6
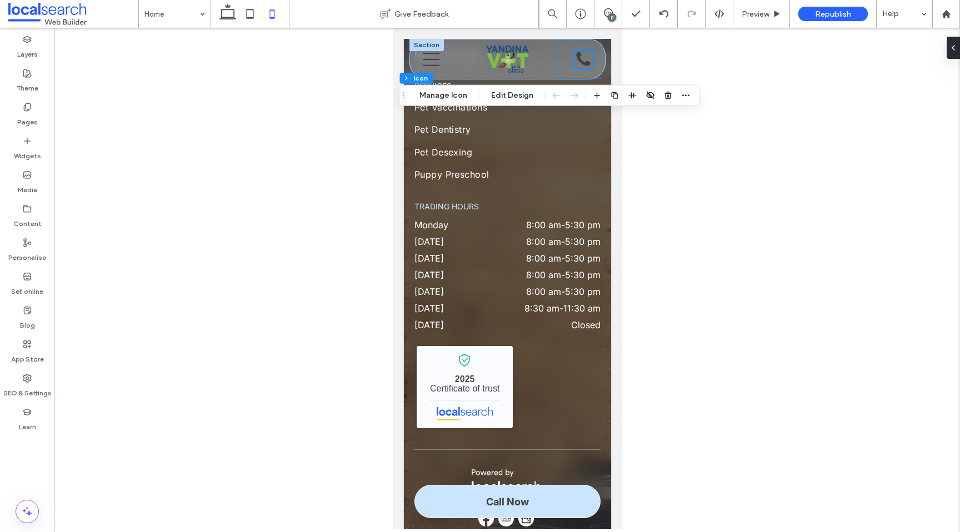
scroll to position [4187, 0]
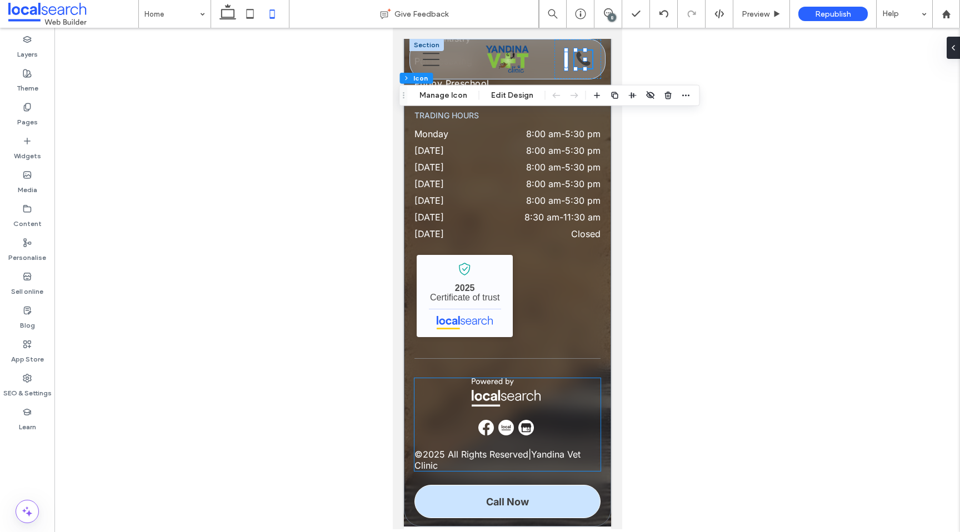
click at [480, 451] on span "All Rights Reserved" at bounding box center [487, 454] width 81 height 11
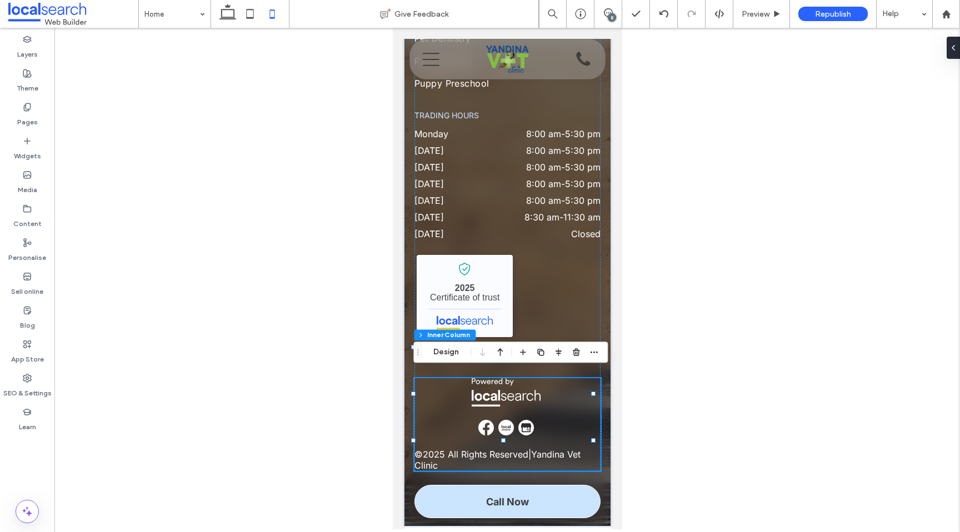
click at [480, 451] on span "All Rights Reserved" at bounding box center [487, 454] width 81 height 11
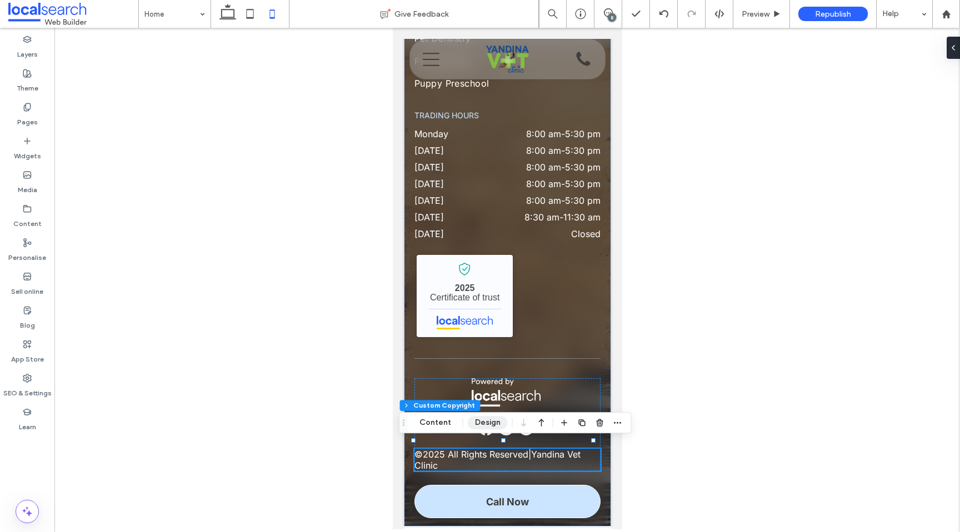
click at [480, 426] on button "Design" at bounding box center [488, 422] width 40 height 13
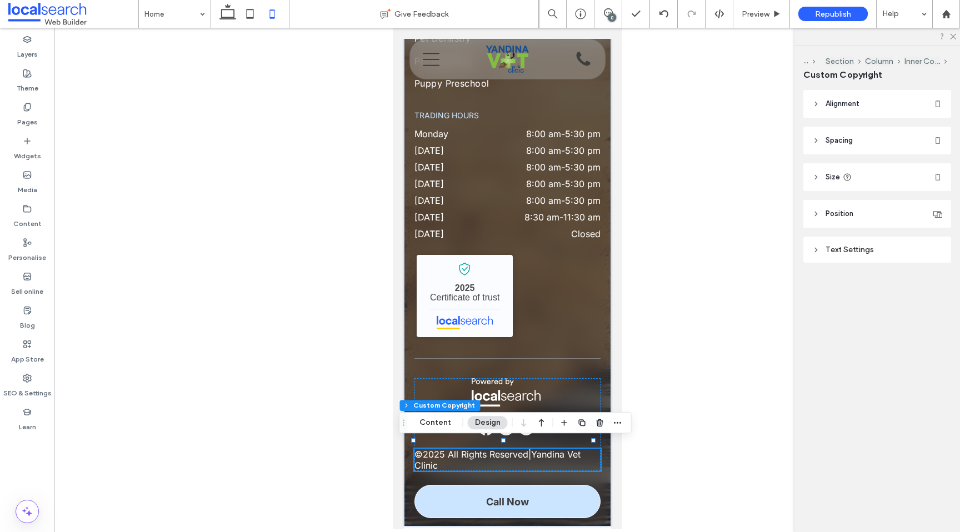
click at [892, 173] on header "Size" at bounding box center [878, 177] width 148 height 28
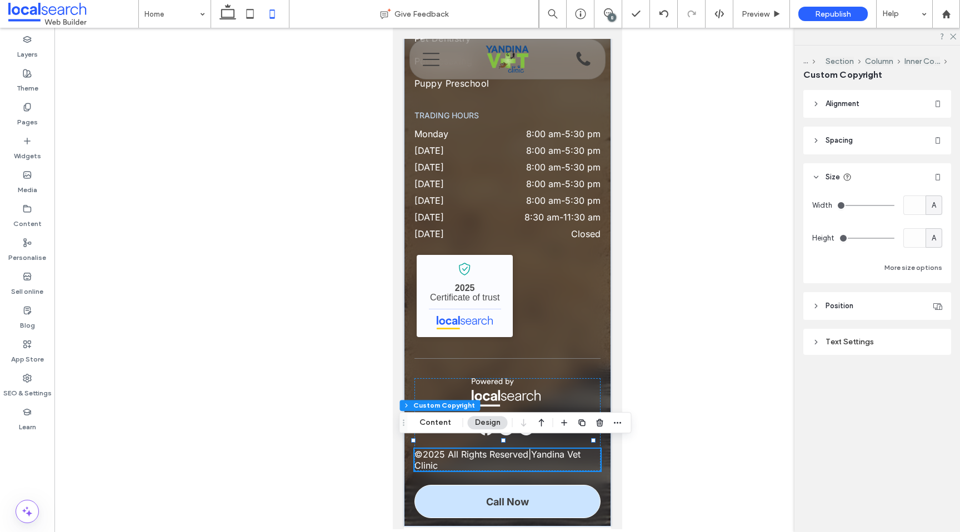
click at [892, 173] on header "Size" at bounding box center [878, 177] width 148 height 28
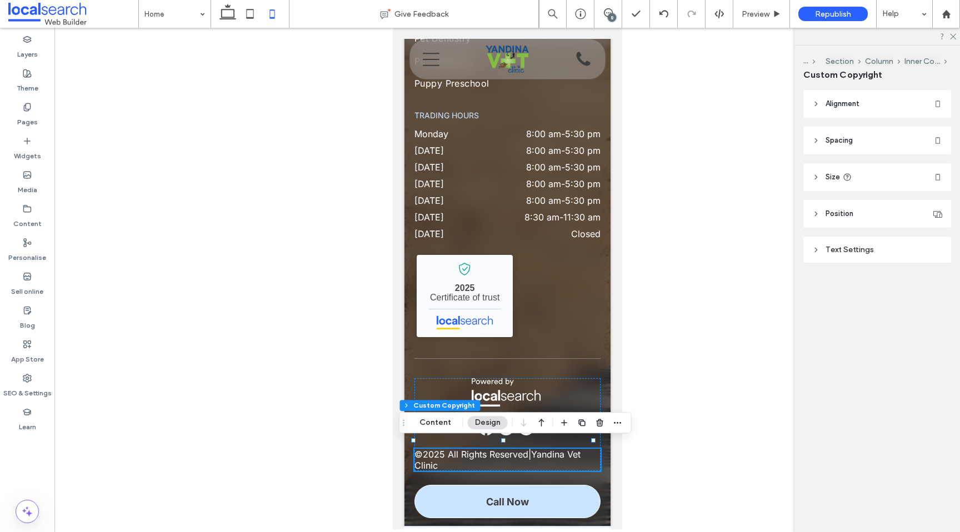
click at [892, 146] on header "Spacing" at bounding box center [878, 141] width 148 height 28
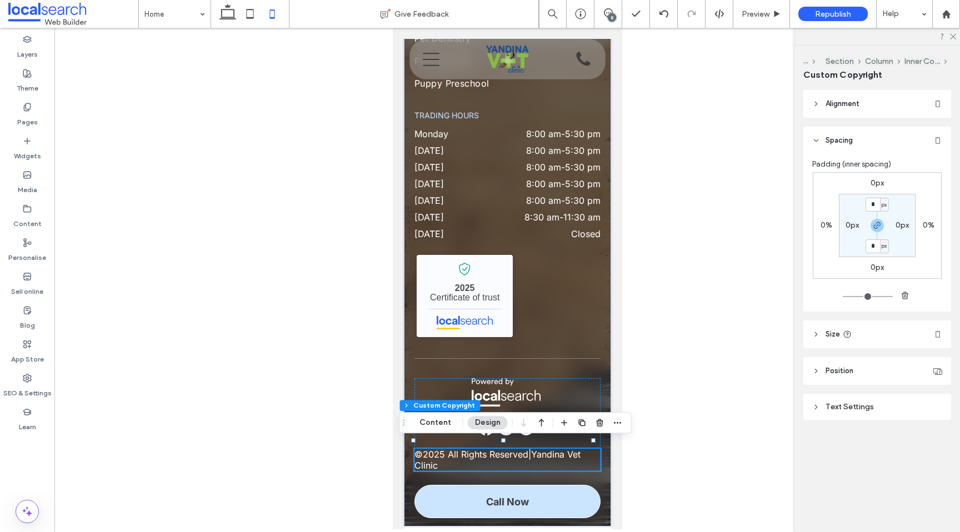
click at [898, 98] on header "Alignment" at bounding box center [878, 104] width 148 height 28
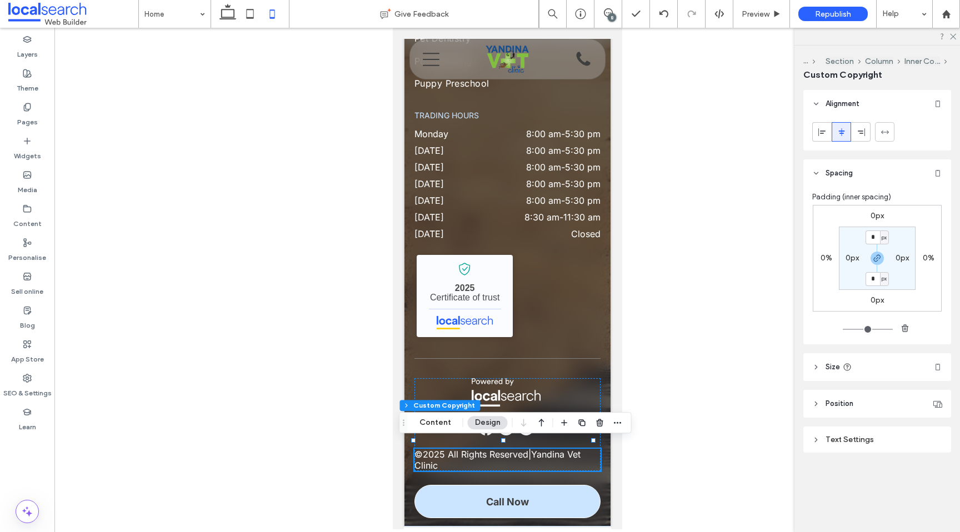
click at [898, 98] on header "Alignment" at bounding box center [878, 104] width 148 height 28
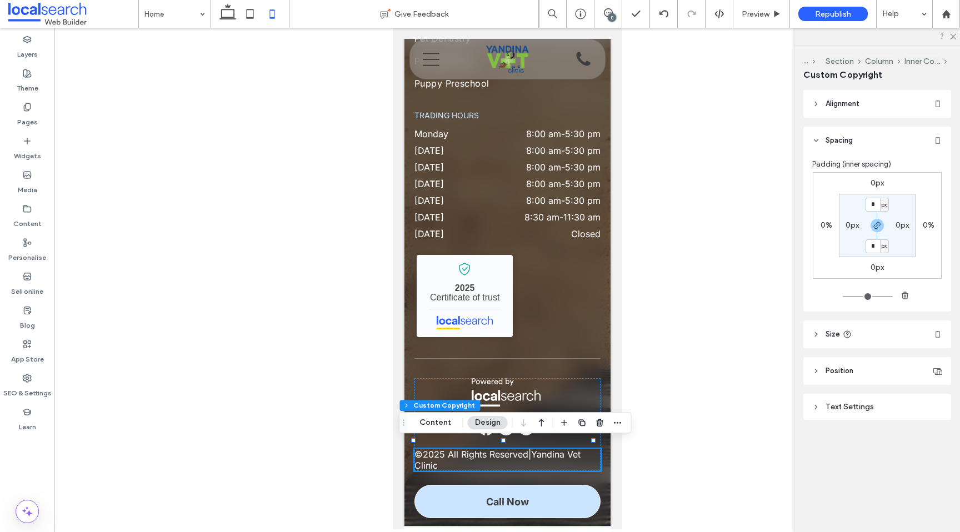
click at [866, 337] on header "Size" at bounding box center [878, 335] width 148 height 28
click at [872, 138] on header "Spacing" at bounding box center [878, 141] width 148 height 28
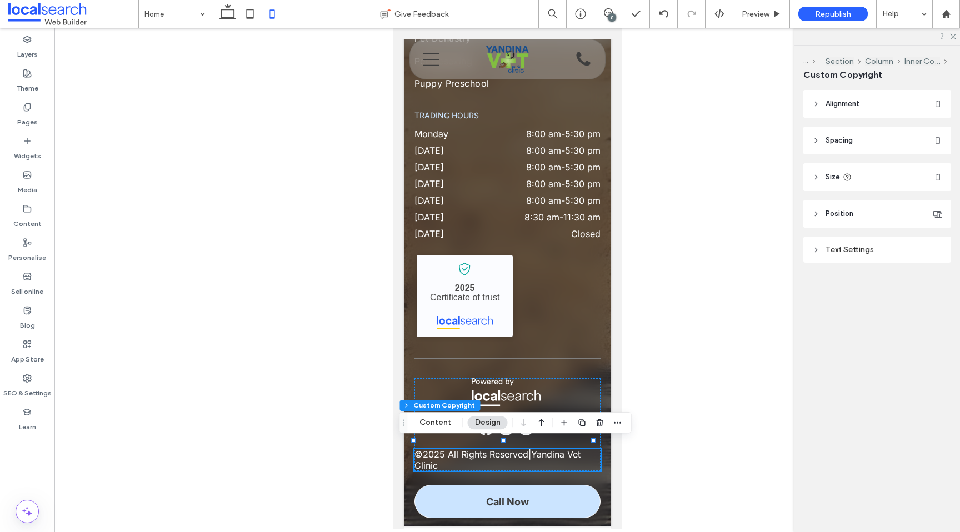
click at [878, 203] on header "Position" at bounding box center [878, 214] width 148 height 28
click at [880, 175] on header "Size" at bounding box center [878, 177] width 148 height 28
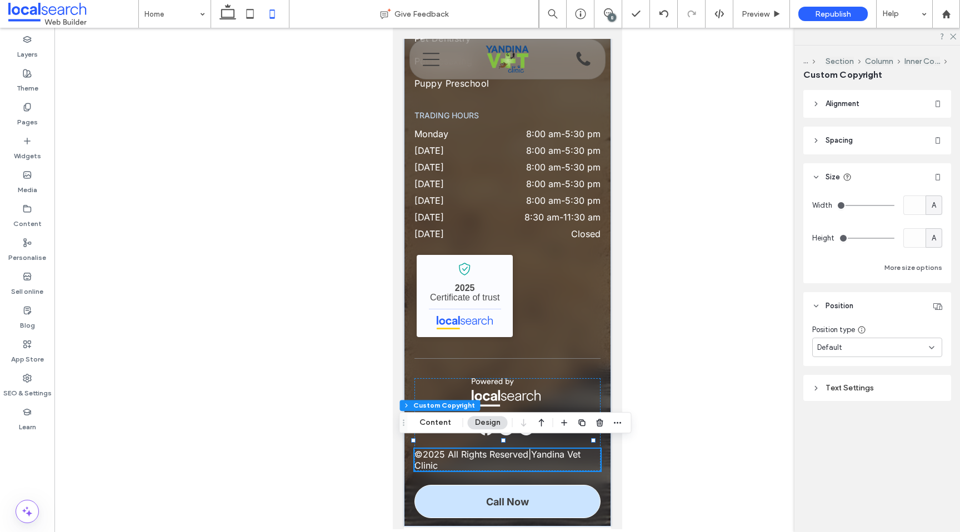
click at [880, 175] on header "Size" at bounding box center [878, 177] width 148 height 28
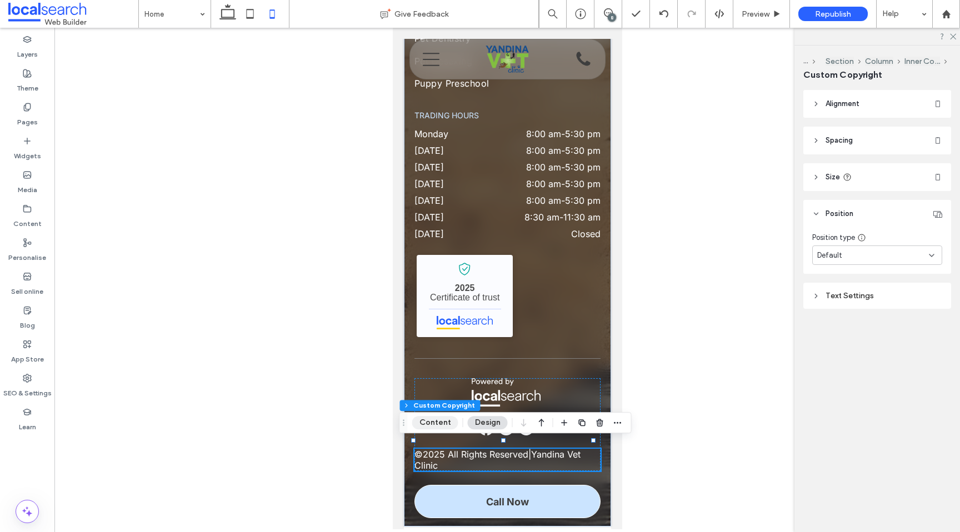
click at [423, 427] on button "Content" at bounding box center [435, 422] width 46 height 13
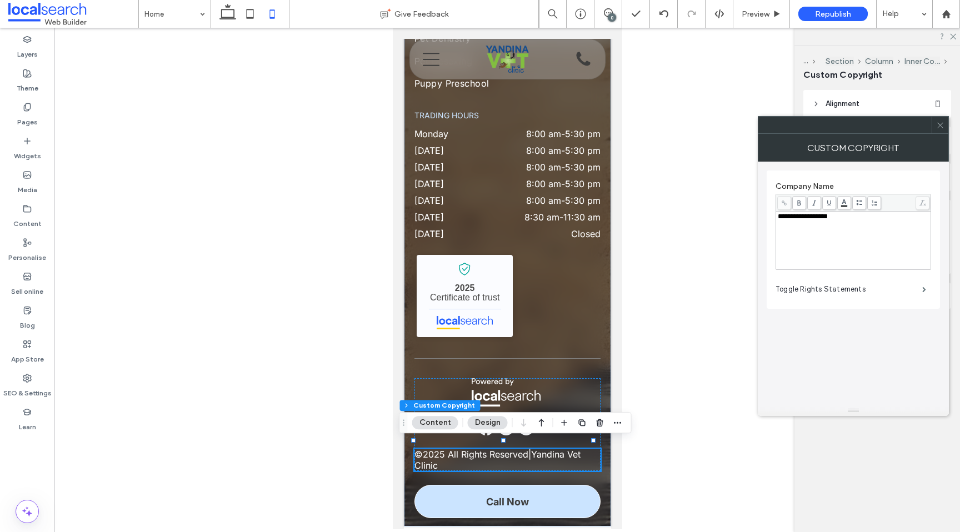
click at [941, 124] on icon at bounding box center [940, 125] width 8 height 8
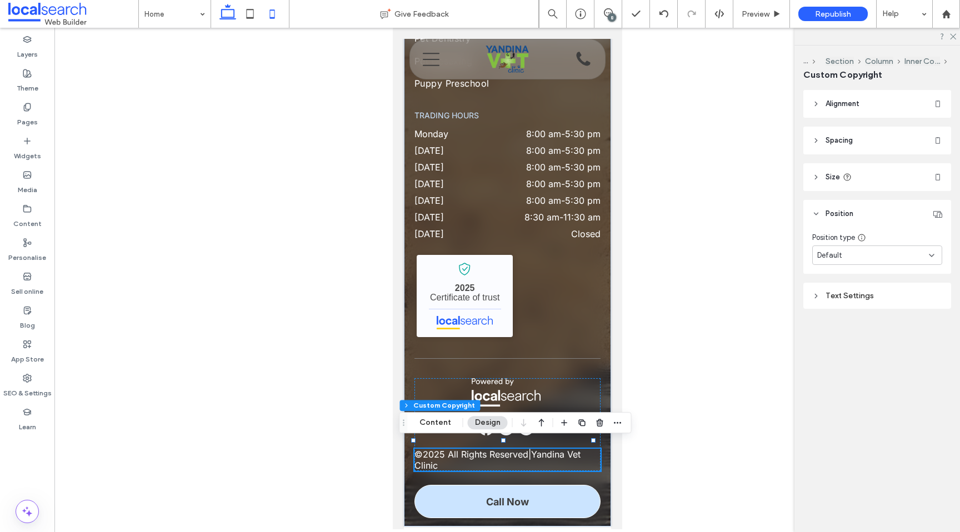
click at [226, 14] on icon at bounding box center [228, 14] width 22 height 22
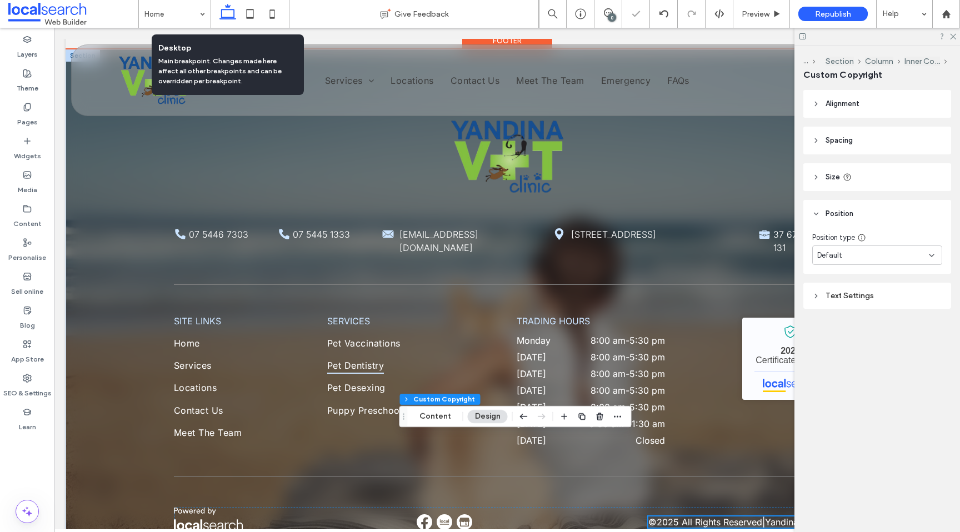
scroll to position [4589, 0]
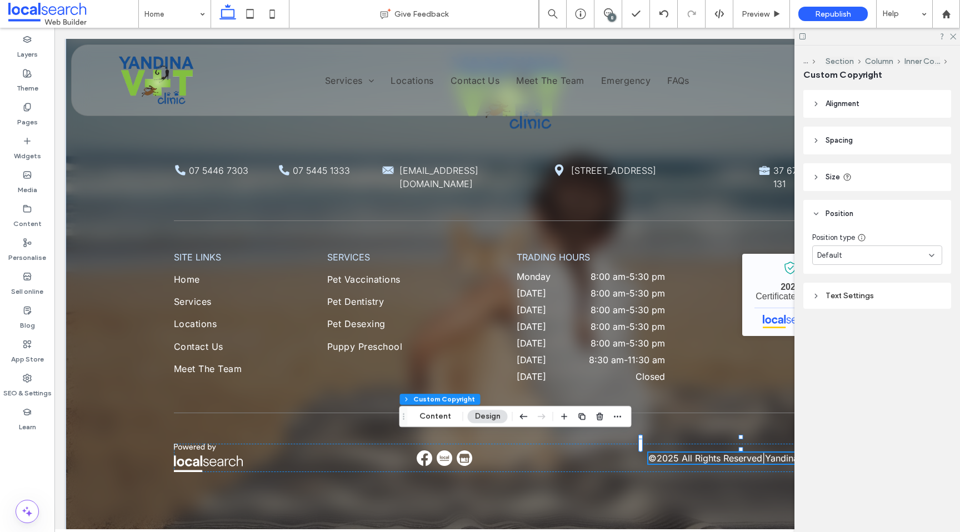
click at [862, 295] on div "Text Settings" at bounding box center [877, 295] width 130 height 9
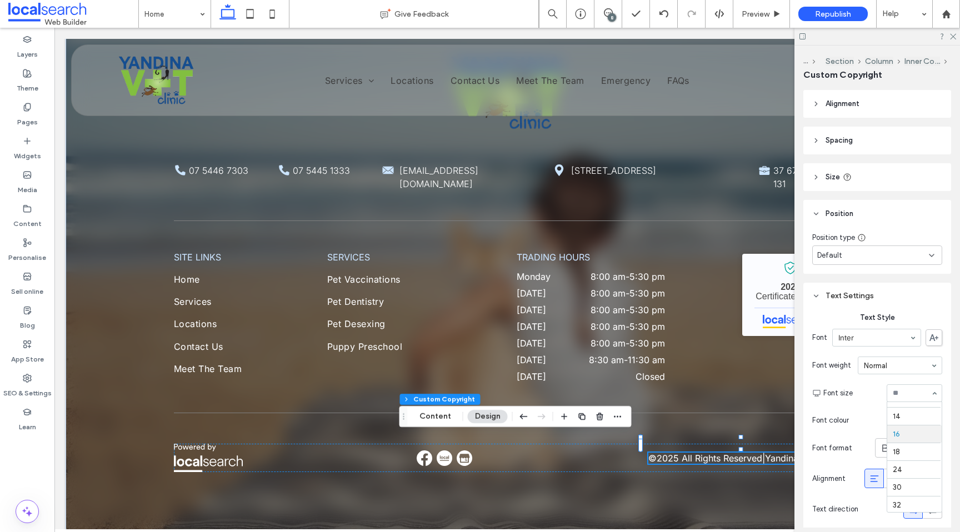
scroll to position [81, 0]
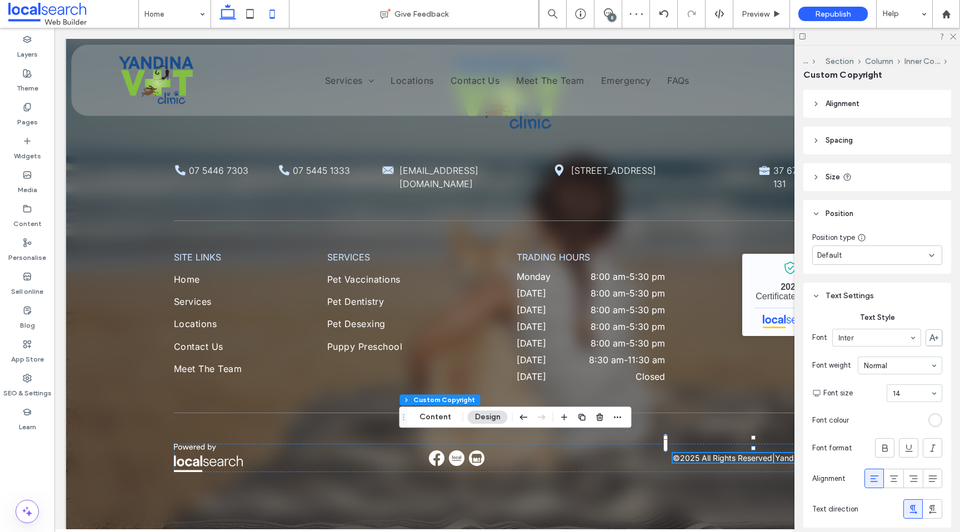
click at [270, 13] on icon at bounding box center [272, 14] width 22 height 22
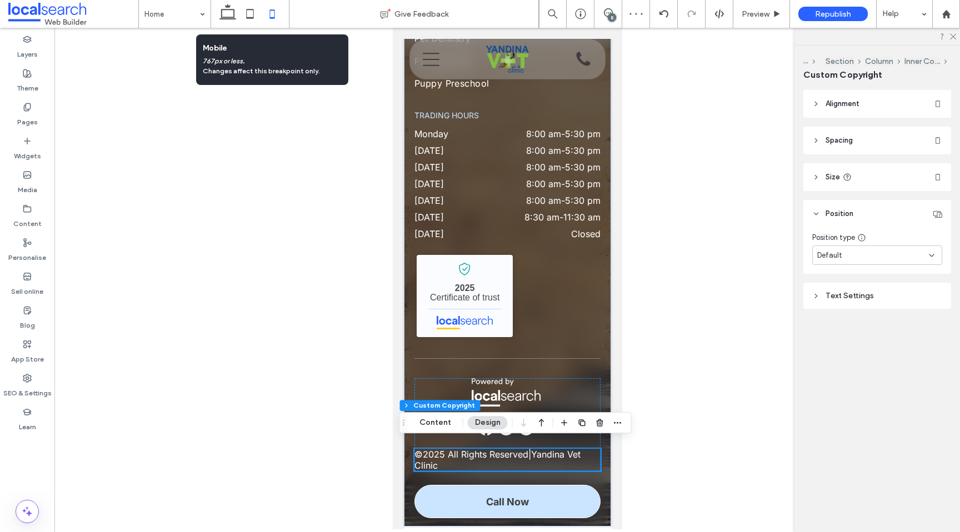
scroll to position [4187, 0]
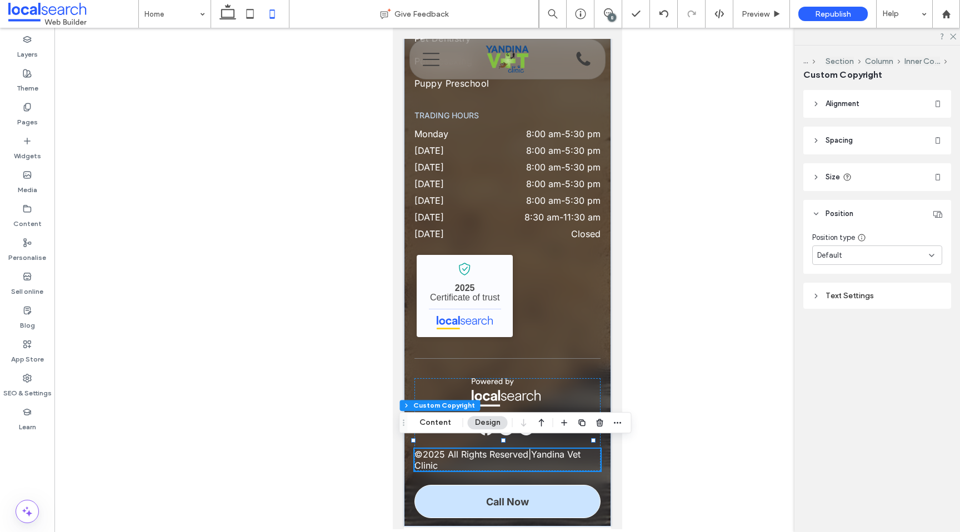
click at [431, 431] on div "Footer Section Column Inner Column Custom Copyright Content Design" at bounding box center [516, 422] width 232 height 21
click at [430, 425] on button "Content" at bounding box center [435, 422] width 46 height 13
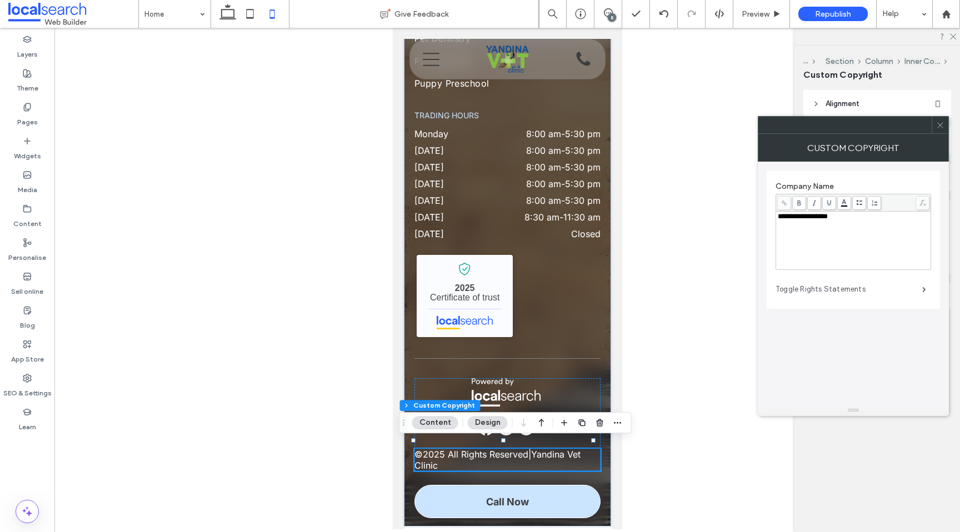
click at [876, 292] on label "Toggle Rights Statements" at bounding box center [849, 289] width 147 height 22
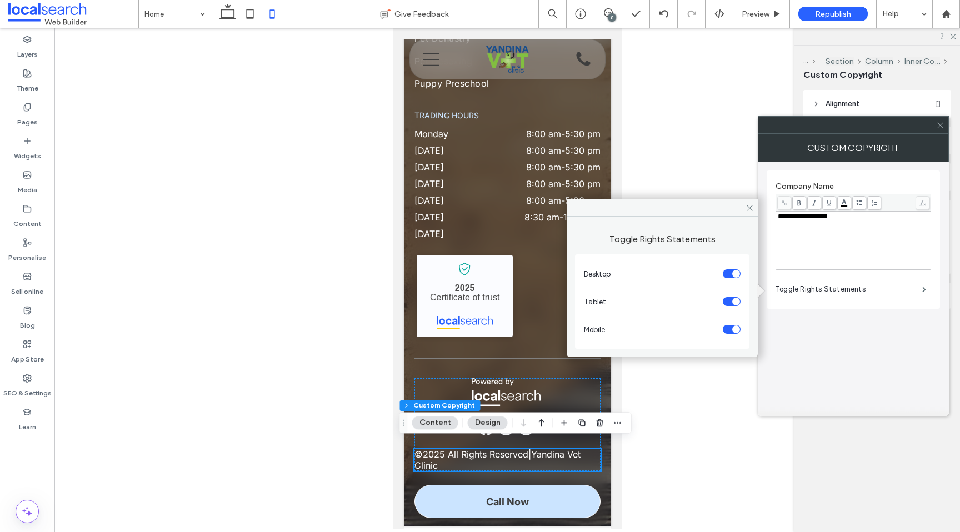
scroll to position [4135, 0]
click at [940, 126] on icon at bounding box center [940, 125] width 8 height 8
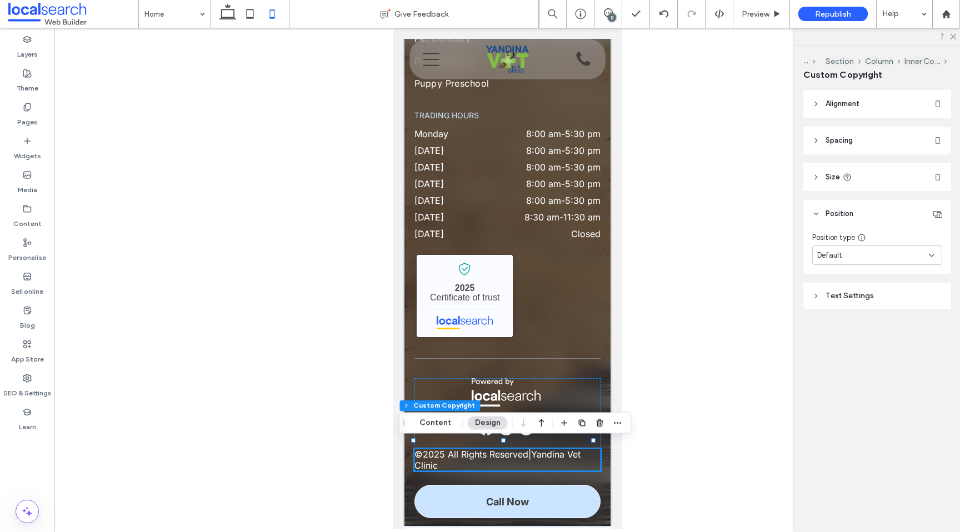
click at [880, 300] on div "Text Settings" at bounding box center [877, 295] width 130 height 9
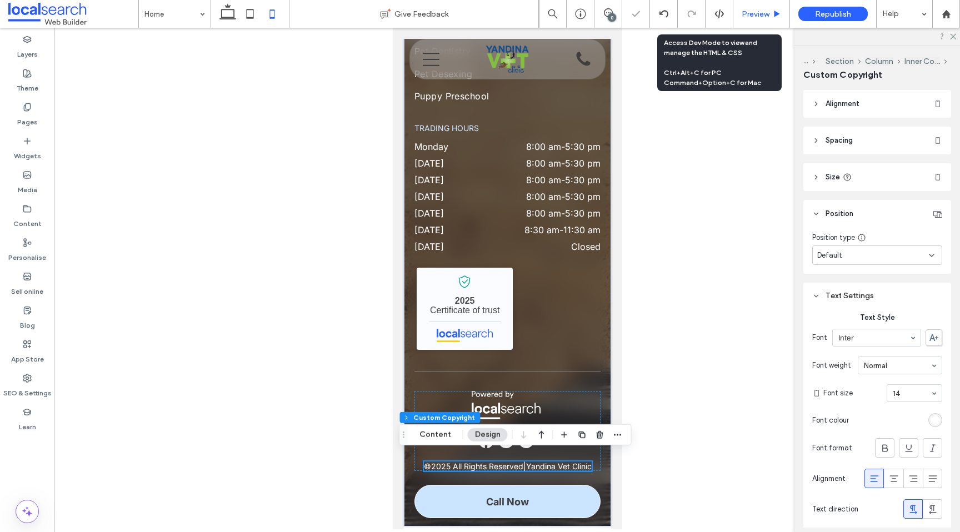
scroll to position [4187, 0]
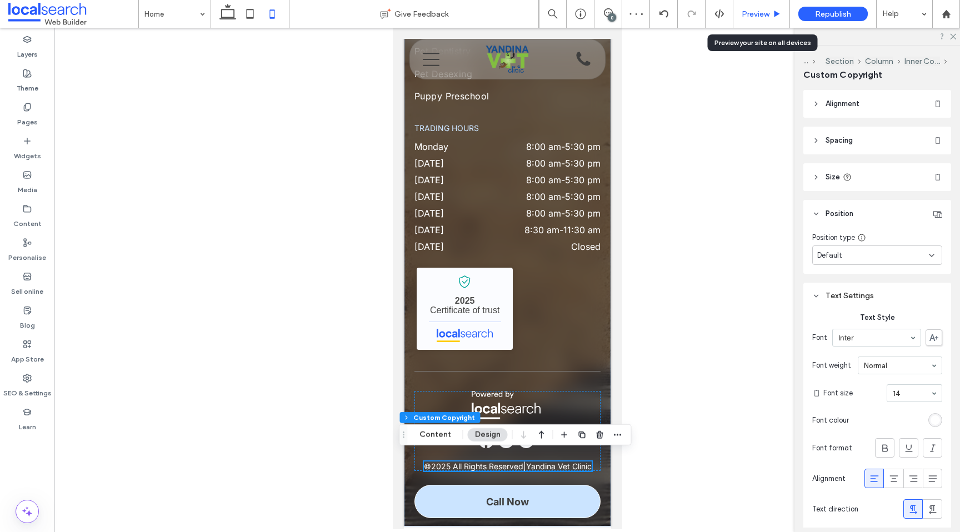
click at [741, 5] on div "Preview" at bounding box center [762, 14] width 57 height 28
click at [766, 9] on span "Preview" at bounding box center [756, 13] width 28 height 9
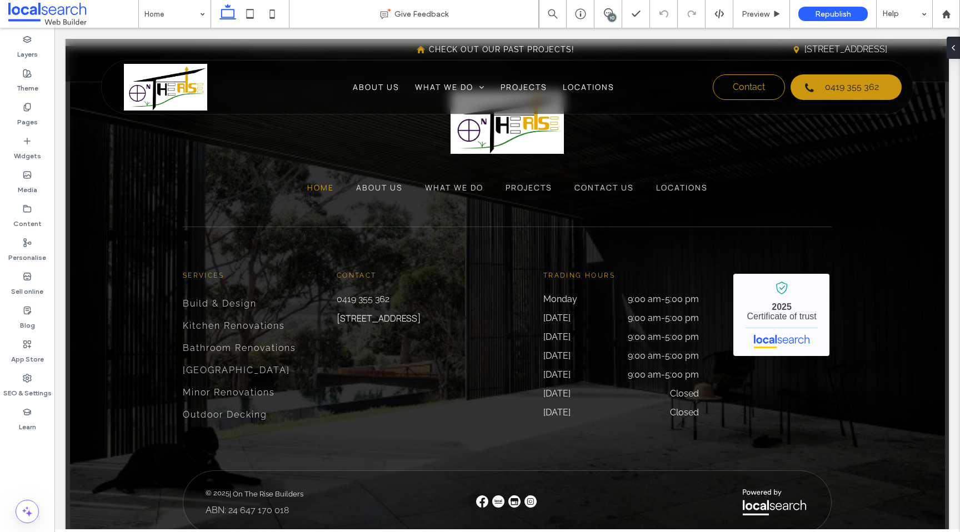
scroll to position [2842, 0]
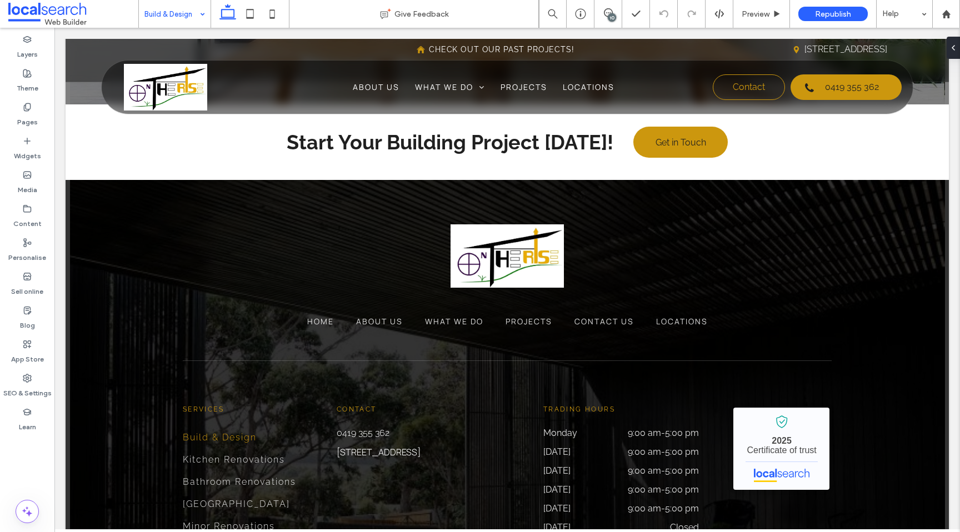
scroll to position [2214, 0]
